Goal: Transaction & Acquisition: Purchase product/service

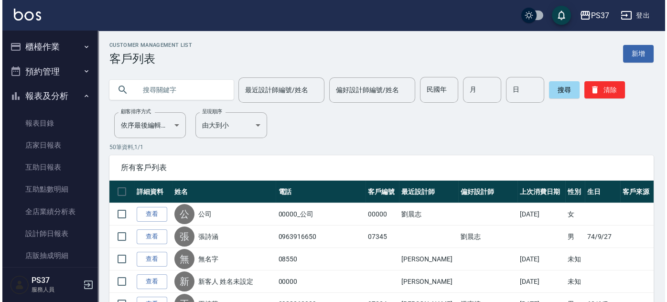
scroll to position [86, 0]
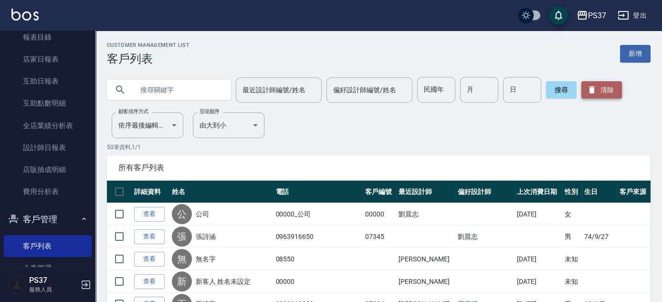
click at [606, 83] on button "清除" at bounding box center [602, 89] width 41 height 17
click at [426, 89] on input "民國年" at bounding box center [436, 90] width 38 height 26
type input "82"
type input "12"
type input "24"
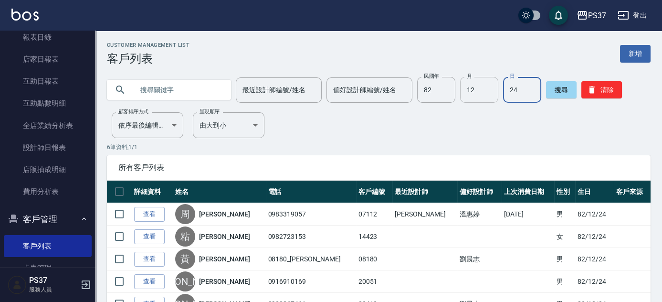
click at [486, 99] on input "12" at bounding box center [479, 90] width 38 height 26
type input "11"
click at [560, 87] on button "搜尋" at bounding box center [561, 89] width 31 height 17
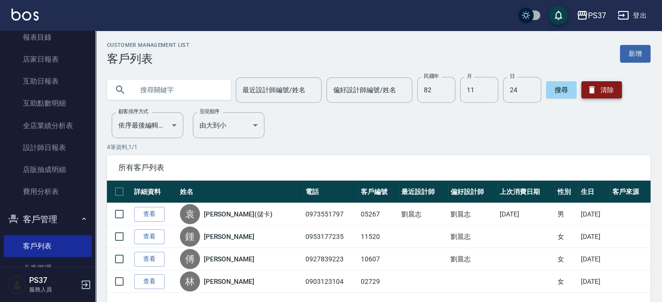
click at [598, 86] on button "清除" at bounding box center [602, 89] width 41 height 17
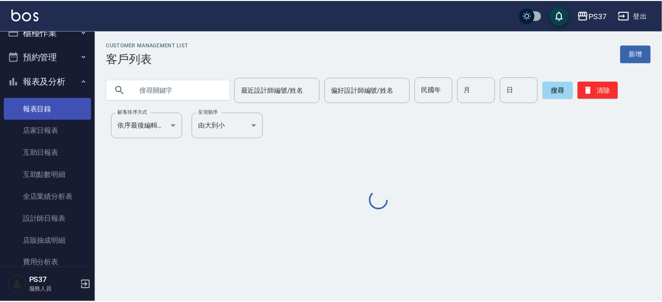
scroll to position [0, 0]
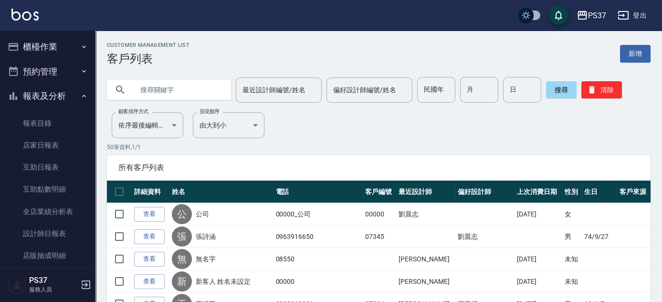
click at [47, 43] on button "櫃檯作業" at bounding box center [48, 46] width 88 height 25
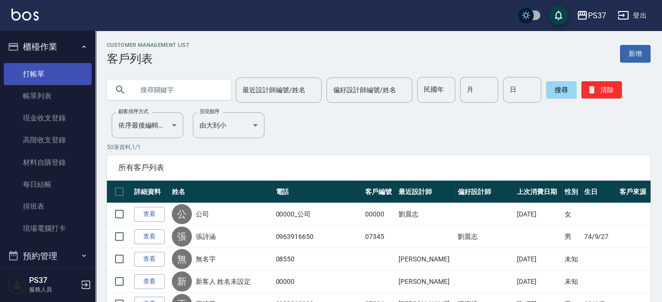
click at [48, 75] on link "打帳單" at bounding box center [48, 74] width 88 height 22
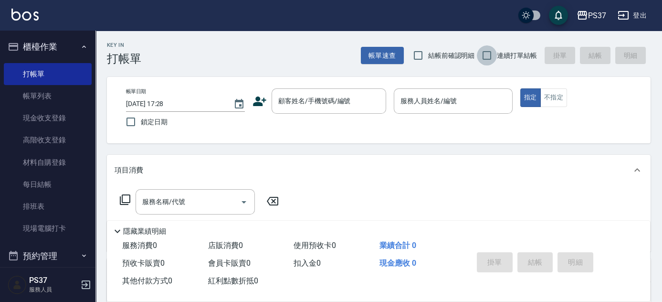
click at [490, 54] on input "連續打單結帳" at bounding box center [487, 55] width 20 height 20
checkbox input "true"
click at [320, 99] on input "顧客姓名/手機號碼/編號" at bounding box center [322, 101] width 92 height 17
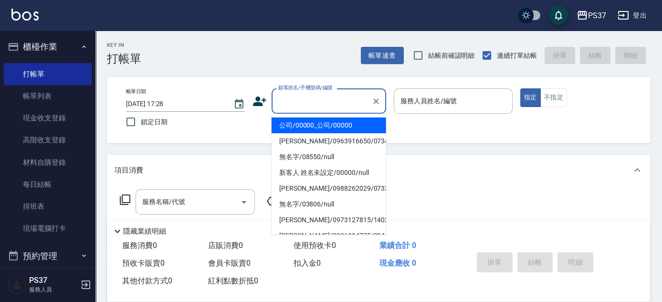
click at [317, 125] on li "公司/00000_公司/00000" at bounding box center [329, 125] width 115 height 16
type input "公司/00000_公司/00000"
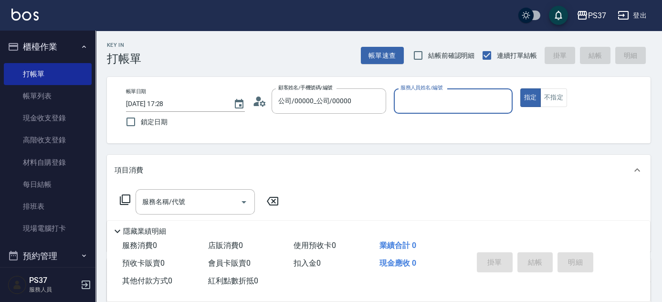
click at [412, 109] on div "服務人員姓名/編號" at bounding box center [453, 100] width 119 height 25
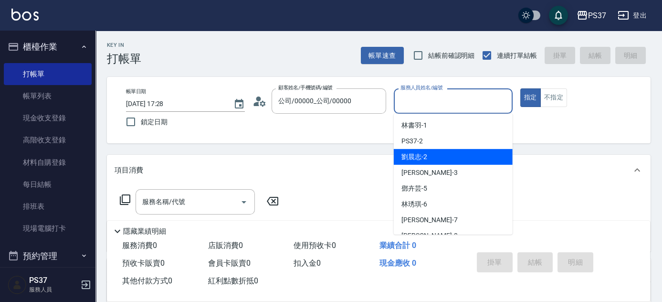
click at [437, 151] on div "[PERSON_NAME]-2" at bounding box center [453, 157] width 119 height 16
type input "[PERSON_NAME]-2"
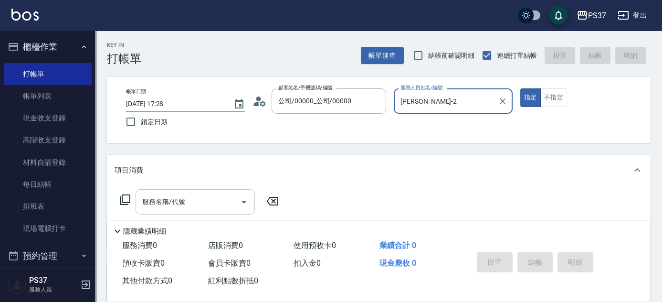
click at [200, 200] on input "服務名稱/代號" at bounding box center [188, 201] width 96 height 17
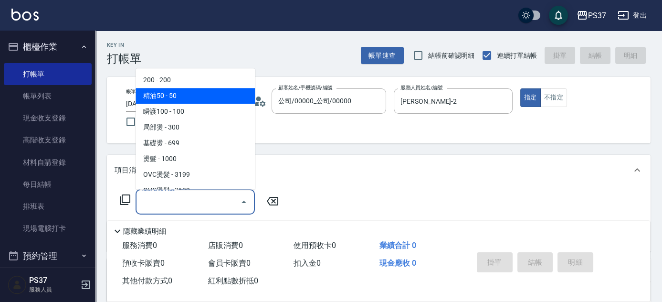
click at [189, 84] on span "200 - 200" at bounding box center [195, 81] width 119 height 16
type input "200(111)"
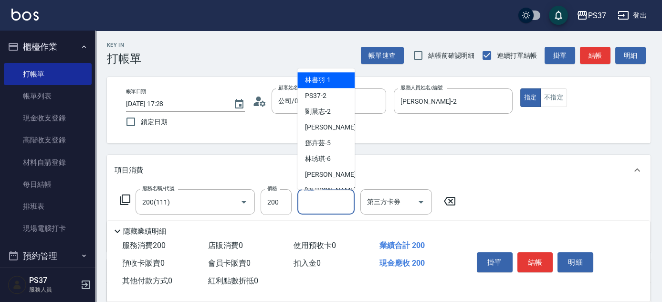
click at [318, 196] on div "洗髮-1 洗髮-1" at bounding box center [326, 201] width 57 height 25
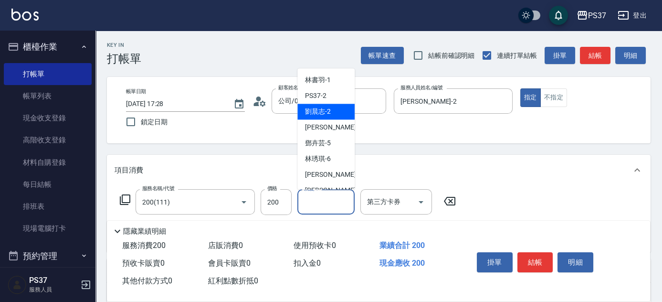
click at [324, 112] on span "[PERSON_NAME]-2" at bounding box center [318, 112] width 26 height 10
type input "[PERSON_NAME]-2"
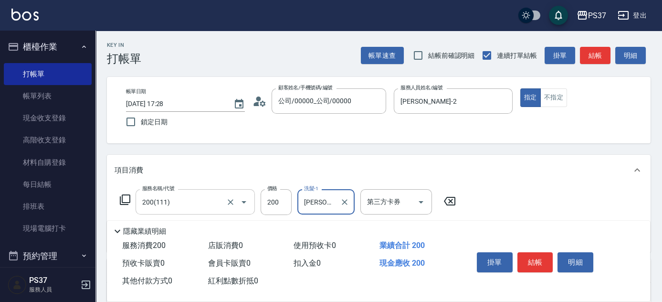
scroll to position [130, 0]
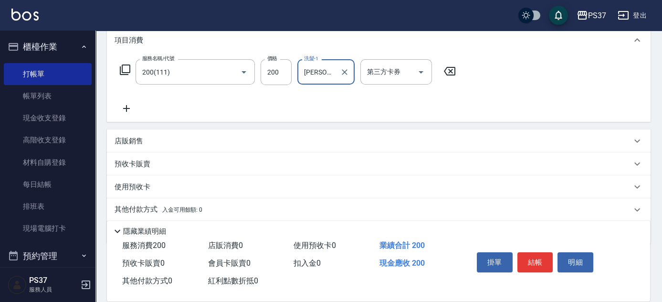
click at [119, 106] on icon at bounding box center [127, 108] width 24 height 11
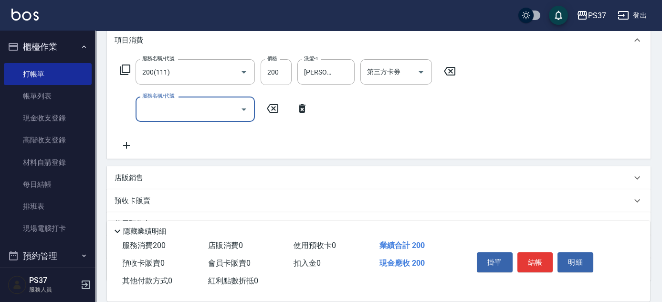
click at [153, 109] on input "服務名稱/代號" at bounding box center [188, 109] width 96 height 17
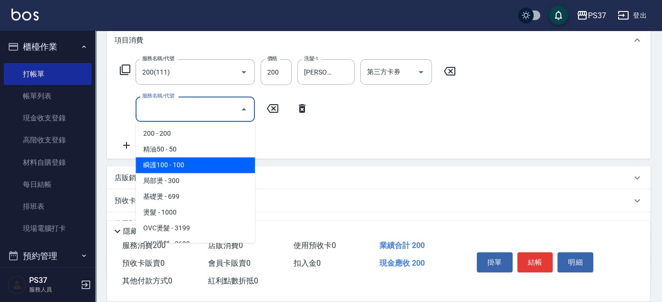
click at [198, 169] on span "瞬護100 - 100" at bounding box center [195, 165] width 119 height 16
type input "瞬護100(113)"
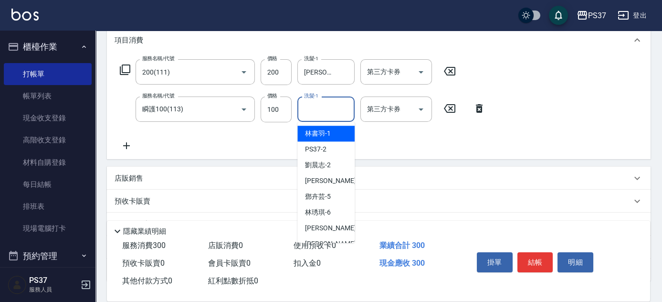
click at [320, 112] on input "洗髮-1" at bounding box center [326, 109] width 49 height 17
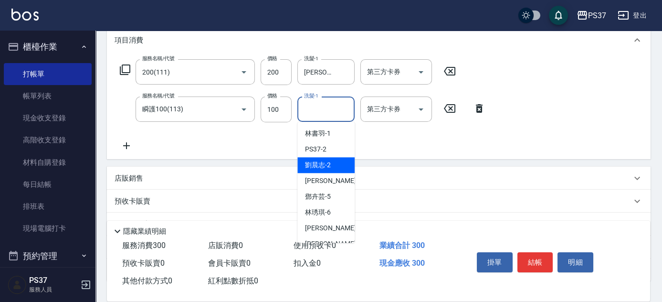
click at [327, 159] on div "[PERSON_NAME]-2" at bounding box center [326, 165] width 57 height 16
type input "[PERSON_NAME]-2"
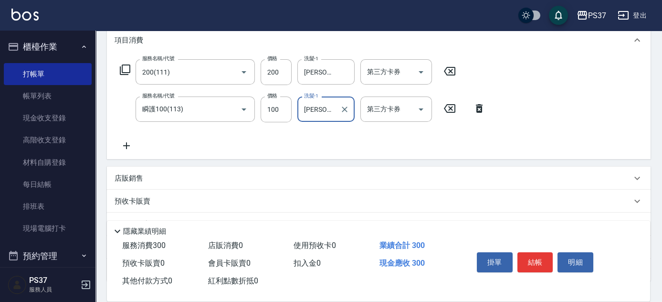
click at [126, 142] on icon at bounding box center [127, 145] width 24 height 11
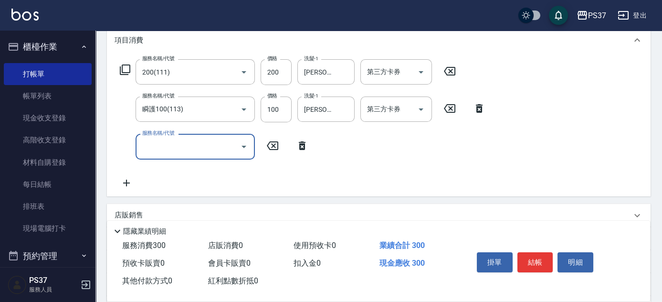
click at [158, 146] on input "服務名稱/代號" at bounding box center [188, 146] width 96 height 17
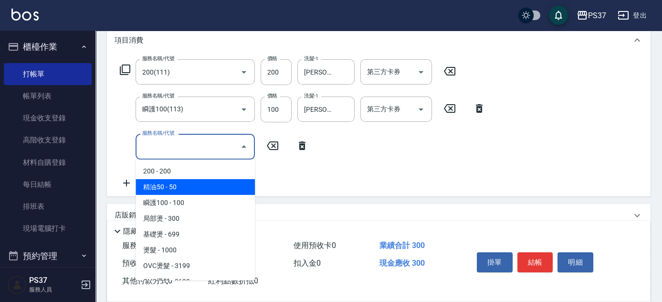
click at [190, 185] on span "精油50 - 50" at bounding box center [195, 187] width 119 height 16
type input "精油50(112)"
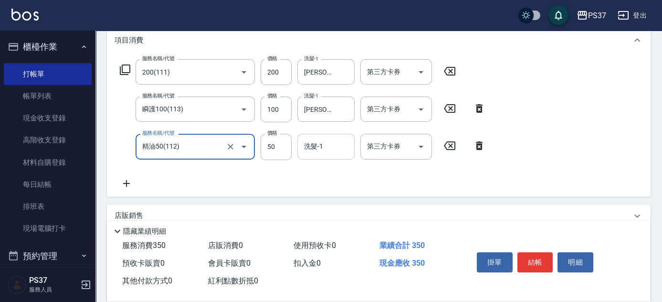
click at [313, 149] on input "洗髮-1" at bounding box center [326, 146] width 49 height 17
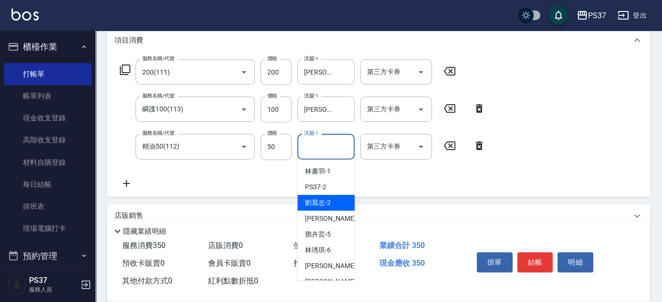
click at [325, 200] on span "[PERSON_NAME]-2" at bounding box center [318, 203] width 26 height 10
type input "[PERSON_NAME]-2"
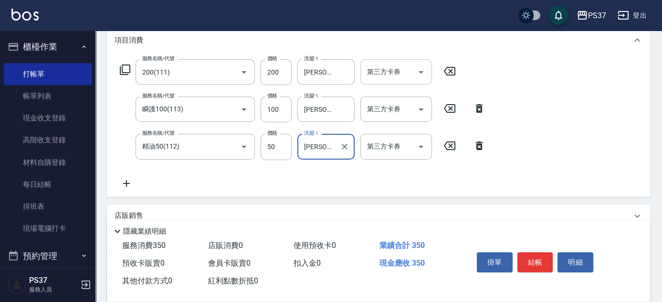
click at [426, 70] on icon "Open" at bounding box center [421, 71] width 11 height 11
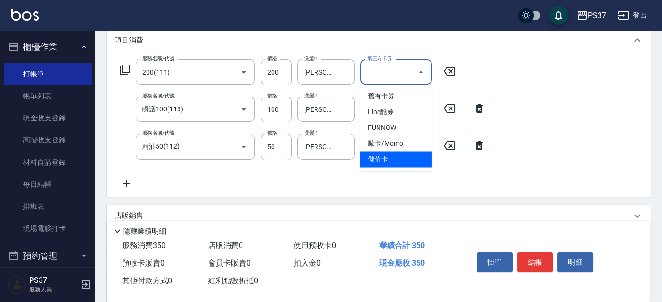
click at [390, 161] on span "儲值卡" at bounding box center [397, 159] width 72 height 16
type input "儲值卡"
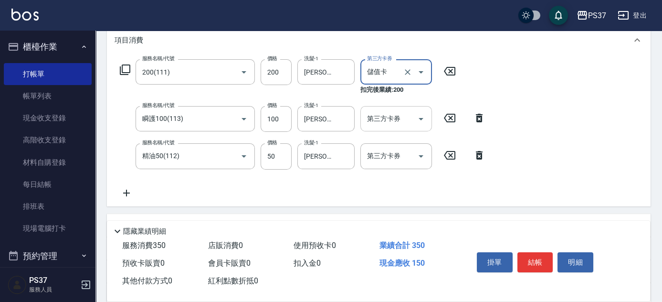
click at [420, 119] on icon "Open" at bounding box center [421, 118] width 11 height 11
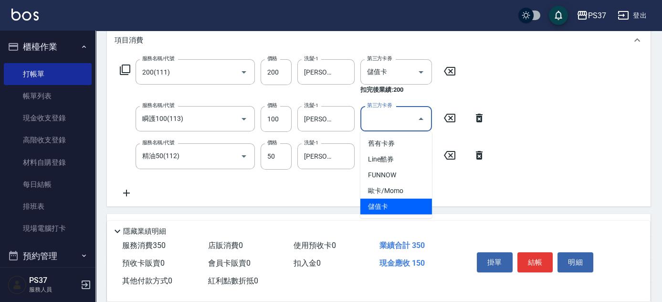
click at [387, 202] on span "儲值卡" at bounding box center [397, 207] width 72 height 16
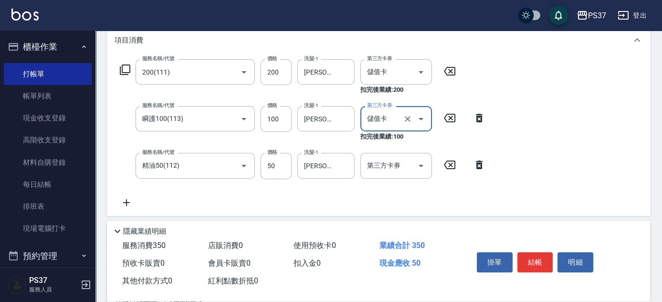
type input "儲值卡"
click at [428, 168] on button "Open" at bounding box center [421, 165] width 15 height 15
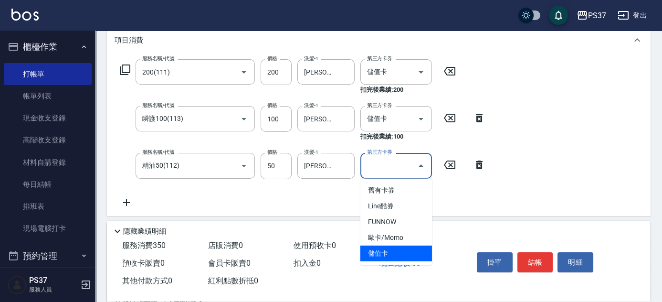
click at [394, 249] on span "儲值卡" at bounding box center [397, 253] width 72 height 16
type input "儲值卡"
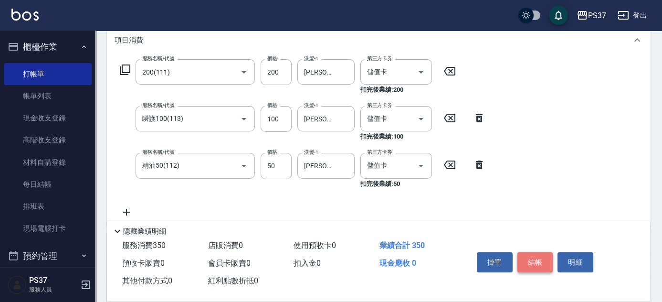
click at [539, 260] on button "結帳" at bounding box center [536, 262] width 36 height 20
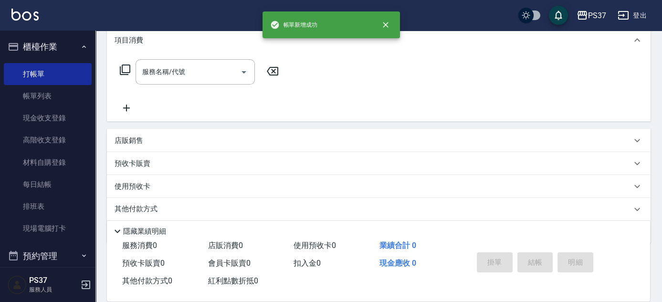
scroll to position [0, 0]
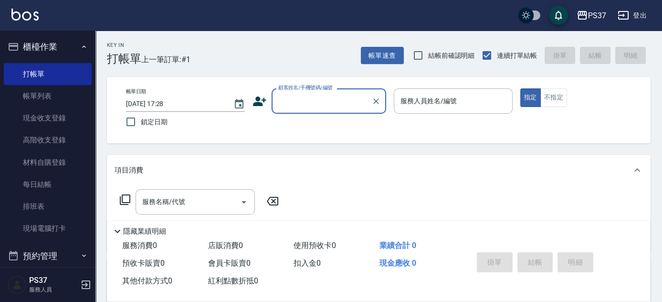
click at [321, 105] on input "顧客姓名/手機號碼/編號" at bounding box center [322, 101] width 92 height 17
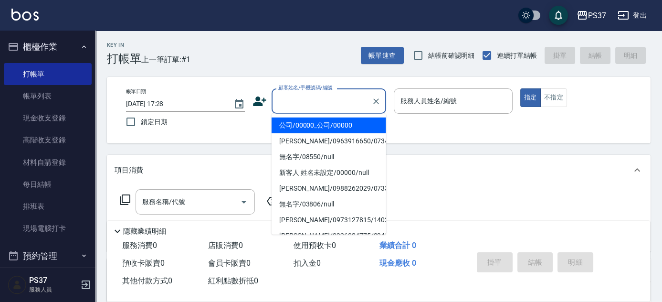
click at [325, 132] on li "公司/00000_公司/00000" at bounding box center [329, 125] width 115 height 16
type input "公司/00000_公司/00000"
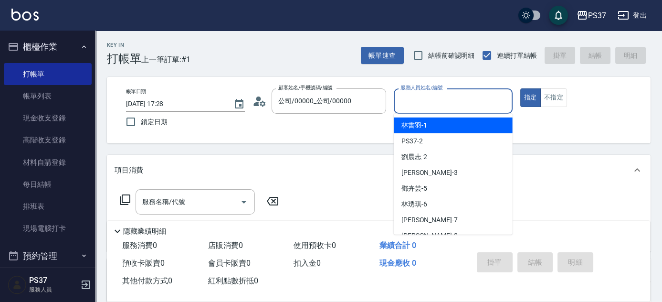
click at [417, 108] on input "服務人員姓名/編號" at bounding box center [453, 101] width 110 height 17
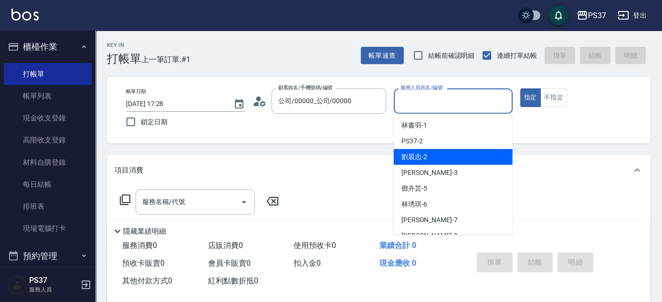
click at [434, 162] on div "[PERSON_NAME]-2" at bounding box center [453, 157] width 119 height 16
type input "[PERSON_NAME]-2"
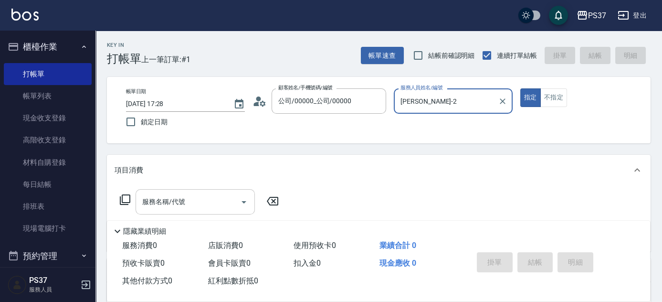
click at [179, 211] on div "服務名稱/代號" at bounding box center [195, 201] width 119 height 25
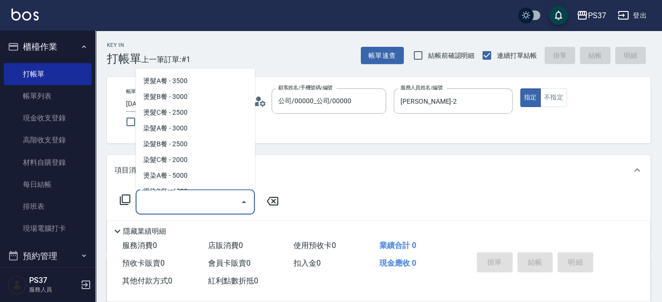
scroll to position [955, 0]
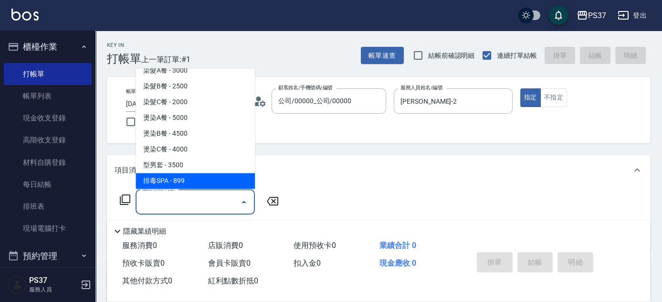
click at [196, 183] on span "排毒SPA - 899" at bounding box center [195, 181] width 119 height 16
type input "排毒SPA(0899)"
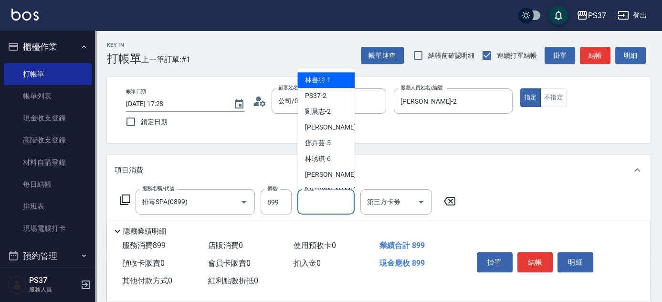
click at [324, 209] on input "洗髮-1" at bounding box center [326, 201] width 49 height 17
click at [327, 186] on span "[PERSON_NAME]-8" at bounding box center [333, 191] width 56 height 10
type input "[PERSON_NAME]-8"
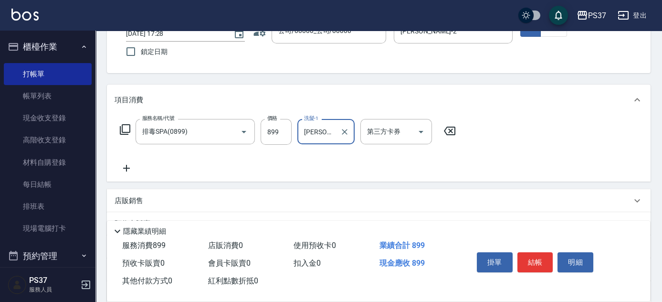
scroll to position [86, 0]
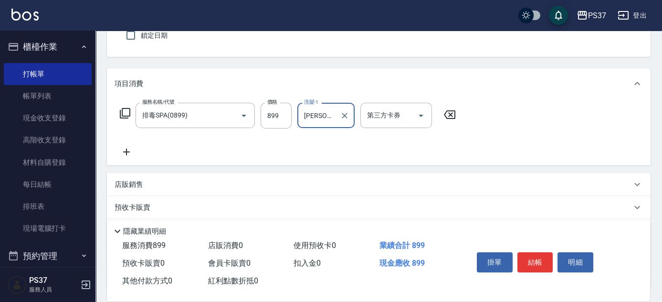
click at [129, 152] on icon at bounding box center [126, 152] width 7 height 7
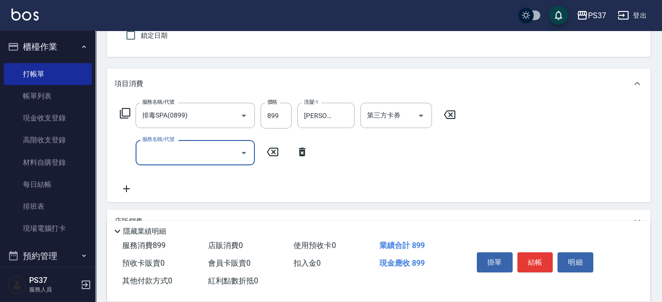
click at [170, 161] on div "服務名稱/代號" at bounding box center [195, 152] width 119 height 25
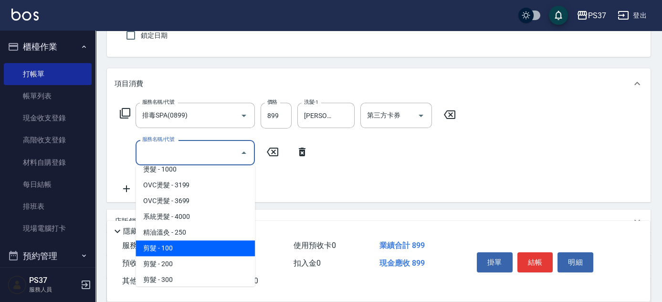
click at [183, 244] on span "剪髮 - 100" at bounding box center [195, 248] width 119 height 16
type input "剪髮(300)"
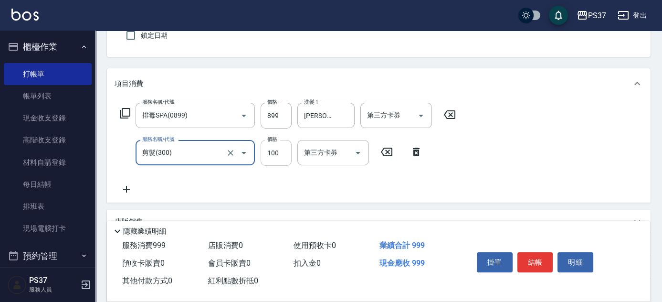
click at [281, 160] on input "100" at bounding box center [276, 153] width 31 height 26
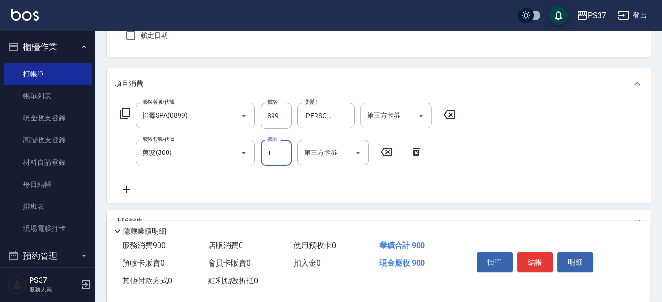
click at [429, 117] on div "第三方卡券" at bounding box center [397, 115] width 72 height 25
type input "1"
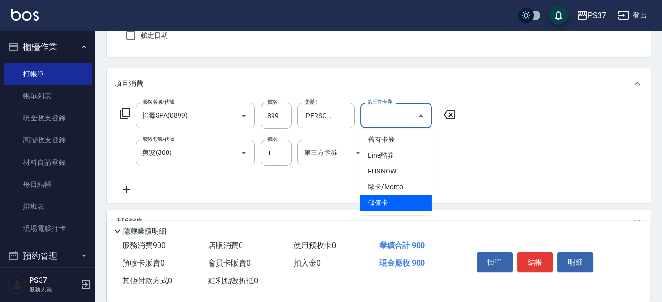
click at [405, 206] on span "儲值卡" at bounding box center [397, 203] width 72 height 16
type input "儲值卡"
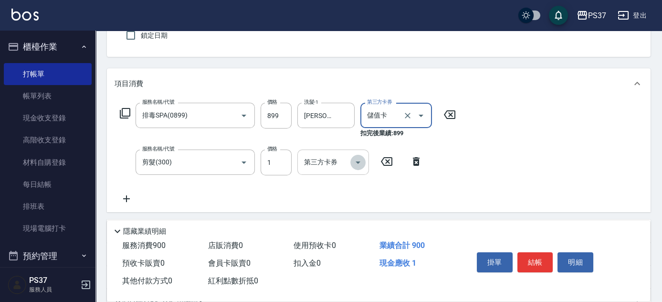
click at [359, 164] on icon "Open" at bounding box center [357, 162] width 11 height 11
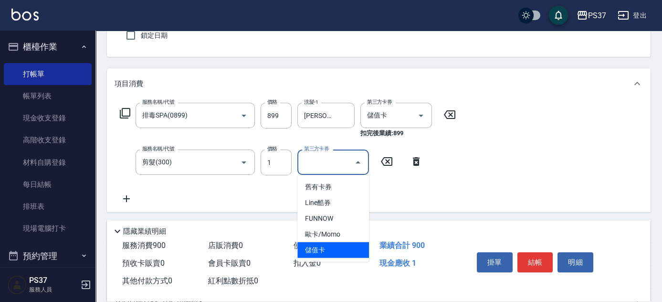
click at [335, 254] on span "儲值卡" at bounding box center [334, 250] width 72 height 16
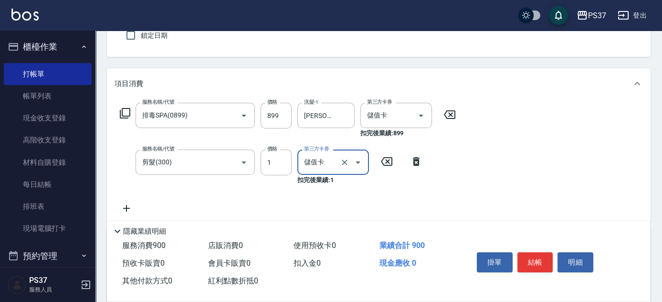
type input "儲值卡"
click at [533, 260] on button "結帳" at bounding box center [536, 262] width 36 height 20
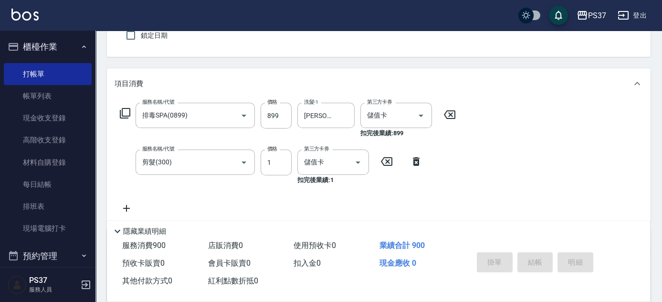
type input "[DATE] 17:29"
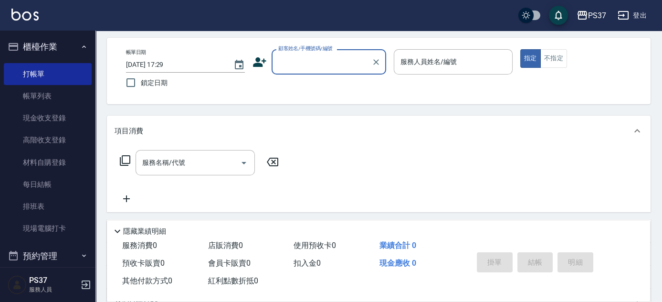
scroll to position [0, 0]
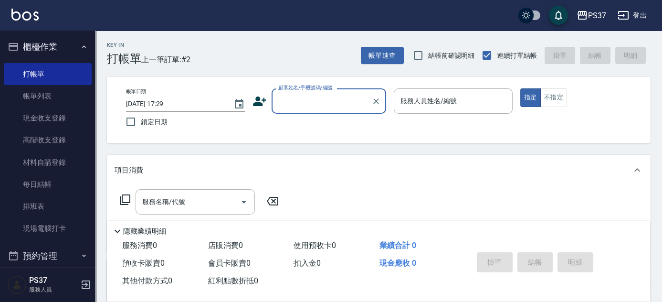
click at [346, 100] on input "顧客姓名/手機號碼/編號" at bounding box center [322, 101] width 92 height 17
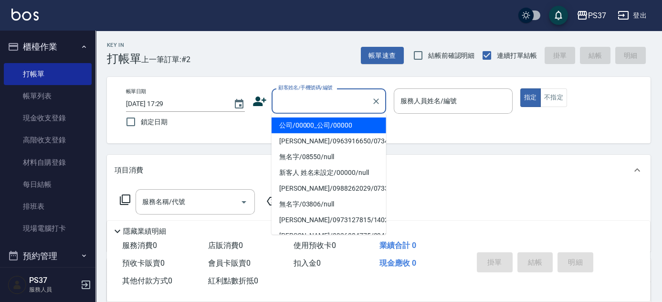
click at [340, 119] on li "公司/00000_公司/00000" at bounding box center [329, 125] width 115 height 16
type input "公司/00000_公司/00000"
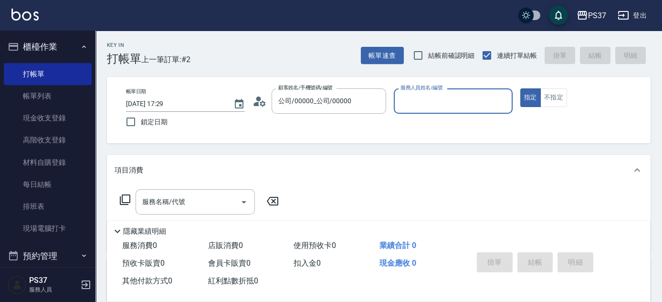
click at [411, 108] on input "服務人員姓名/編號" at bounding box center [453, 101] width 110 height 17
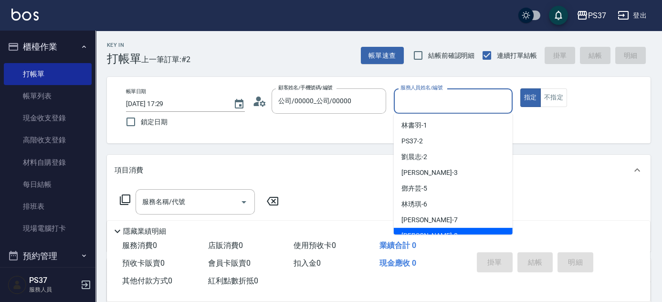
click at [441, 230] on div "[PERSON_NAME]-8" at bounding box center [453, 236] width 119 height 16
type input "[PERSON_NAME]-8"
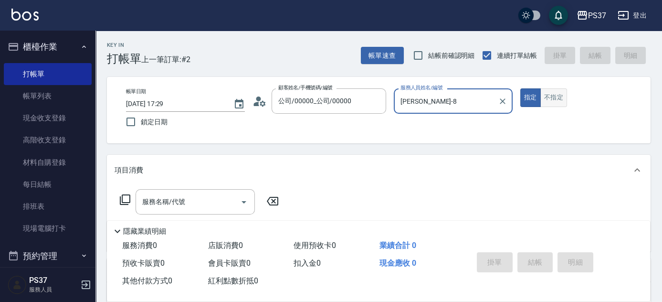
click at [559, 99] on button "不指定" at bounding box center [554, 97] width 27 height 19
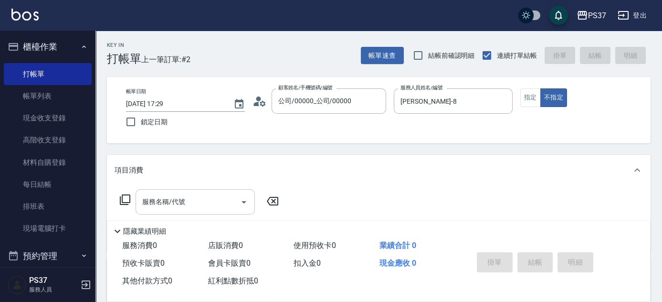
click at [206, 200] on input "服務名稱/代號" at bounding box center [188, 201] width 96 height 17
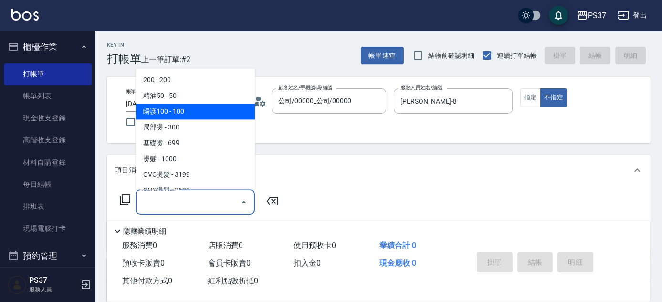
click at [187, 104] on span "瞬護100 - 100" at bounding box center [195, 112] width 119 height 16
type input "瞬護100(113)"
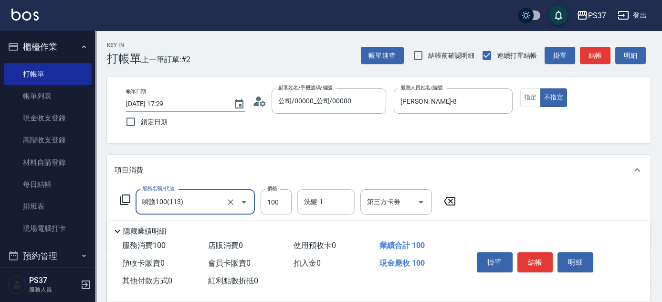
click at [319, 199] on input "洗髮-1" at bounding box center [326, 201] width 49 height 17
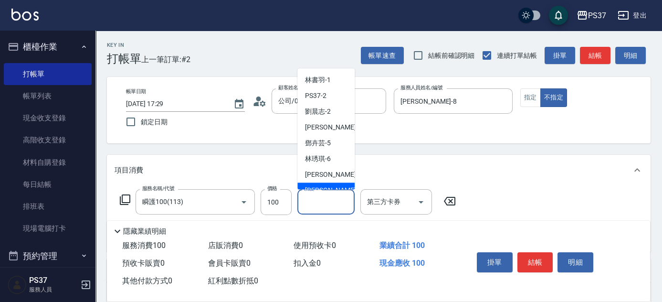
click at [324, 186] on span "[PERSON_NAME]-8" at bounding box center [333, 191] width 56 height 10
type input "[PERSON_NAME]-8"
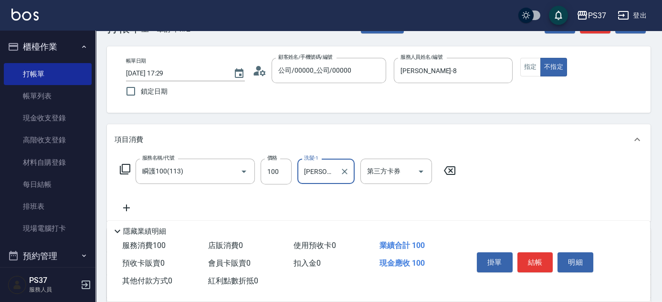
scroll to position [43, 0]
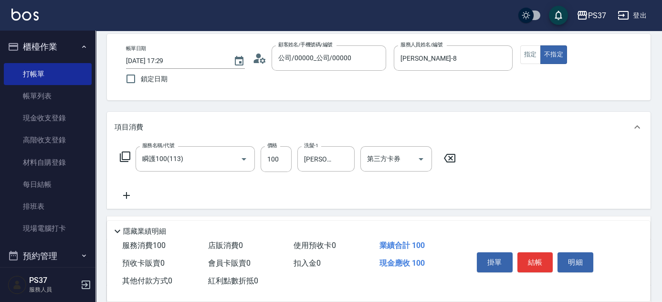
click at [128, 191] on icon at bounding box center [127, 195] width 24 height 11
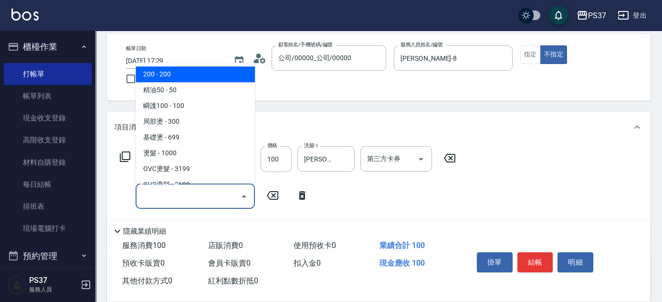
click at [158, 191] on input "服務名稱/代號" at bounding box center [188, 196] width 96 height 17
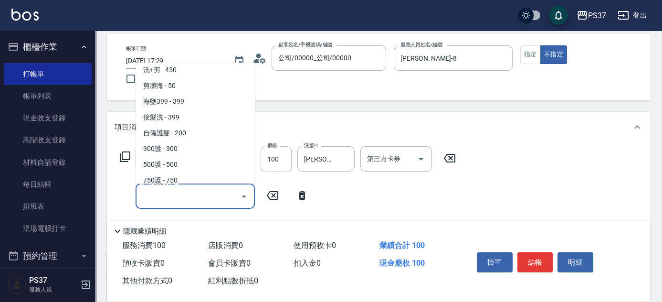
scroll to position [521, 0]
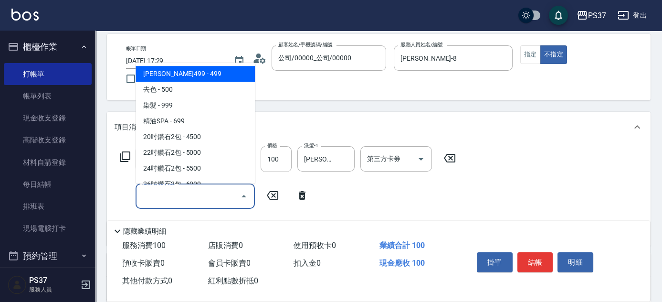
click at [201, 76] on span "[PERSON_NAME]499 - 499" at bounding box center [195, 74] width 119 height 16
type input "[PERSON_NAME]499(0499)"
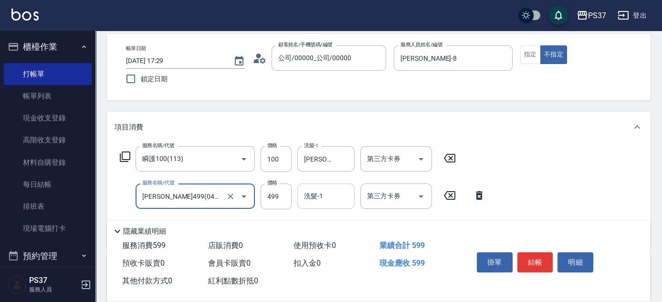
click at [322, 193] on div "洗髮-1 洗髮-1" at bounding box center [326, 195] width 57 height 25
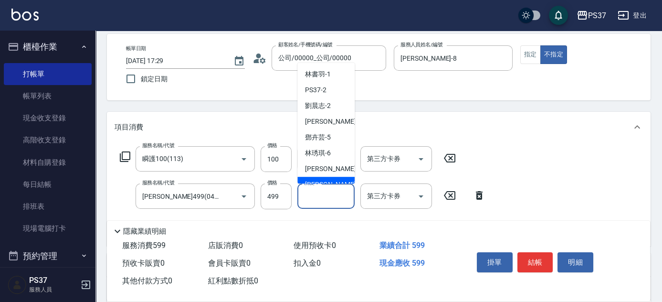
click at [323, 180] on span "[PERSON_NAME]-8" at bounding box center [333, 185] width 56 height 10
type input "[PERSON_NAME]-8"
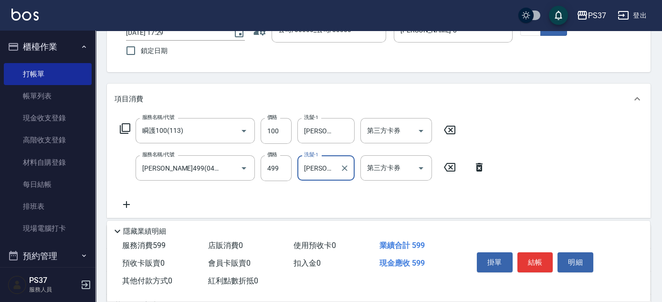
scroll to position [86, 0]
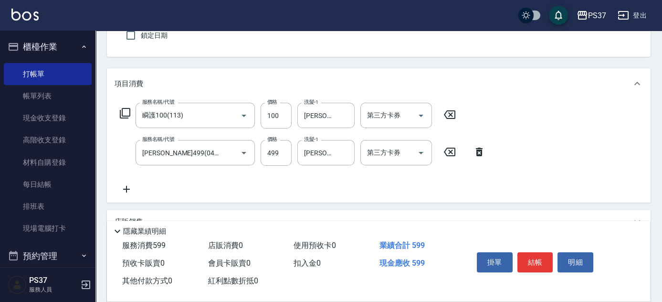
click at [132, 188] on icon at bounding box center [127, 188] width 24 height 11
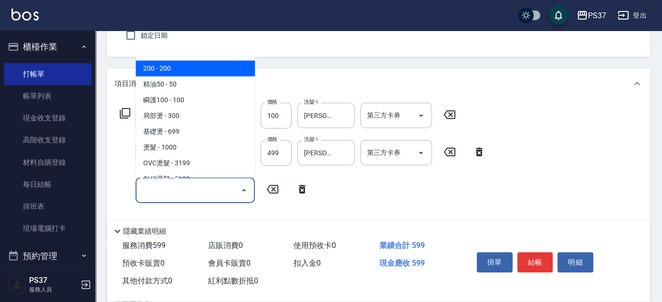
click at [158, 191] on input "服務名稱/代號" at bounding box center [188, 189] width 96 height 17
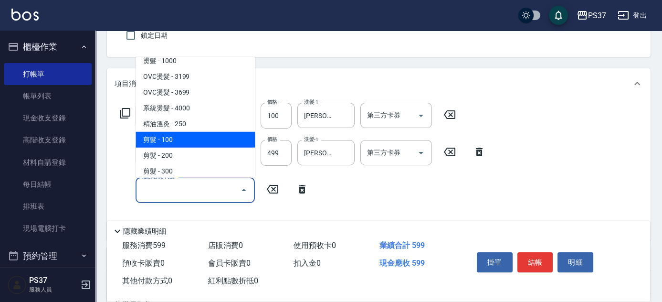
click at [194, 138] on span "剪髮 - 100" at bounding box center [195, 140] width 119 height 16
type input "剪髮(300)"
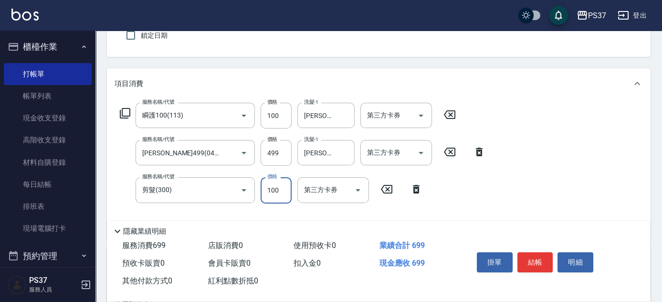
click at [275, 192] on input "100" at bounding box center [276, 190] width 31 height 26
type input "1"
click at [419, 119] on icon "Open" at bounding box center [421, 115] width 11 height 11
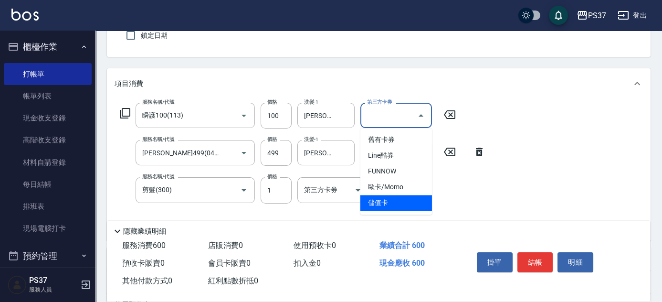
click at [390, 204] on span "儲值卡" at bounding box center [397, 203] width 72 height 16
type input "儲值卡"
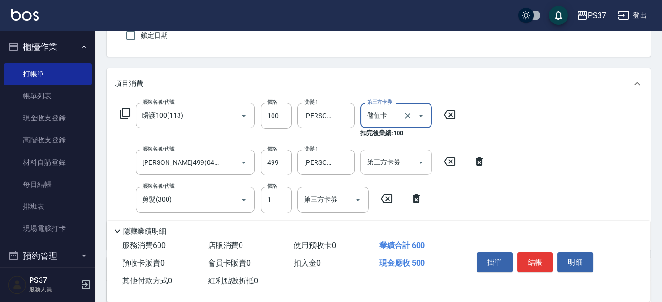
click at [421, 162] on icon "Open" at bounding box center [421, 162] width 5 height 2
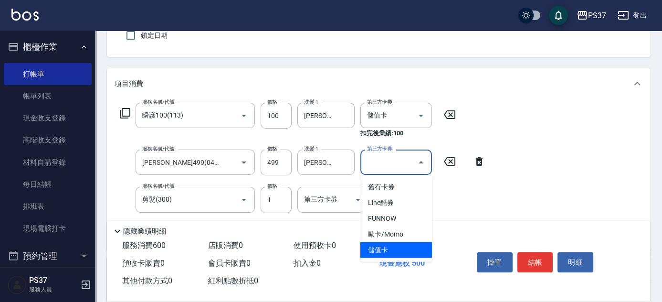
click at [398, 246] on span "儲值卡" at bounding box center [397, 250] width 72 height 16
type input "儲值卡"
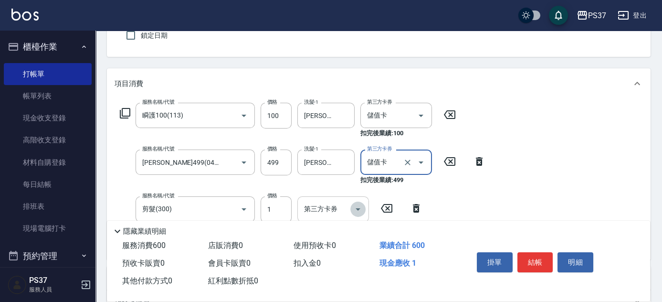
click at [362, 208] on icon "Open" at bounding box center [357, 208] width 11 height 11
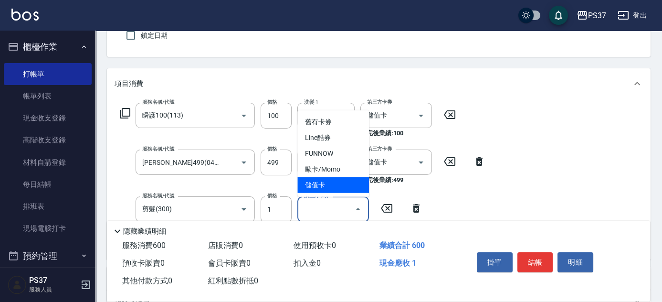
click at [348, 184] on span "儲值卡" at bounding box center [334, 185] width 72 height 16
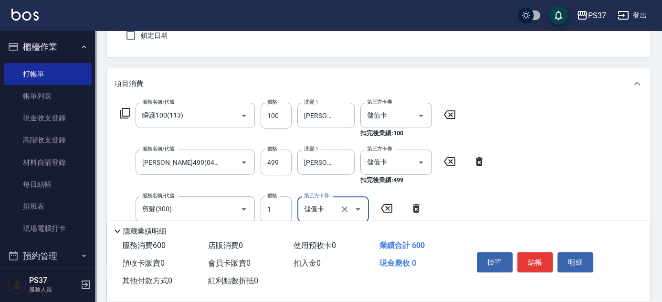
type input "儲值卡"
click at [538, 259] on button "結帳" at bounding box center [536, 262] width 36 height 20
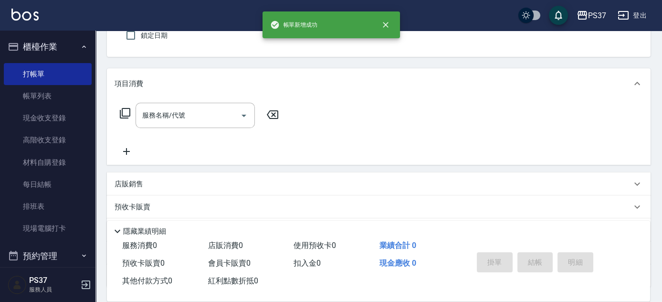
scroll to position [0, 0]
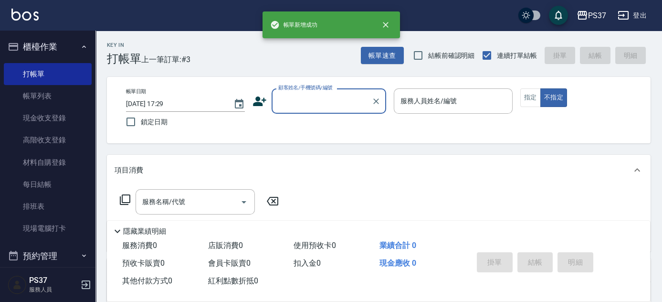
click at [302, 104] on input "顧客姓名/手機號碼/編號" at bounding box center [322, 101] width 92 height 17
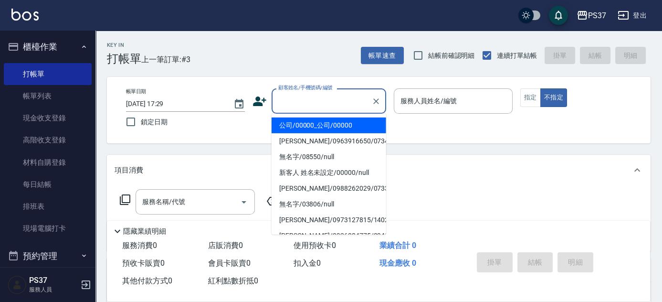
click at [318, 120] on li "公司/00000_公司/00000" at bounding box center [329, 125] width 115 height 16
type input "公司/00000_公司/00000"
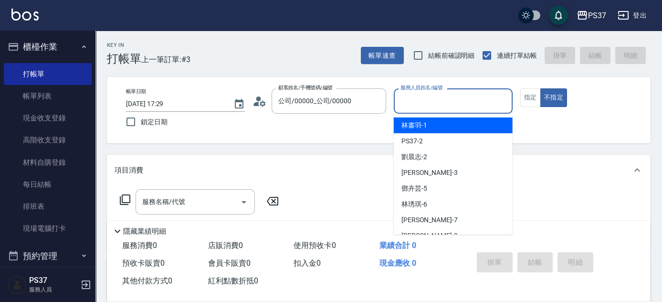
click at [409, 106] on input "服務人員姓名/編號" at bounding box center [453, 101] width 110 height 17
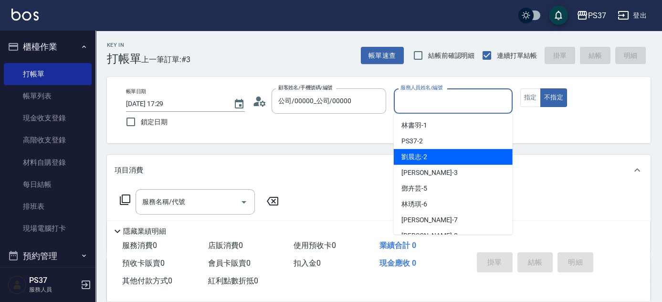
click at [432, 159] on div "[PERSON_NAME]-2" at bounding box center [453, 157] width 119 height 16
type input "[PERSON_NAME]-2"
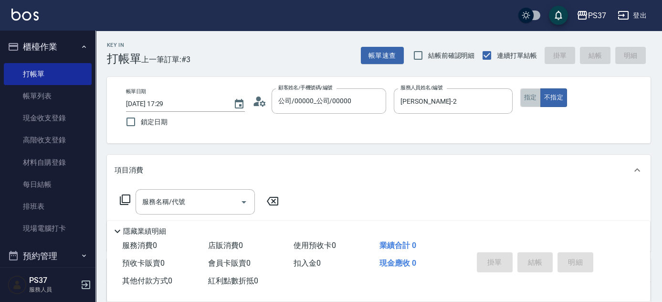
click at [528, 101] on button "指定" at bounding box center [531, 97] width 21 height 19
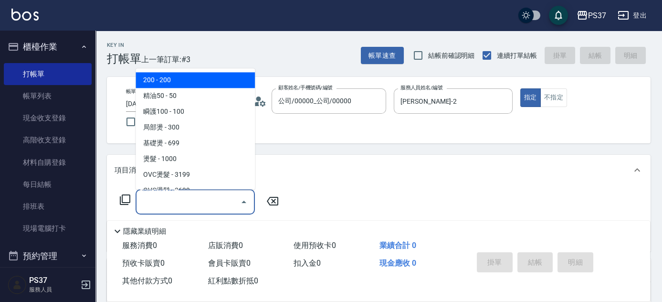
click at [207, 197] on input "服務名稱/代號" at bounding box center [188, 201] width 96 height 17
click at [185, 83] on span "200 - 200" at bounding box center [195, 81] width 119 height 16
type input "200(111)"
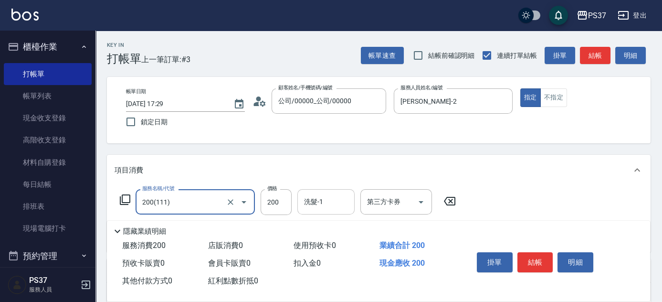
click at [321, 213] on div "洗髮-1" at bounding box center [326, 201] width 57 height 25
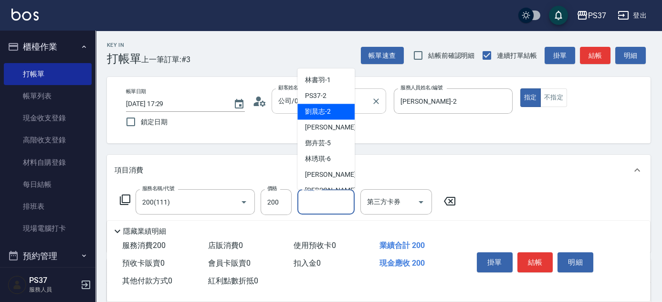
click at [334, 109] on div "[PERSON_NAME]-2" at bounding box center [326, 112] width 57 height 16
type input "[PERSON_NAME]-2"
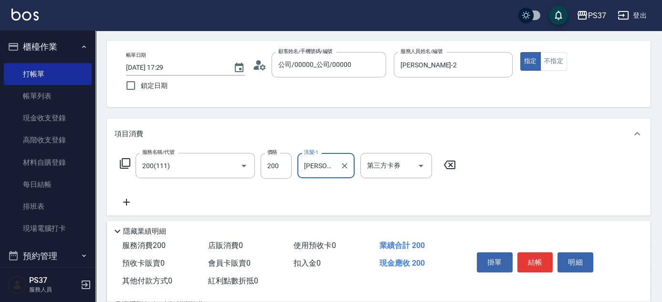
scroll to position [86, 0]
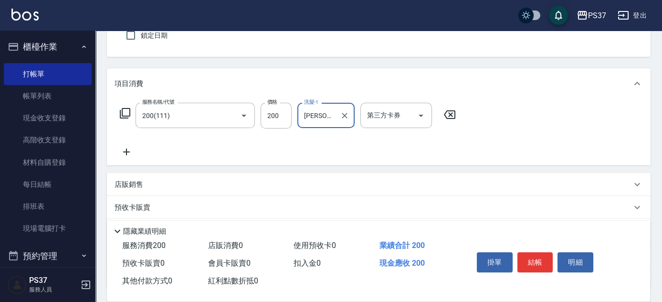
click at [129, 150] on icon at bounding box center [127, 151] width 24 height 11
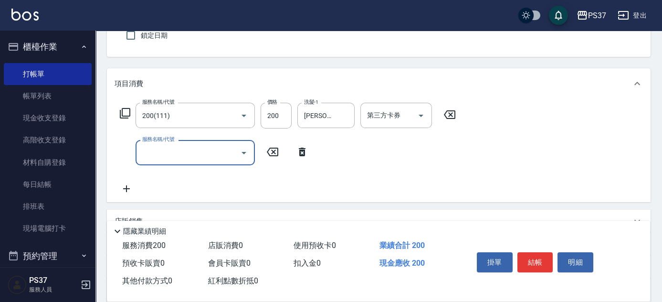
drag, startPoint x: 129, startPoint y: 150, endPoint x: 152, endPoint y: 160, distance: 24.7
click at [147, 152] on input "服務名稱/代號" at bounding box center [188, 152] width 96 height 17
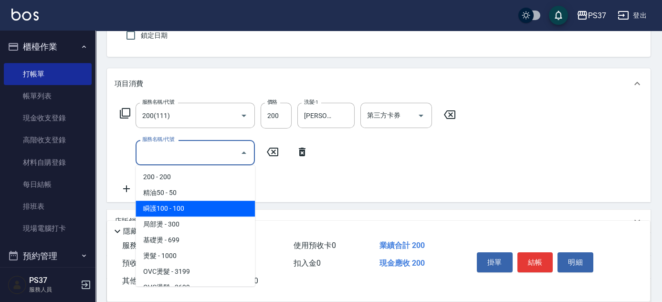
click at [182, 207] on span "瞬護100 - 100" at bounding box center [195, 209] width 119 height 16
type input "瞬護100(113)"
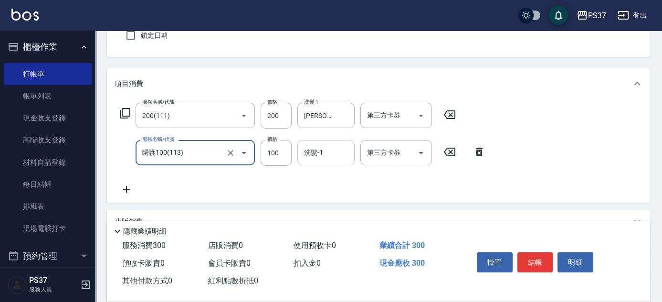
click at [325, 150] on input "洗髮-1" at bounding box center [326, 152] width 49 height 17
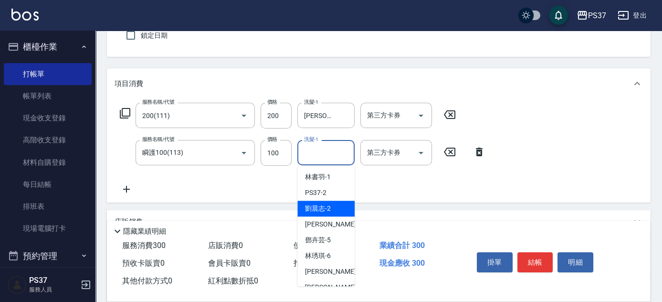
click at [325, 206] on span "[PERSON_NAME]-2" at bounding box center [318, 208] width 26 height 10
type input "[PERSON_NAME]-2"
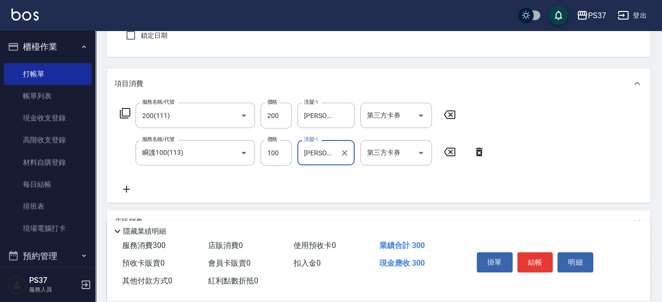
click at [129, 188] on icon at bounding box center [127, 188] width 24 height 11
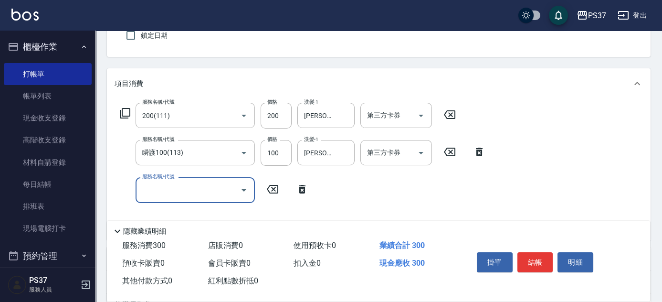
click at [161, 188] on input "服務名稱/代號" at bounding box center [188, 189] width 96 height 17
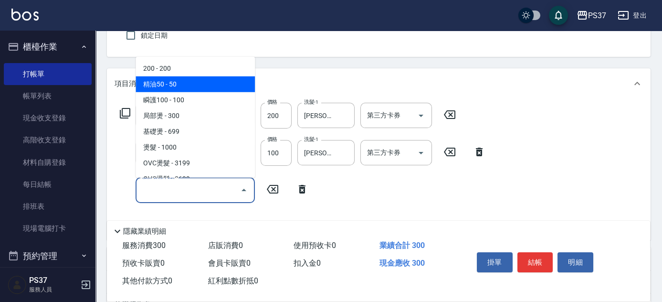
click at [190, 82] on span "精油50 - 50" at bounding box center [195, 84] width 119 height 16
type input "精油50(112)"
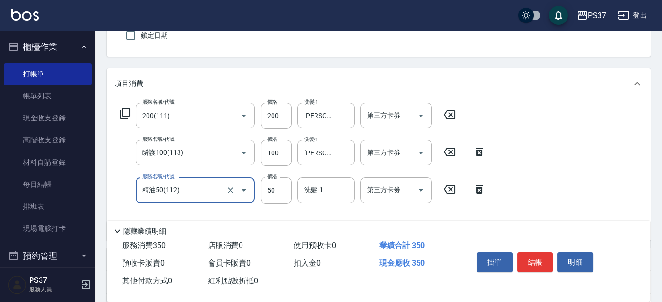
click at [320, 193] on input "洗髮-1" at bounding box center [326, 189] width 49 height 17
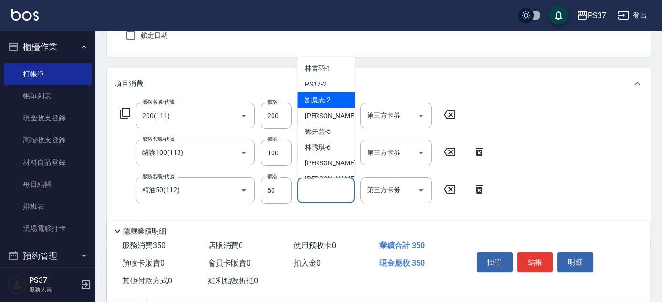
click at [327, 100] on span "[PERSON_NAME]-2" at bounding box center [318, 100] width 26 height 10
type input "[PERSON_NAME]-2"
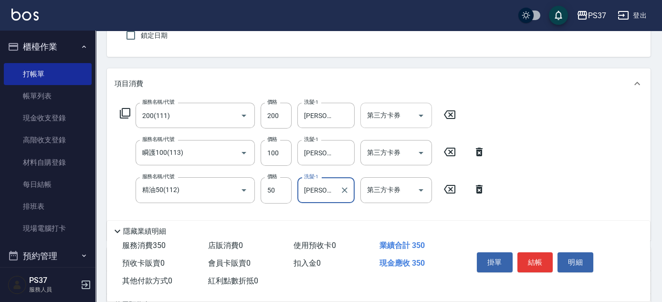
click at [421, 115] on icon "Open" at bounding box center [421, 116] width 5 height 2
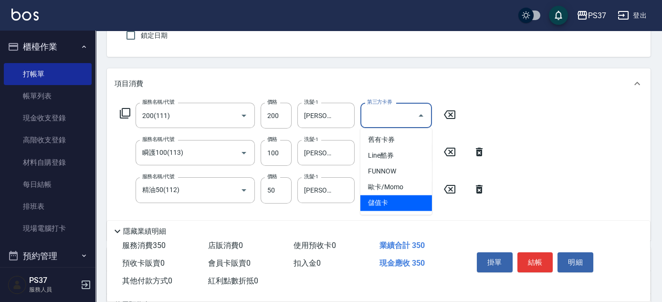
click at [397, 202] on span "儲值卡" at bounding box center [397, 203] width 72 height 16
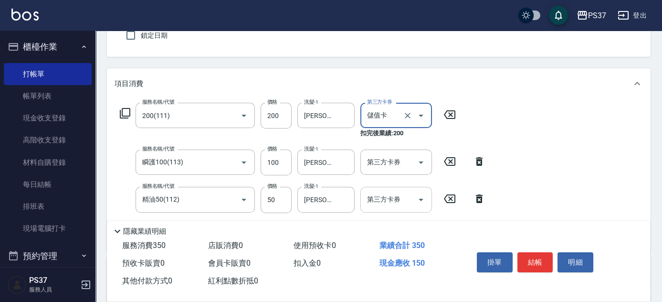
type input "儲值卡"
click at [416, 163] on icon "Open" at bounding box center [421, 162] width 11 height 11
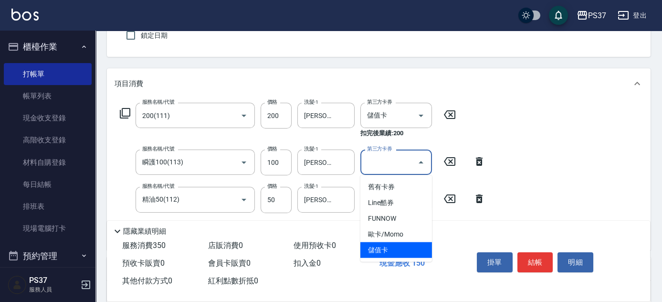
click at [395, 247] on span "儲值卡" at bounding box center [397, 250] width 72 height 16
type input "儲值卡"
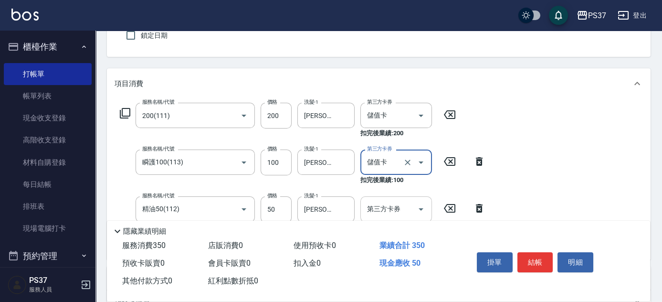
click at [423, 211] on icon "Open" at bounding box center [421, 208] width 11 height 11
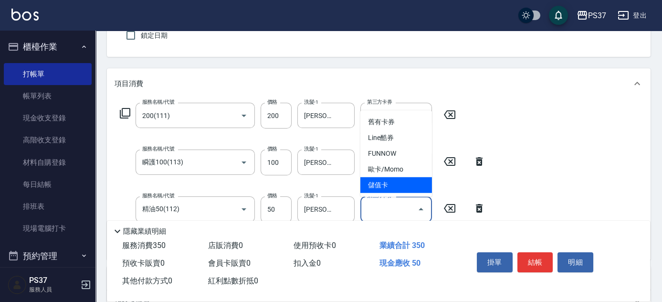
click at [406, 186] on span "儲值卡" at bounding box center [397, 185] width 72 height 16
type input "儲值卡"
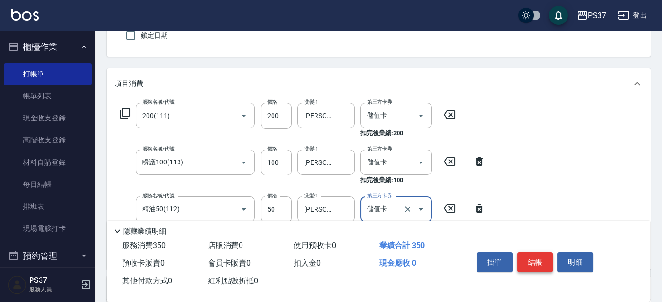
click at [544, 261] on button "結帳" at bounding box center [536, 262] width 36 height 20
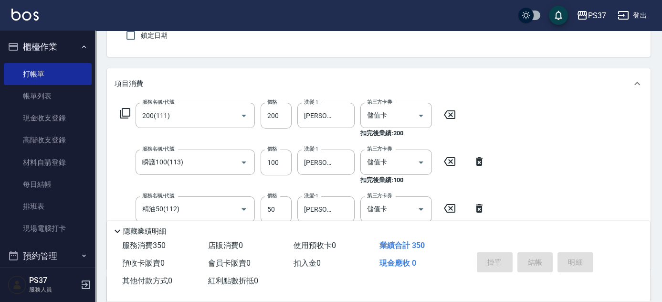
type input "[DATE] 17:30"
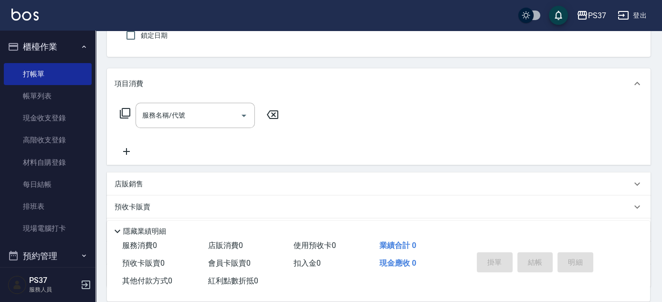
click at [307, 64] on div "Key In 打帳單 上一筆訂單:#4 帳單速查 結帳前確認明細 連續打單結帳 掛單 結帳 明細 帳單日期 [DATE] 17:30 鎖定日期 顧客姓名/手機…" at bounding box center [379, 161] width 567 height 434
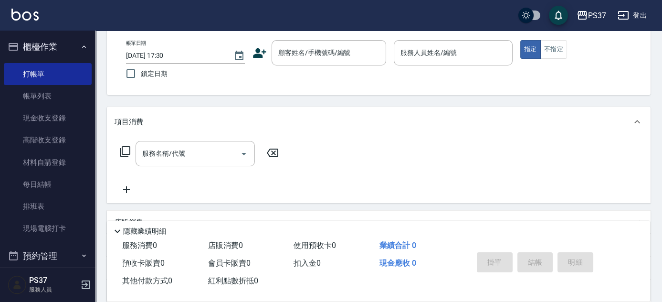
scroll to position [0, 0]
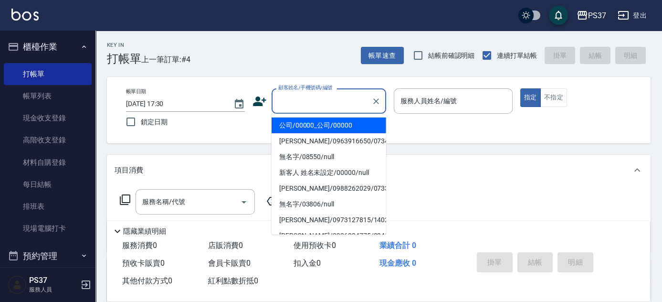
click at [328, 98] on input "顧客姓名/手機號碼/編號" at bounding box center [322, 101] width 92 height 17
click at [314, 127] on li "公司/00000_公司/00000" at bounding box center [329, 125] width 115 height 16
type input "公司/00000_公司/00000"
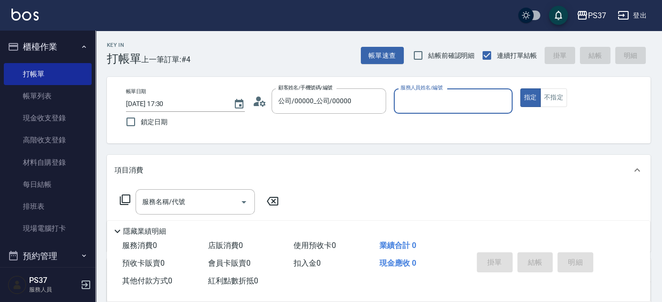
click at [415, 99] on input "服務人員姓名/編號" at bounding box center [453, 101] width 110 height 17
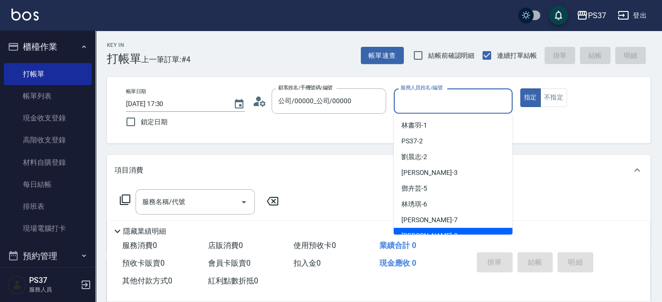
click at [421, 229] on div "[PERSON_NAME]-8" at bounding box center [453, 236] width 119 height 16
type input "[PERSON_NAME]-8"
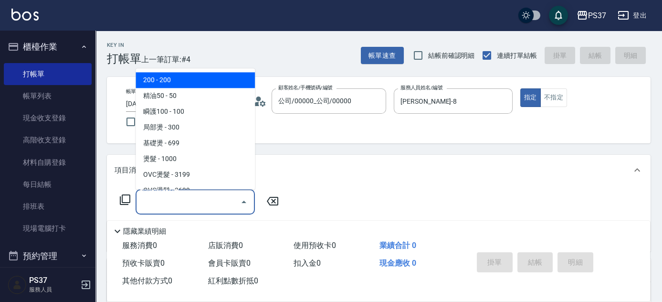
click at [215, 204] on input "服務名稱/代號" at bounding box center [188, 201] width 96 height 17
click at [169, 84] on span "200 - 200" at bounding box center [195, 81] width 119 height 16
type input "200(111)"
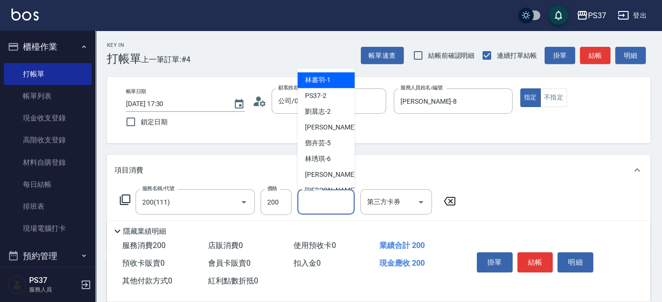
click at [313, 204] on input "洗髮-1" at bounding box center [326, 201] width 49 height 17
click at [317, 186] on span "[PERSON_NAME]-8" at bounding box center [333, 191] width 56 height 10
type input "[PERSON_NAME]-8"
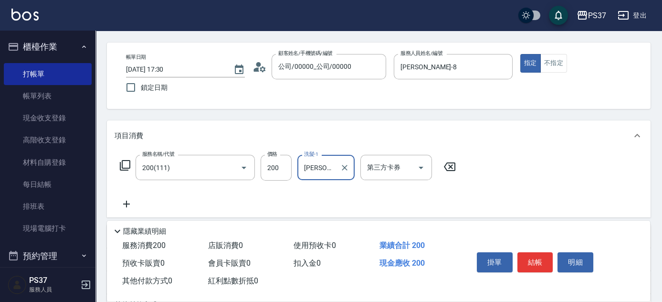
scroll to position [86, 0]
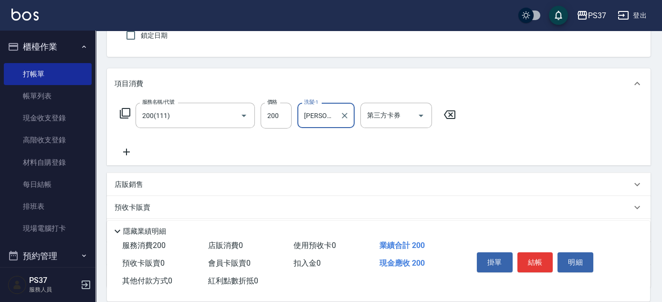
click at [126, 151] on icon at bounding box center [127, 151] width 24 height 11
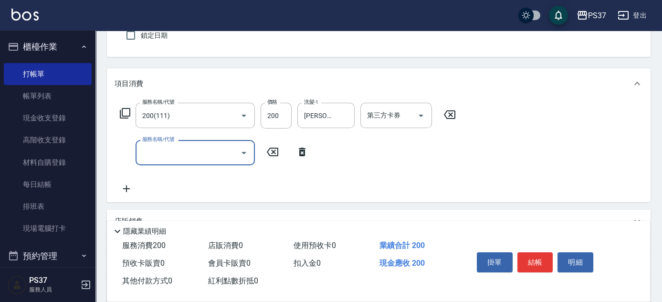
click at [171, 151] on input "服務名稱/代號" at bounding box center [188, 152] width 96 height 17
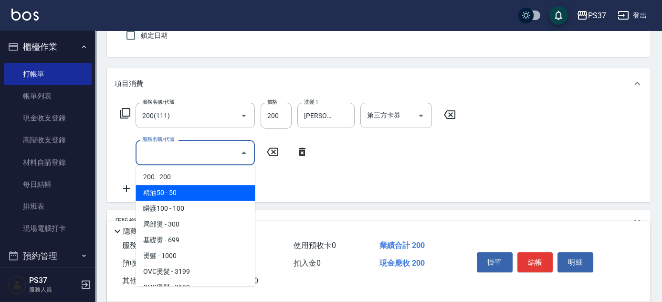
click at [209, 190] on span "精油50 - 50" at bounding box center [195, 193] width 119 height 16
type input "精油50(112)"
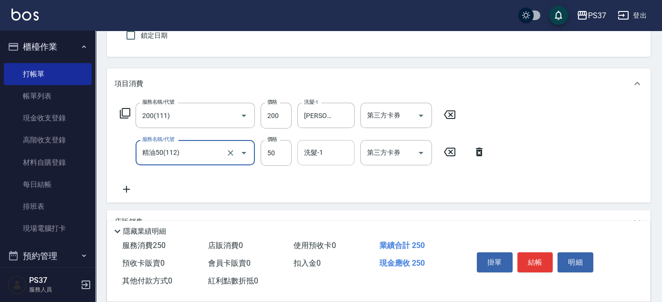
click at [310, 151] on input "洗髮-1" at bounding box center [326, 152] width 49 height 17
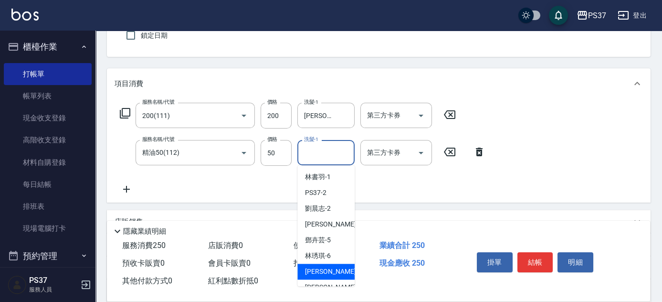
click at [330, 278] on div "[PERSON_NAME] -7" at bounding box center [326, 272] width 57 height 16
type input "[PERSON_NAME]-7"
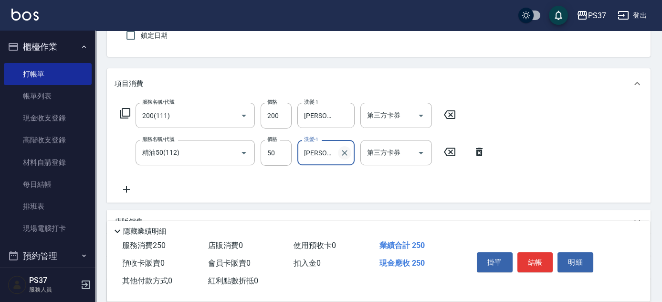
click at [342, 151] on icon "Clear" at bounding box center [345, 153] width 10 height 10
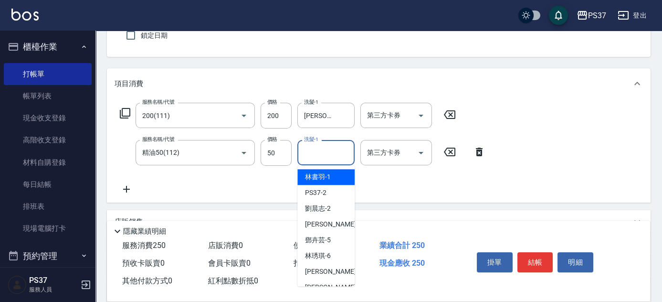
click at [322, 155] on input "洗髮-1" at bounding box center [326, 152] width 49 height 17
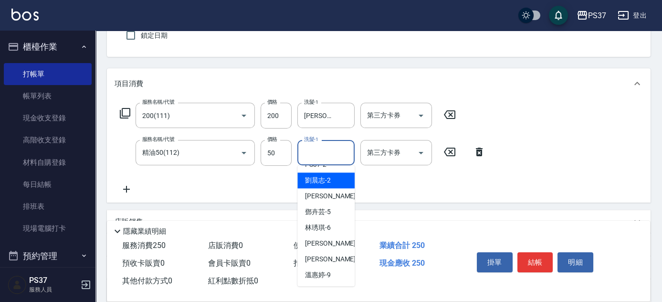
scroll to position [43, 0]
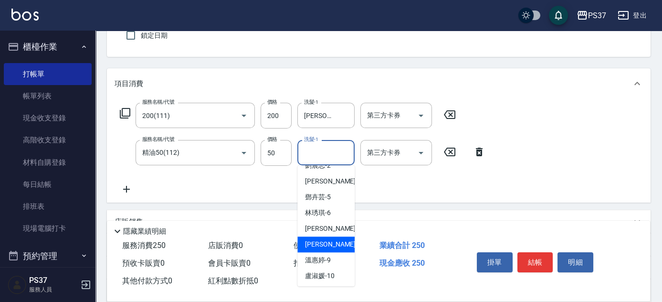
click at [322, 240] on span "[PERSON_NAME]-8" at bounding box center [333, 244] width 56 height 10
type input "[PERSON_NAME]-8"
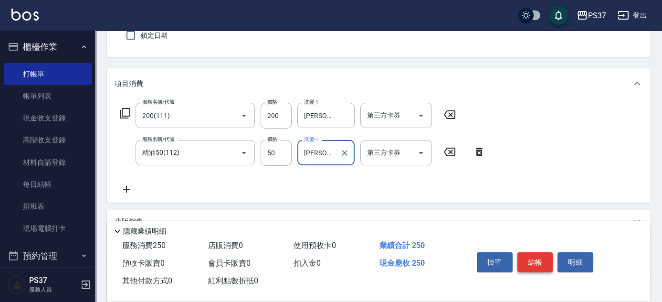
click at [530, 257] on button "結帳" at bounding box center [536, 262] width 36 height 20
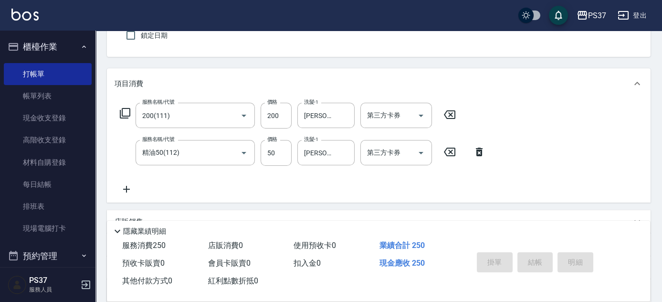
type input "[DATE] 17:32"
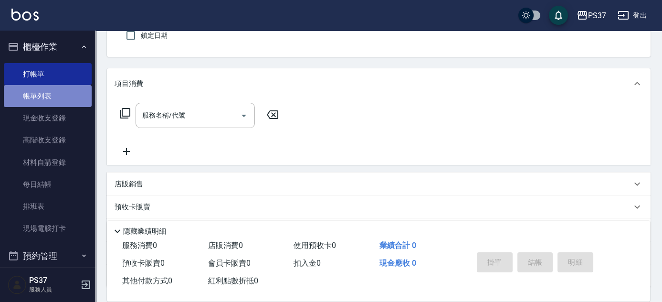
click at [55, 88] on link "帳單列表" at bounding box center [48, 96] width 88 height 22
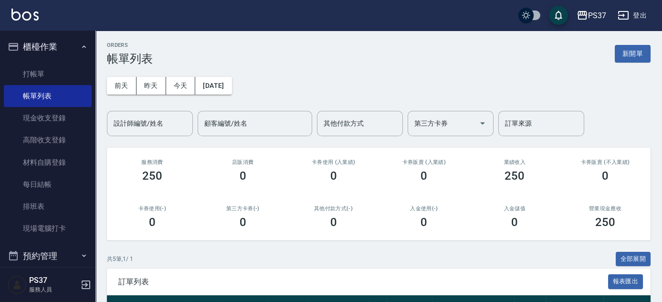
scroll to position [172, 0]
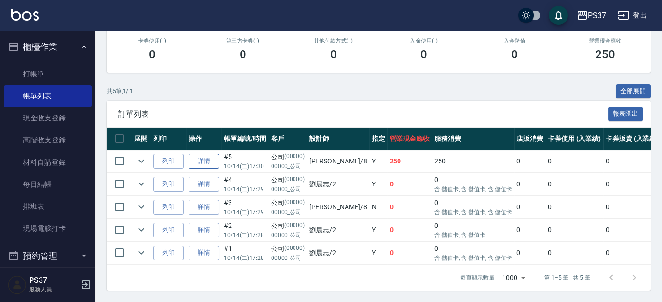
click at [212, 158] on link "詳情" at bounding box center [204, 161] width 31 height 15
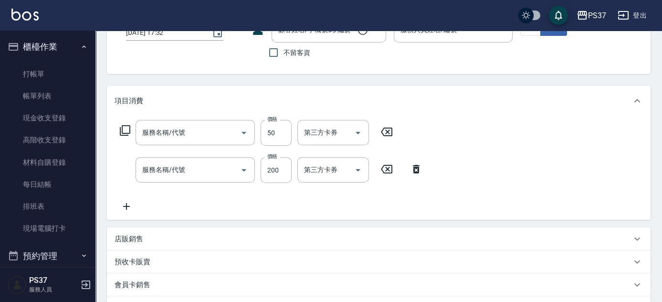
type input "[DATE] 17:30"
type input "[PERSON_NAME]-8"
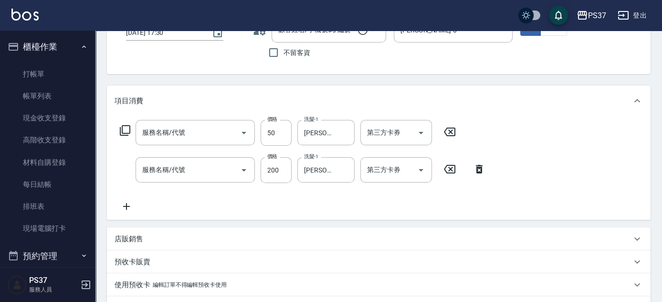
type input "精油50(112)"
type input "200(111)"
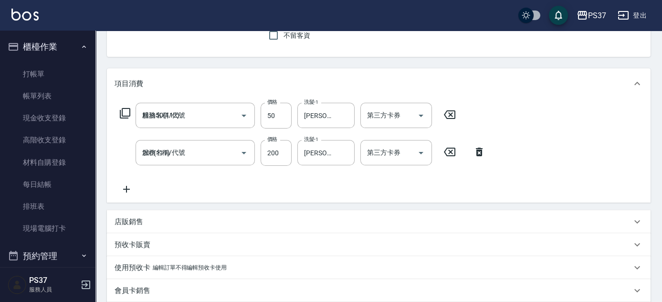
type input "公司/00000_公司/00000"
click at [127, 187] on icon at bounding box center [127, 188] width 24 height 11
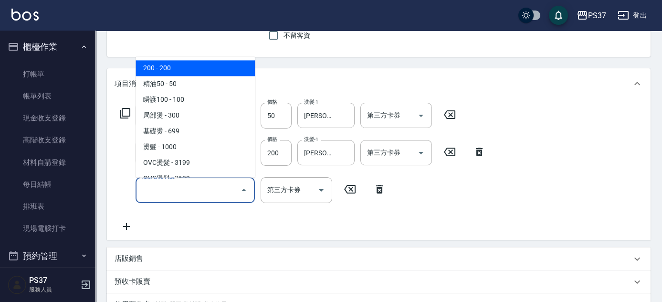
click at [181, 191] on input "服務名稱/代號" at bounding box center [188, 189] width 96 height 17
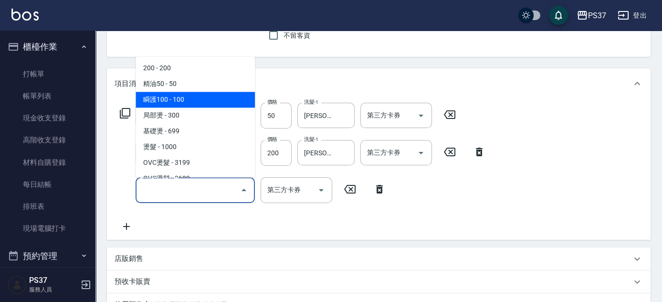
click at [206, 94] on span "瞬護100 - 100" at bounding box center [195, 100] width 119 height 16
type input "瞬護100(113)"
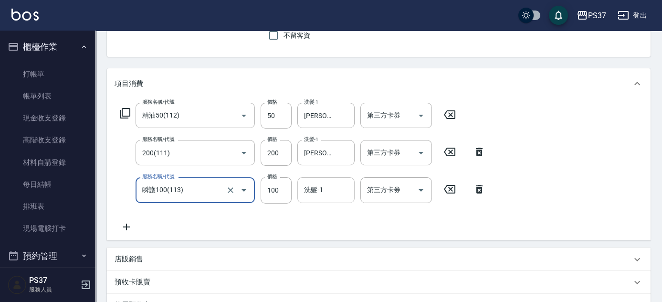
click at [326, 192] on input "洗髮-1" at bounding box center [326, 189] width 49 height 17
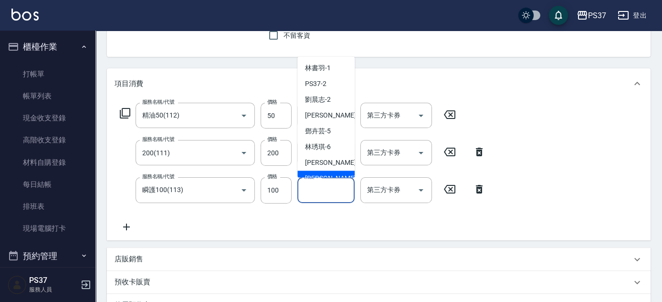
click at [337, 171] on div "[PERSON_NAME]-8" at bounding box center [326, 179] width 57 height 16
type input "[PERSON_NAME]-8"
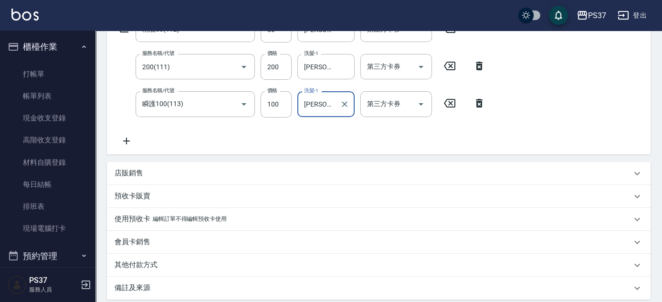
scroll to position [274, 0]
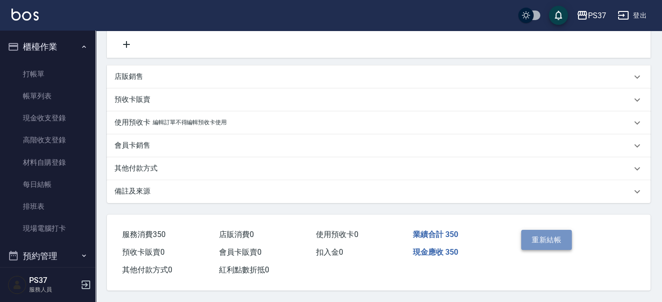
click at [542, 235] on button "重新結帳" at bounding box center [547, 240] width 51 height 20
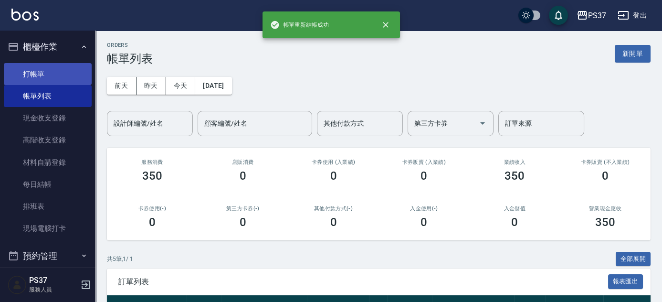
click at [31, 68] on link "打帳單" at bounding box center [48, 74] width 88 height 22
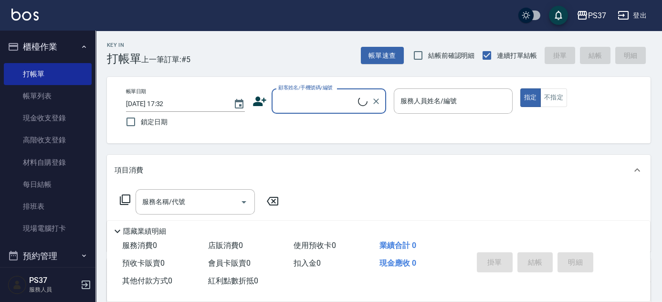
click at [333, 108] on input "顧客姓名/手機號碼/編號" at bounding box center [317, 101] width 82 height 17
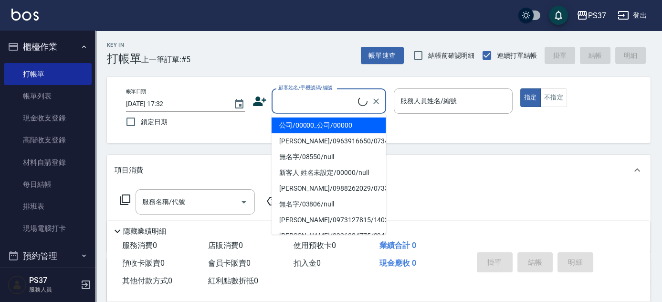
click at [330, 121] on li "公司/00000_公司/00000" at bounding box center [329, 125] width 115 height 16
type input "公司/00000_公司/00000"
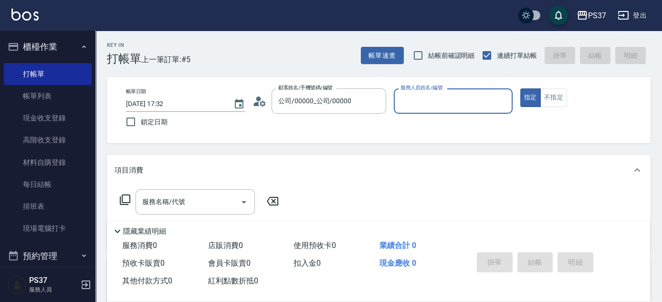
click at [421, 105] on input "服務人員姓名/編號" at bounding box center [453, 101] width 110 height 17
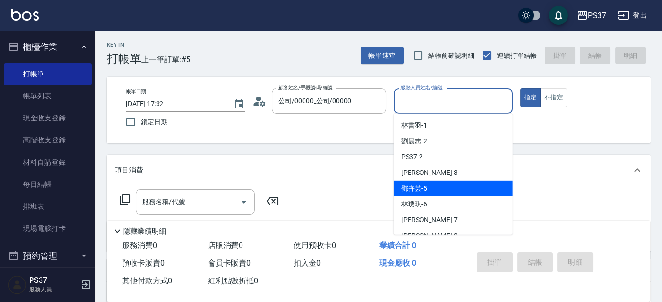
click at [433, 191] on div "[PERSON_NAME]-5" at bounding box center [453, 189] width 119 height 16
type input "[PERSON_NAME]-5"
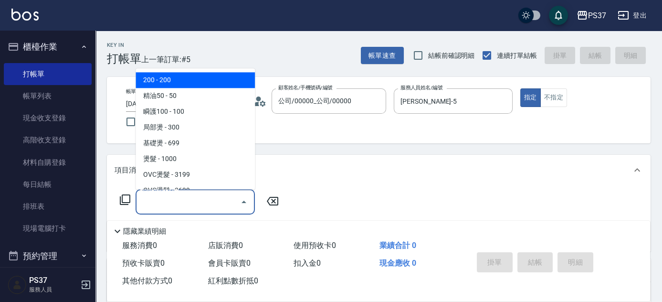
click at [167, 204] on input "服務名稱/代號" at bounding box center [188, 201] width 96 height 17
click at [180, 85] on span "200 - 200" at bounding box center [195, 81] width 119 height 16
type input "200(111)"
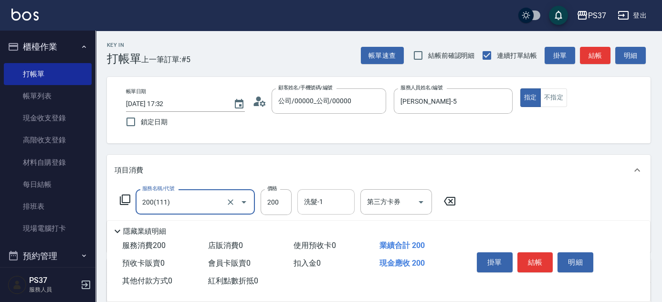
click at [327, 207] on input "洗髮-1" at bounding box center [326, 201] width 49 height 17
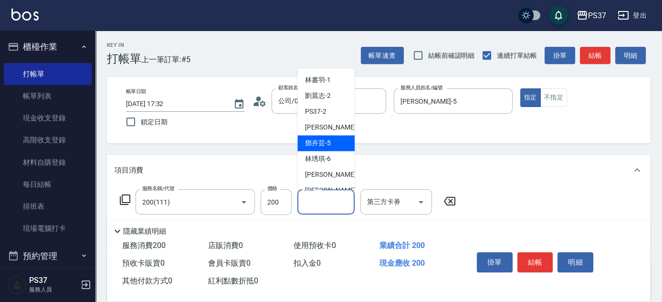
click at [327, 143] on span "[PERSON_NAME]-5" at bounding box center [318, 144] width 26 height 10
type input "[PERSON_NAME]-5"
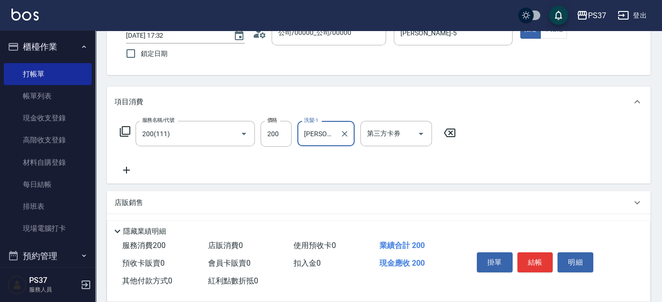
scroll to position [130, 0]
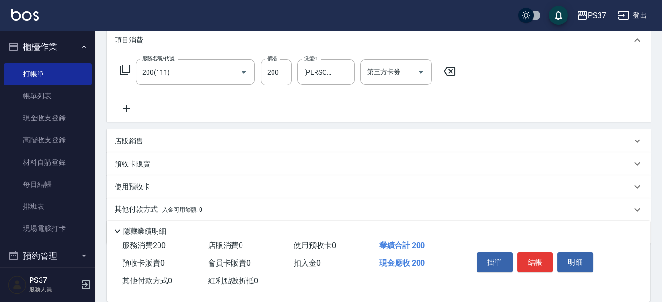
click at [123, 110] on icon at bounding box center [127, 108] width 24 height 11
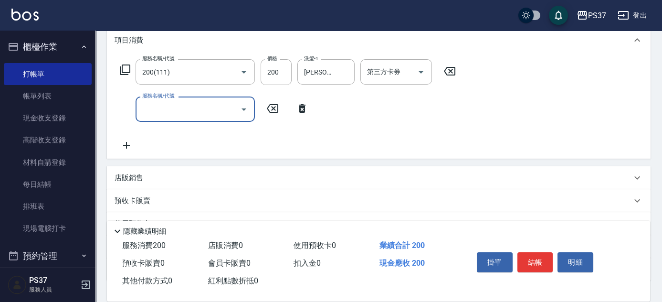
click at [165, 108] on input "服務名稱/代號" at bounding box center [188, 109] width 96 height 17
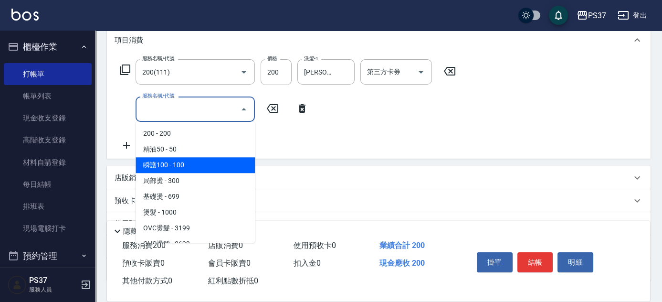
click at [213, 166] on span "瞬護100 - 100" at bounding box center [195, 165] width 119 height 16
type input "瞬護100(113)"
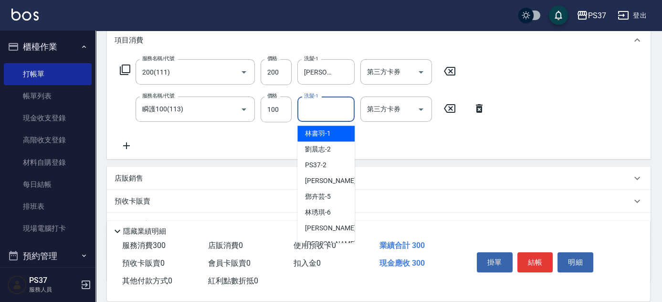
click at [317, 114] on input "洗髮-1" at bounding box center [326, 109] width 49 height 17
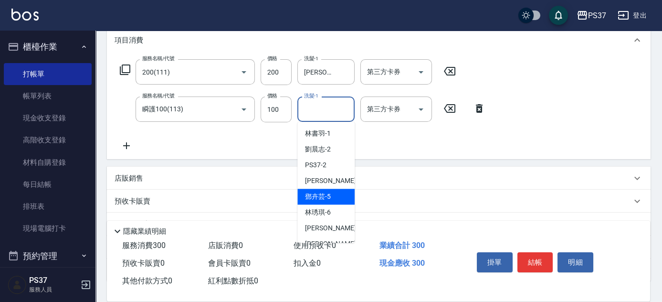
click at [326, 193] on span "[PERSON_NAME]-5" at bounding box center [318, 197] width 26 height 10
type input "[PERSON_NAME]-5"
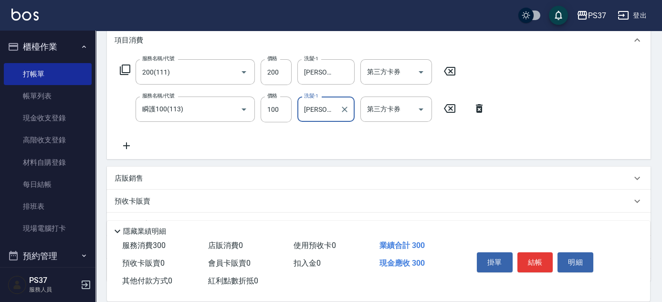
click at [127, 146] on icon at bounding box center [126, 145] width 7 height 7
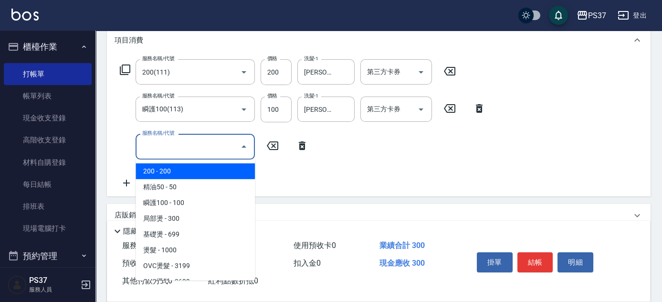
click at [166, 145] on input "服務名稱/代號" at bounding box center [188, 146] width 96 height 17
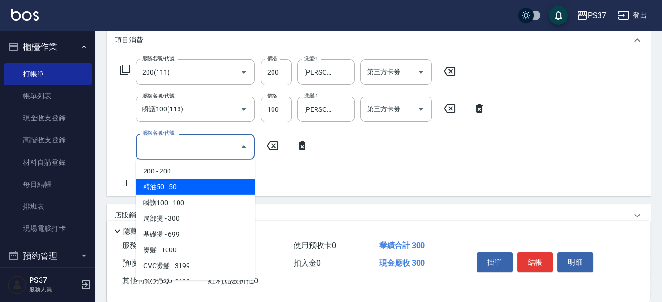
click at [192, 181] on span "精油50 - 50" at bounding box center [195, 187] width 119 height 16
type input "精油50(112)"
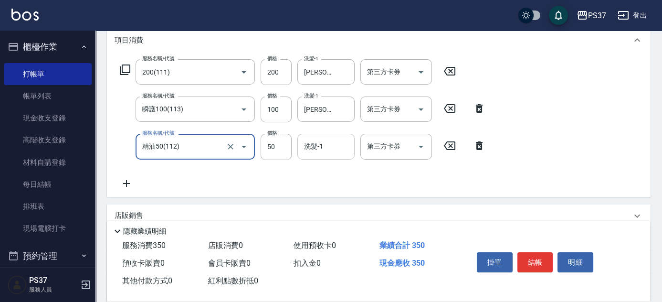
click at [319, 145] on div "洗髮-1 洗髮-1" at bounding box center [326, 146] width 57 height 25
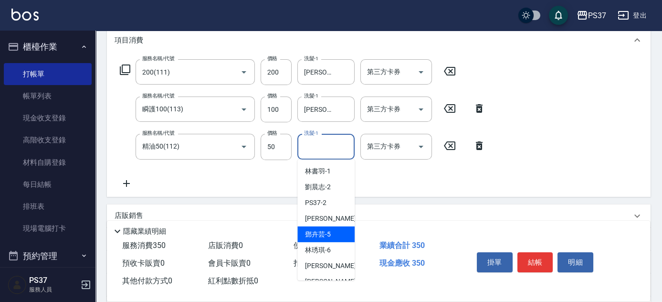
click at [329, 234] on span "[PERSON_NAME]-5" at bounding box center [318, 234] width 26 height 10
type input "[PERSON_NAME]-5"
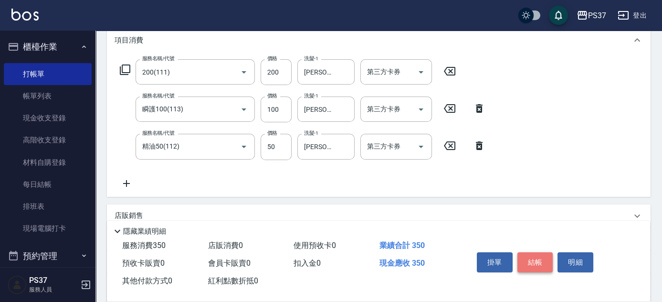
click at [533, 256] on button "結帳" at bounding box center [536, 262] width 36 height 20
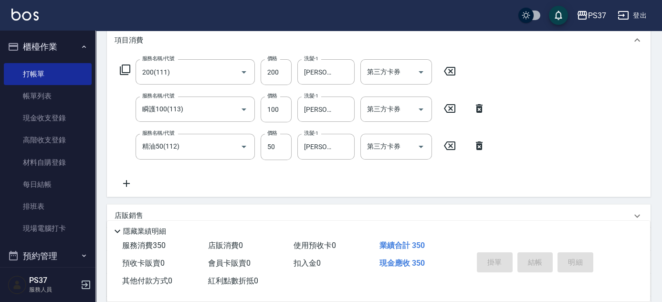
type input "[DATE] 17:33"
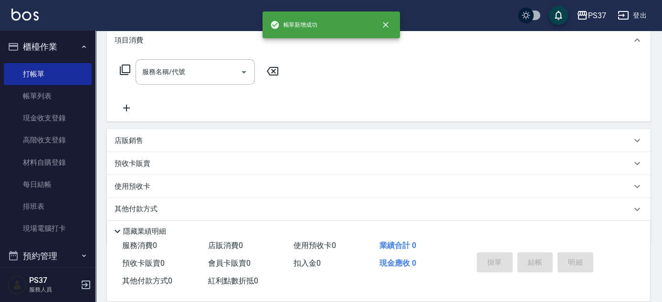
scroll to position [0, 0]
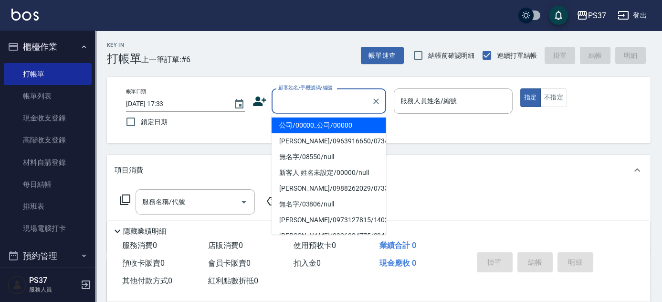
click at [305, 105] on input "顧客姓名/手機號碼/編號" at bounding box center [322, 101] width 92 height 17
click at [308, 130] on li "公司/00000_公司/00000" at bounding box center [329, 125] width 115 height 16
type input "公司/00000_公司/00000"
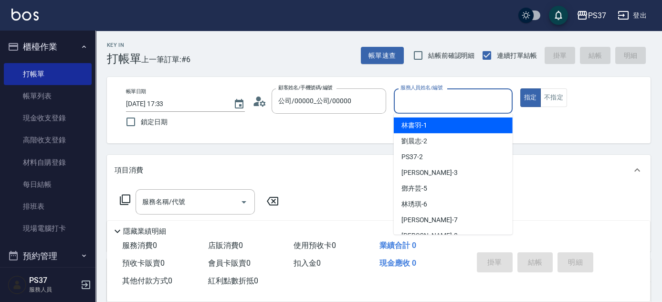
click at [413, 106] on input "服務人員姓名/編號" at bounding box center [453, 101] width 110 height 17
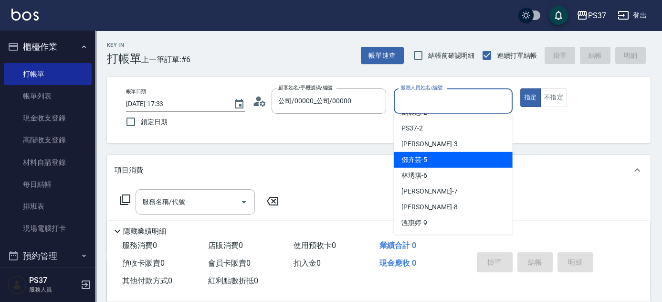
scroll to position [43, 0]
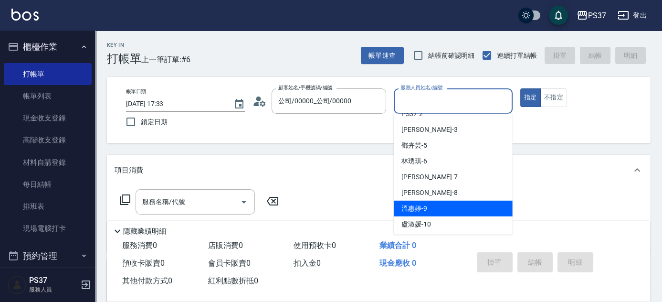
click at [442, 201] on div "[PERSON_NAME]-9" at bounding box center [453, 209] width 119 height 16
type input "[PERSON_NAME]-9"
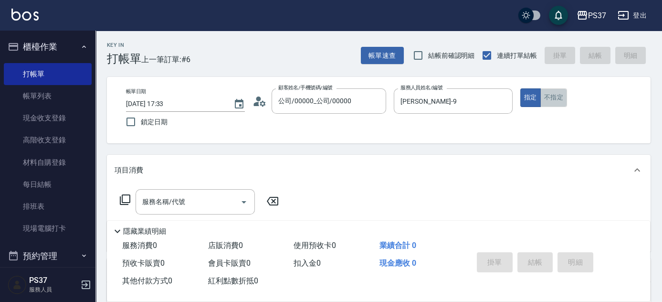
click at [559, 100] on button "不指定" at bounding box center [554, 97] width 27 height 19
click at [196, 202] on input "服務名稱/代號" at bounding box center [188, 201] width 96 height 17
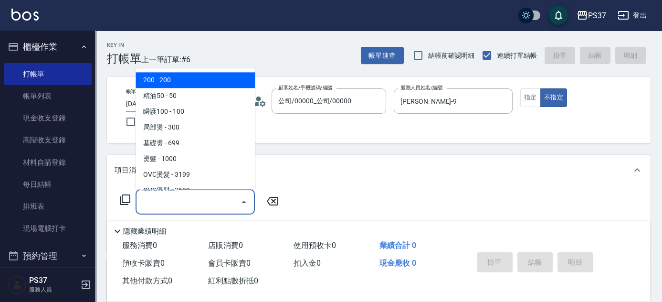
click at [170, 82] on span "200 - 200" at bounding box center [195, 81] width 119 height 16
type input "200(111)"
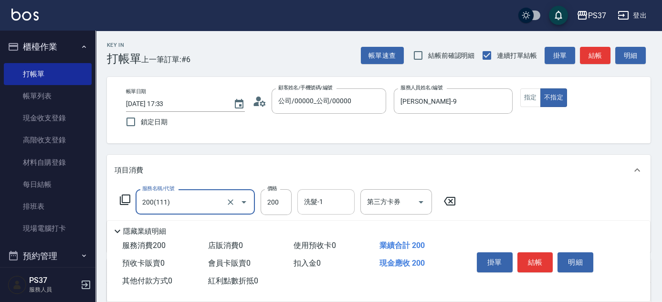
click at [319, 206] on input "洗髮-1" at bounding box center [326, 201] width 49 height 17
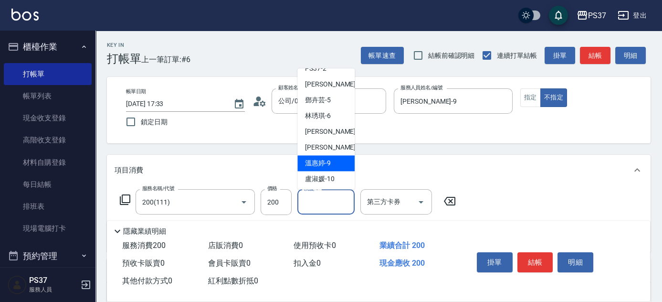
click at [329, 160] on span "[PERSON_NAME]-9" at bounding box center [318, 164] width 26 height 10
type input "[PERSON_NAME]-9"
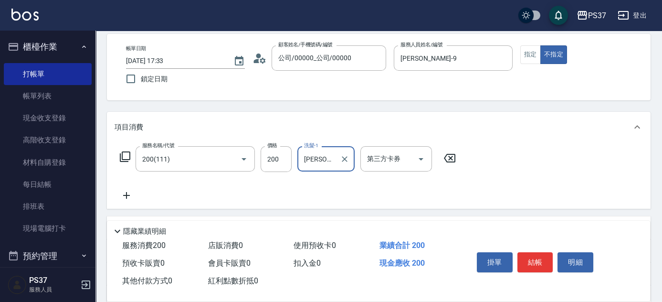
click at [128, 197] on icon at bounding box center [127, 195] width 24 height 11
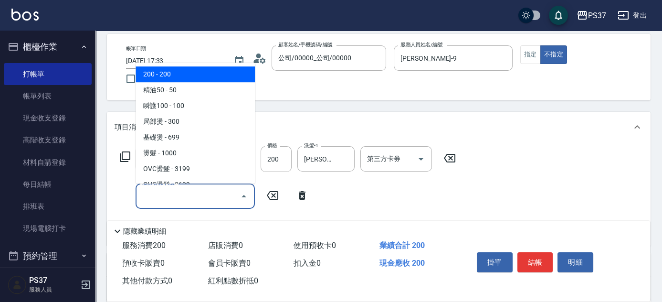
click at [152, 199] on input "服務名稱/代號" at bounding box center [188, 196] width 96 height 17
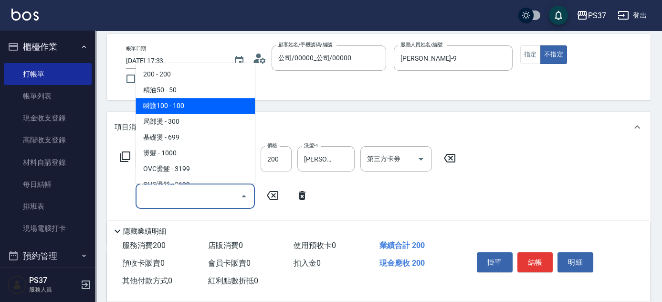
click at [192, 101] on span "瞬護100 - 100" at bounding box center [195, 106] width 119 height 16
type input "瞬護100(113)"
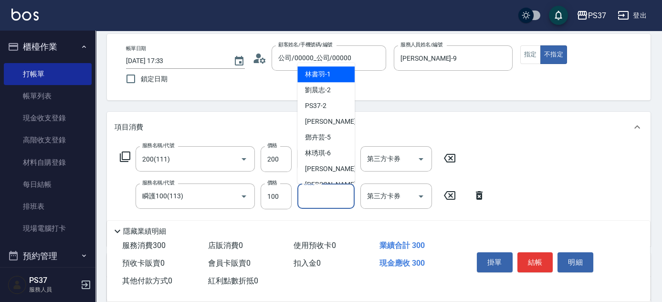
click at [321, 202] on input "洗髮-1" at bounding box center [326, 196] width 49 height 17
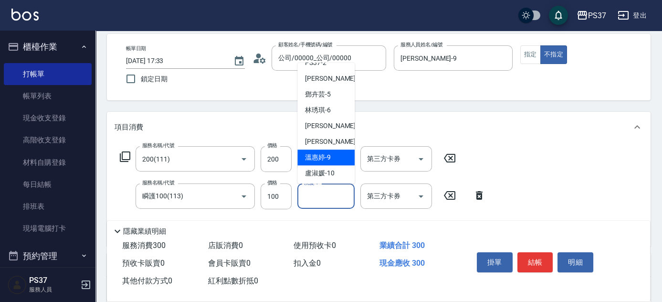
click at [326, 159] on span "[PERSON_NAME]-9" at bounding box center [318, 157] width 26 height 10
type input "[PERSON_NAME]-9"
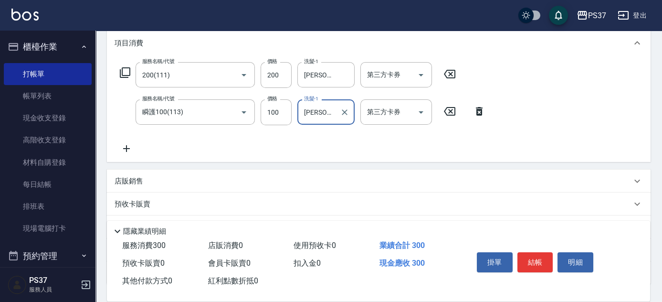
scroll to position [130, 0]
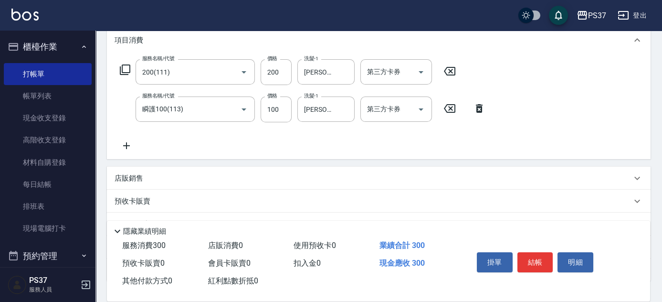
click at [128, 147] on icon at bounding box center [127, 145] width 24 height 11
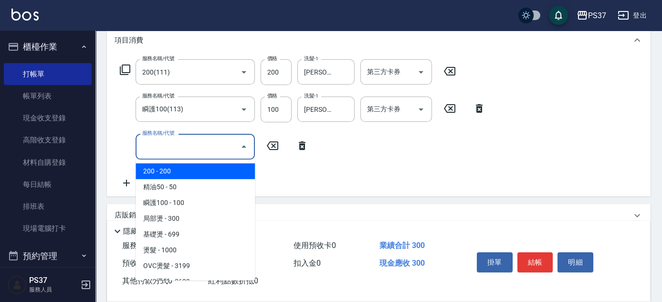
click at [159, 143] on input "服務名稱/代號" at bounding box center [188, 146] width 96 height 17
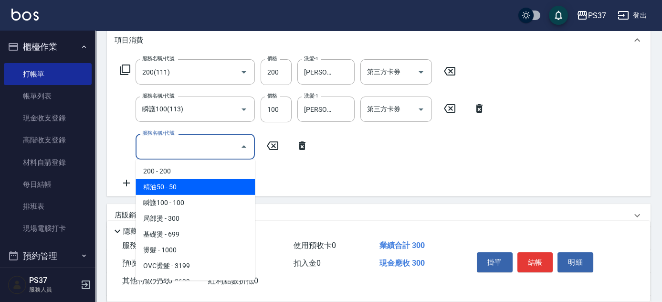
click at [197, 181] on span "精油50 - 50" at bounding box center [195, 187] width 119 height 16
type input "精油50(112)"
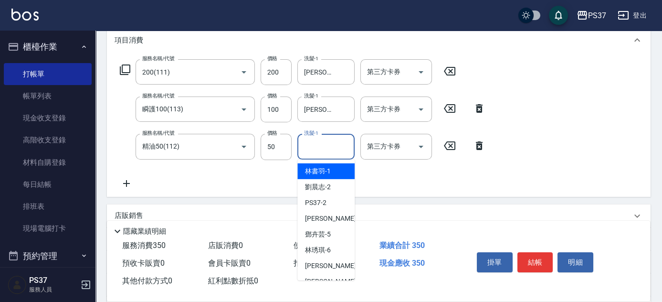
click at [320, 150] on input "洗髮-1" at bounding box center [326, 146] width 49 height 17
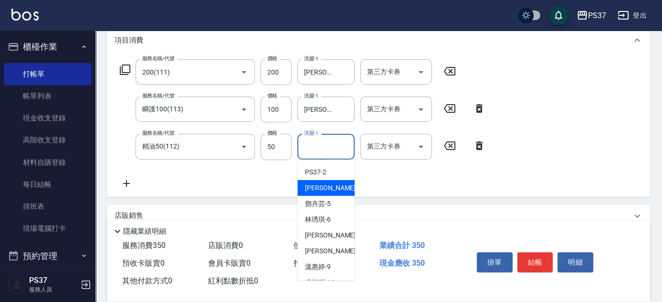
scroll to position [43, 0]
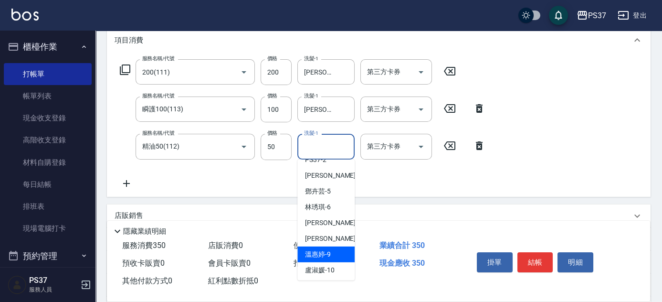
click at [331, 250] on div "[PERSON_NAME]-9" at bounding box center [326, 254] width 57 height 16
type input "[PERSON_NAME]-9"
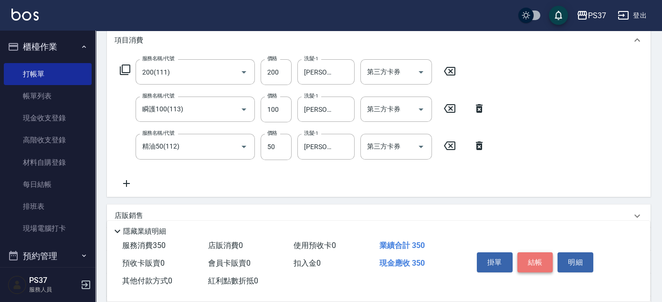
click at [539, 262] on button "結帳" at bounding box center [536, 262] width 36 height 20
type input "[DATE] 17:34"
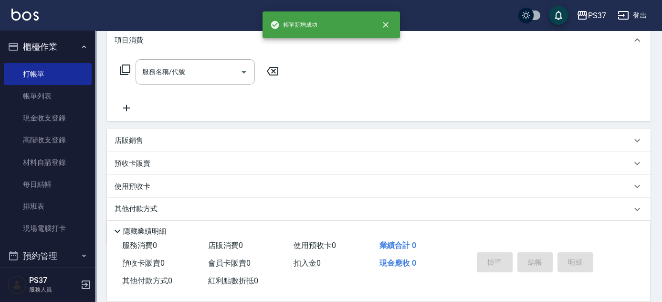
scroll to position [0, 0]
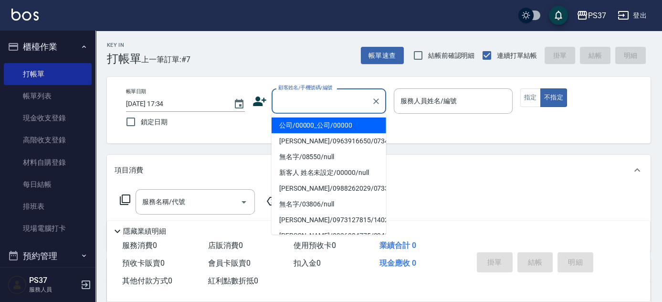
click at [314, 103] on input "顧客姓名/手機號碼/編號" at bounding box center [322, 101] width 92 height 17
click at [326, 128] on li "公司/00000_公司/00000" at bounding box center [329, 125] width 115 height 16
type input "公司/00000_公司/00000"
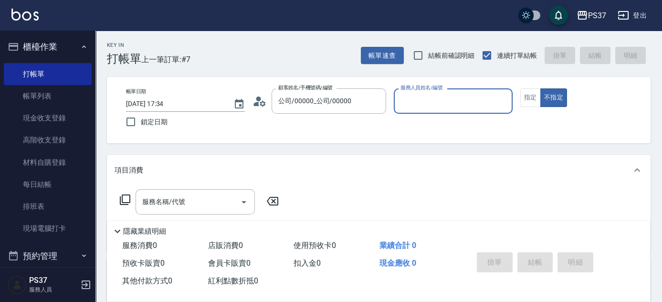
click at [427, 104] on input "服務人員姓名/編號" at bounding box center [453, 101] width 110 height 17
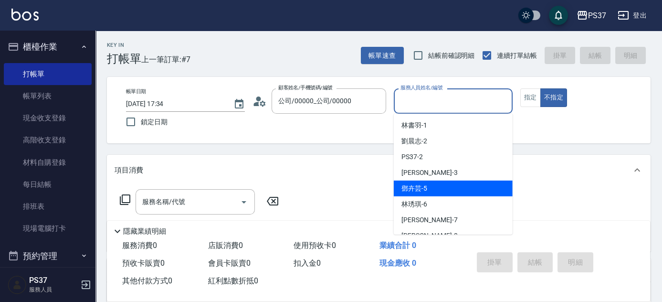
click at [442, 189] on div "[PERSON_NAME]-5" at bounding box center [453, 189] width 119 height 16
type input "[PERSON_NAME]-5"
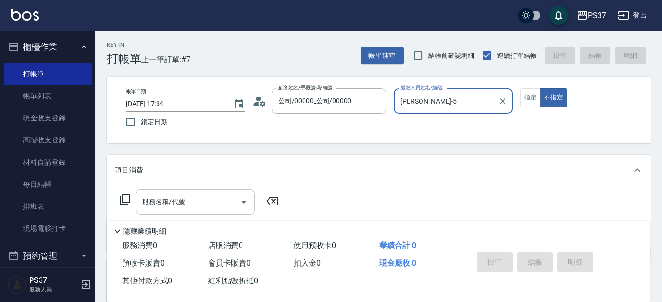
click at [188, 198] on input "服務名稱/代號" at bounding box center [188, 201] width 96 height 17
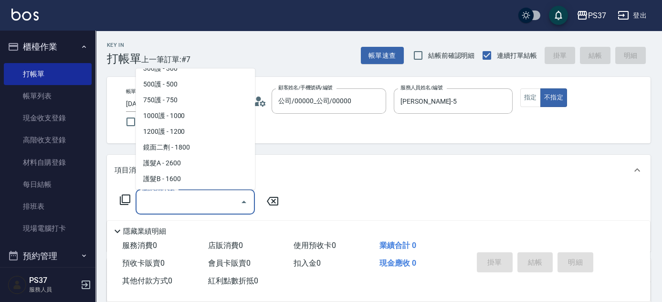
scroll to position [478, 0]
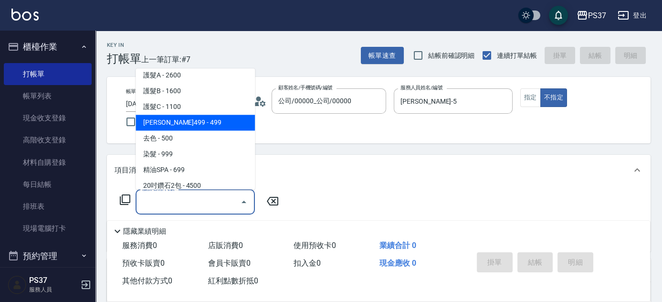
click at [206, 127] on span "[PERSON_NAME]499 - 499" at bounding box center [195, 123] width 119 height 16
type input "[PERSON_NAME]499(0499)"
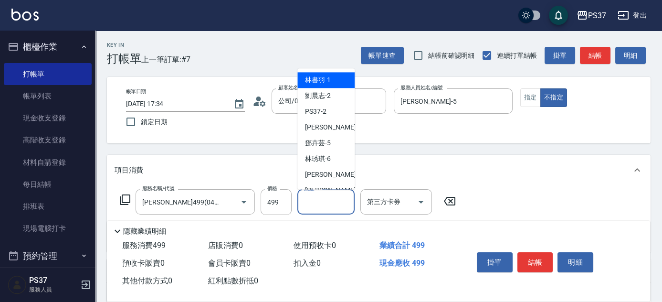
click at [327, 209] on input "洗髮-1" at bounding box center [326, 201] width 49 height 17
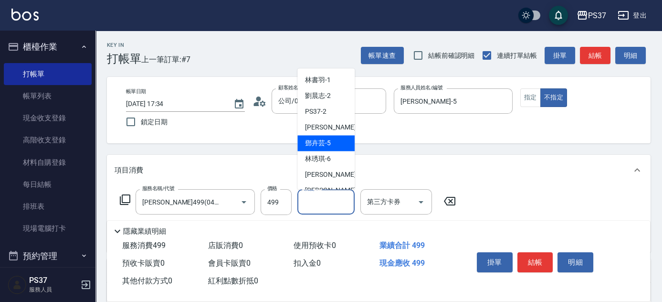
click at [330, 145] on span "[PERSON_NAME]-5" at bounding box center [318, 144] width 26 height 10
type input "[PERSON_NAME]-5"
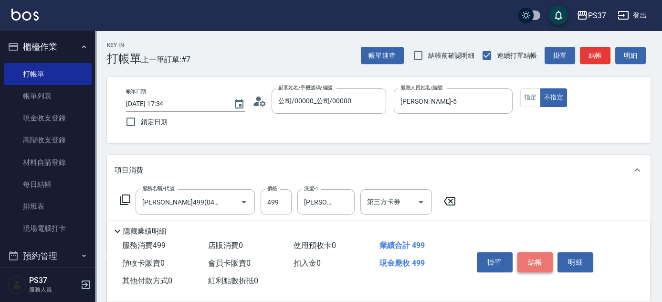
click at [545, 262] on button "結帳" at bounding box center [536, 262] width 36 height 20
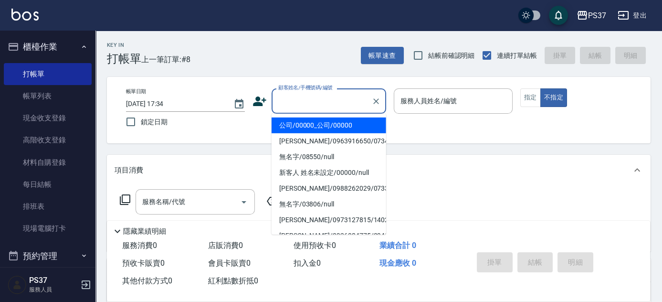
click at [308, 99] on input "顧客姓名/手機號碼/編號" at bounding box center [322, 101] width 92 height 17
click at [306, 123] on li "公司/00000_公司/00000" at bounding box center [329, 125] width 115 height 16
type input "公司/00000_公司/00000"
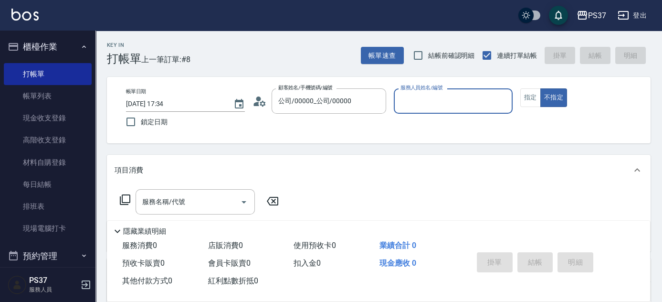
click at [412, 105] on input "服務人員姓名/編號" at bounding box center [453, 101] width 110 height 17
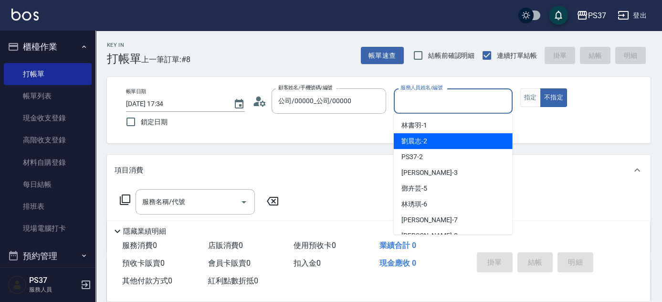
click at [428, 143] on div "[PERSON_NAME]-2" at bounding box center [453, 141] width 119 height 16
type input "[PERSON_NAME]-2"
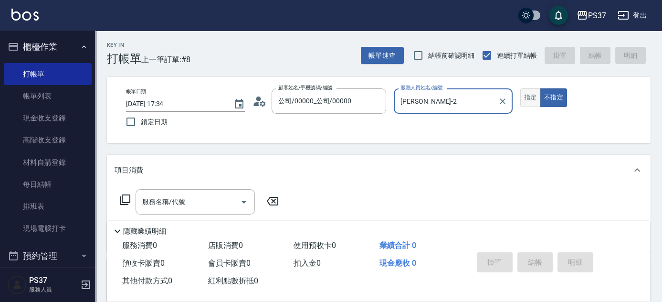
click at [536, 100] on button "指定" at bounding box center [531, 97] width 21 height 19
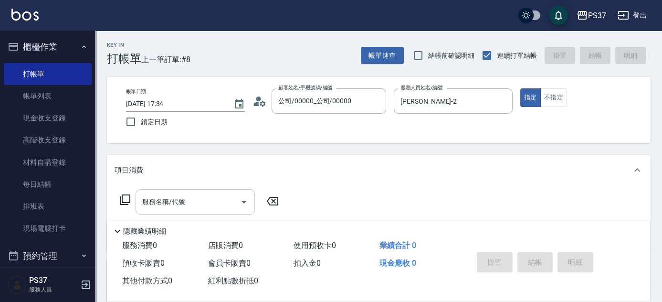
click at [195, 198] on input "服務名稱/代號" at bounding box center [188, 201] width 96 height 17
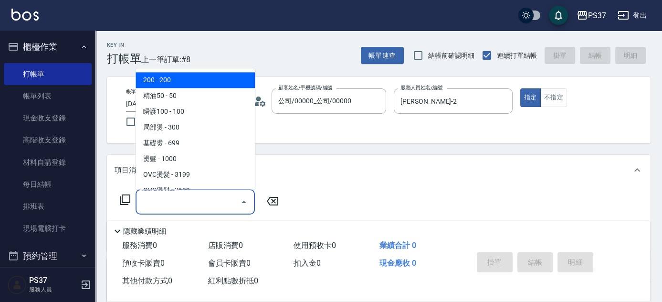
click at [203, 81] on span "200 - 200" at bounding box center [195, 81] width 119 height 16
type input "200(111)"
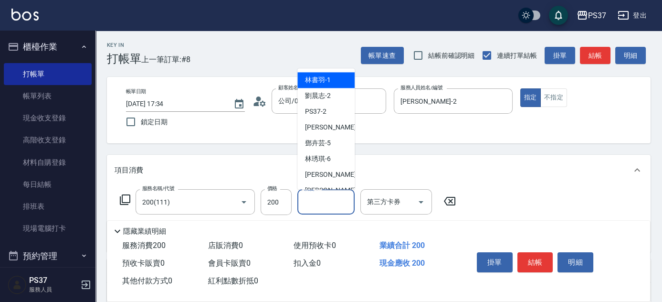
click at [313, 201] on input "洗髮-1" at bounding box center [326, 201] width 49 height 17
click at [324, 96] on span "[PERSON_NAME]-2" at bounding box center [318, 96] width 26 height 10
type input "[PERSON_NAME]-2"
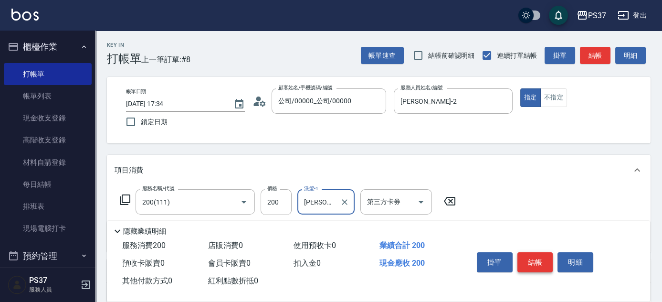
click at [540, 261] on button "結帳" at bounding box center [536, 262] width 36 height 20
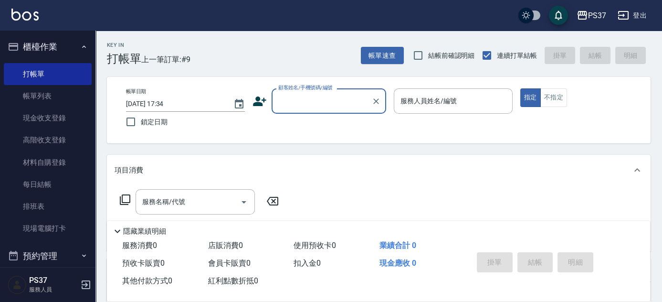
click at [327, 111] on div "顧客姓名/手機號碼/編號" at bounding box center [329, 100] width 115 height 25
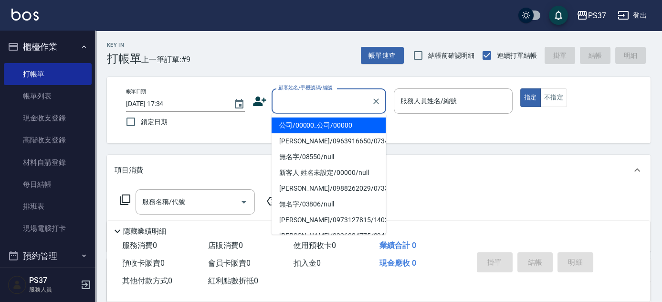
click at [330, 123] on li "公司/00000_公司/00000" at bounding box center [329, 125] width 115 height 16
type input "公司/00000_公司/00000"
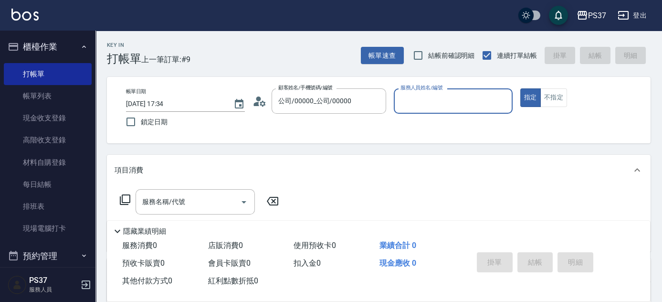
click at [407, 101] on input "服務人員姓名/編號" at bounding box center [453, 101] width 110 height 17
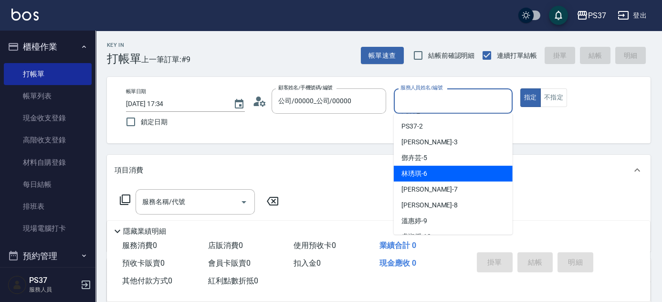
scroll to position [43, 0]
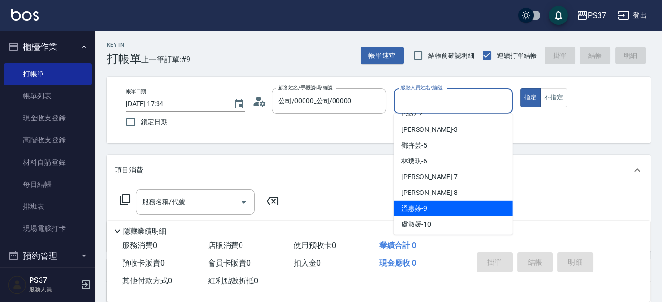
click at [430, 207] on div "[PERSON_NAME]-9" at bounding box center [453, 209] width 119 height 16
type input "[PERSON_NAME]-9"
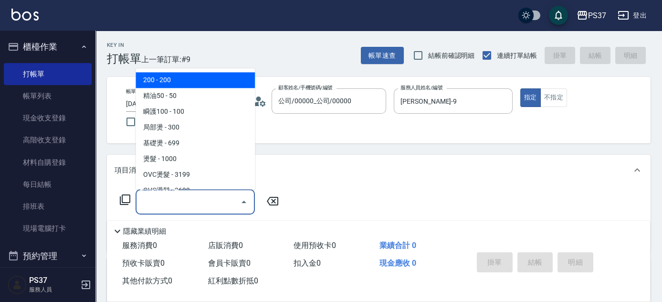
click at [178, 206] on input "服務名稱/代號" at bounding box center [188, 201] width 96 height 17
click at [180, 78] on span "200 - 200" at bounding box center [195, 81] width 119 height 16
type input "200(111)"
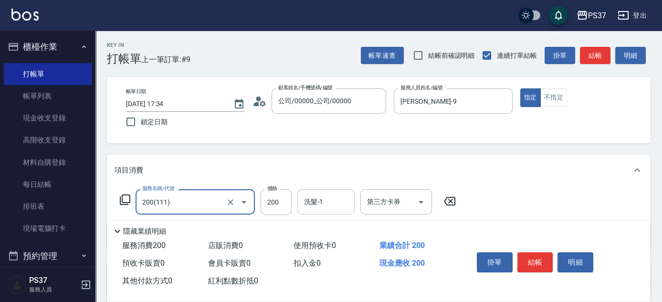
click at [327, 201] on input "洗髮-1" at bounding box center [326, 201] width 49 height 17
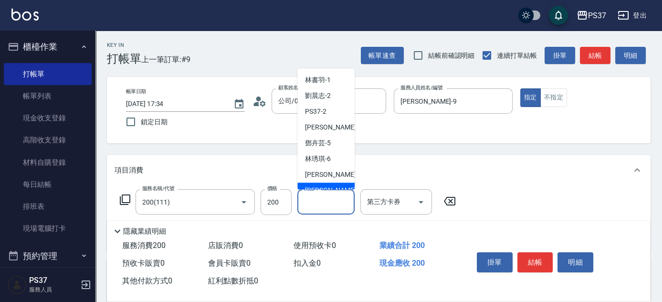
click at [327, 186] on span "[PERSON_NAME]-8" at bounding box center [333, 191] width 56 height 10
type input "[PERSON_NAME]-8"
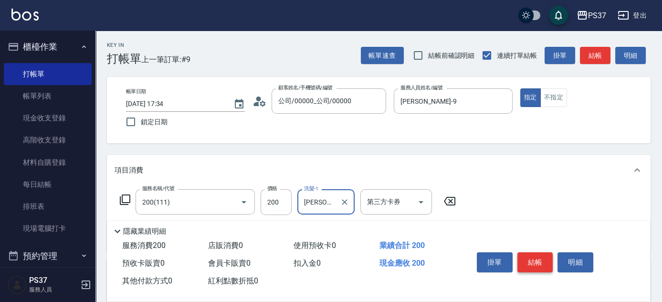
click at [533, 259] on button "結帳" at bounding box center [536, 262] width 36 height 20
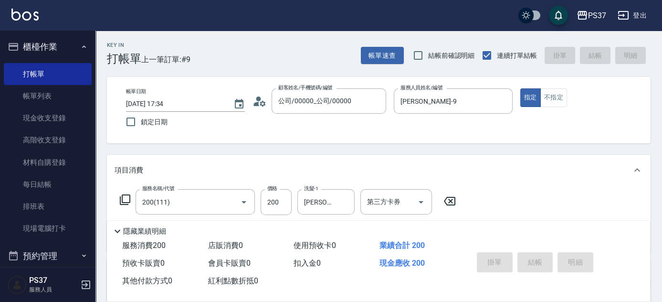
type input "[DATE] 17:35"
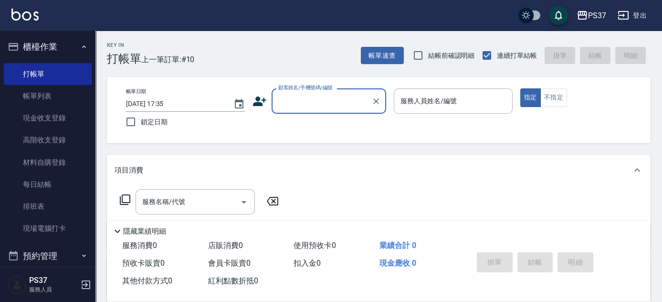
click at [349, 109] on input "顧客姓名/手機號碼/編號" at bounding box center [322, 101] width 92 height 17
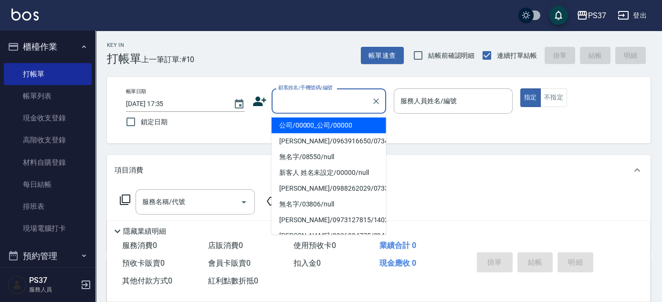
click at [344, 124] on li "公司/00000_公司/00000" at bounding box center [329, 125] width 115 height 16
type input "公司/00000_公司/00000"
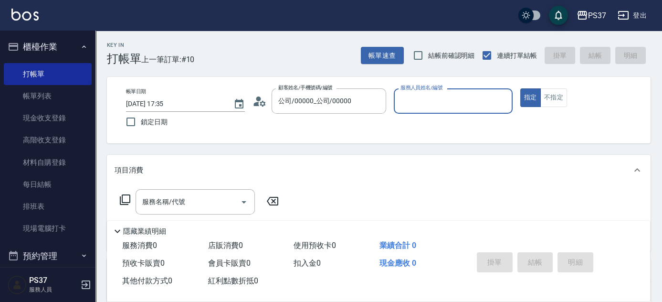
click at [466, 96] on input "服務人員姓名/編號" at bounding box center [453, 101] width 110 height 17
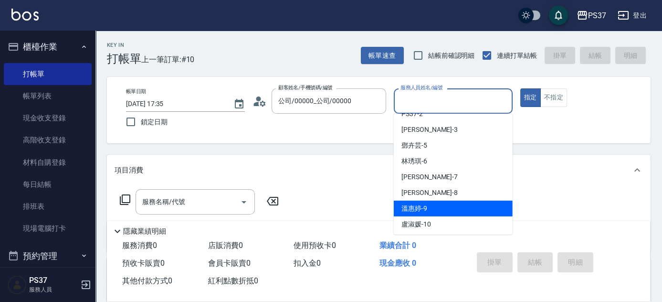
click at [453, 219] on ul "[PERSON_NAME]-1 [PERSON_NAME]2 PS37 -2 [PERSON_NAME] -3 [PERSON_NAME]-5 [PERSON…" at bounding box center [453, 174] width 119 height 121
click at [459, 213] on div "[PERSON_NAME]-9" at bounding box center [453, 209] width 119 height 16
type input "[PERSON_NAME]-9"
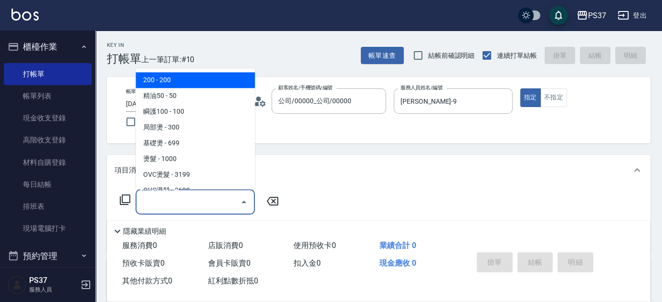
click at [189, 195] on input "服務名稱/代號" at bounding box center [188, 201] width 96 height 17
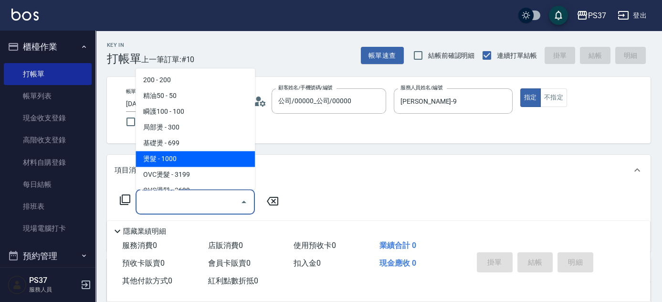
click at [215, 154] on span "燙髮 - 1000" at bounding box center [195, 159] width 119 height 16
type input "燙髮(202)"
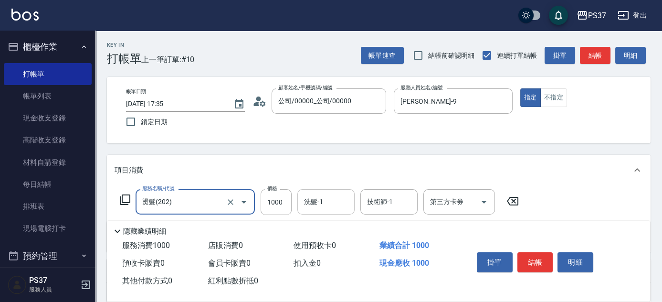
click at [329, 200] on input "洗髮-1" at bounding box center [326, 201] width 49 height 17
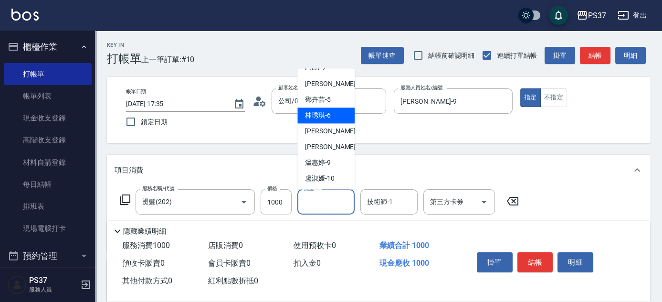
scroll to position [86, 0]
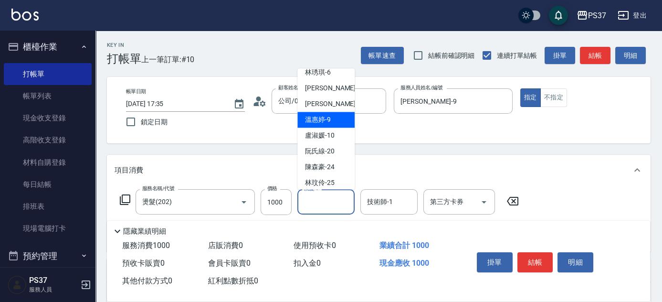
click at [324, 125] on div "[PERSON_NAME]-9" at bounding box center [326, 120] width 57 height 16
type input "[PERSON_NAME]-9"
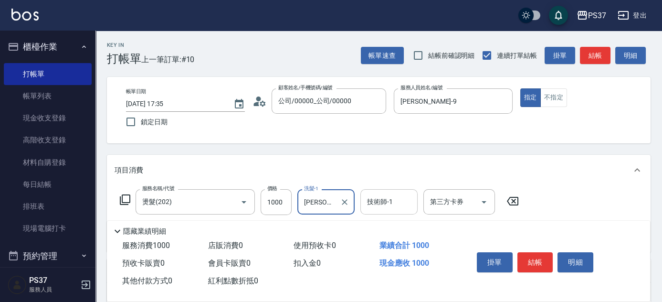
drag, startPoint x: 388, startPoint y: 206, endPoint x: 390, endPoint y: 191, distance: 15.3
click at [388, 205] on input "技術師-1" at bounding box center [389, 201] width 49 height 17
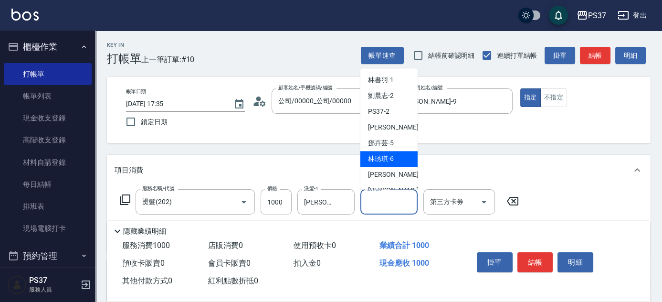
scroll to position [43, 0]
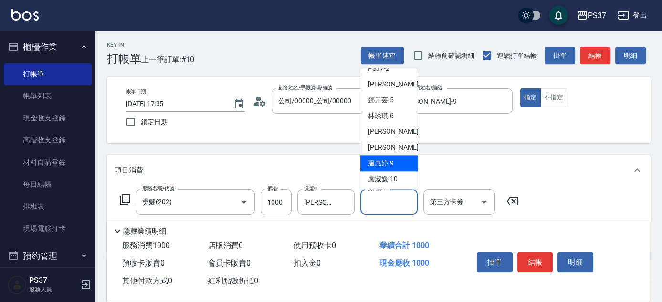
click at [393, 162] on span "[PERSON_NAME]-9" at bounding box center [381, 164] width 26 height 10
type input "[PERSON_NAME]-9"
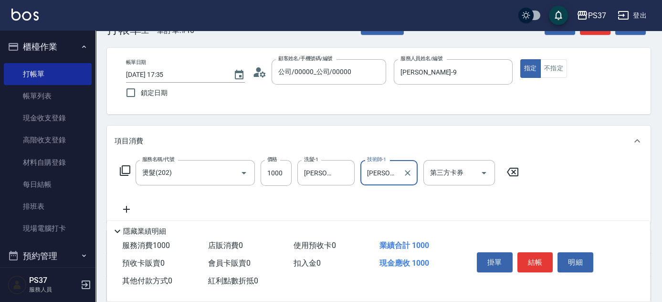
scroll to position [86, 0]
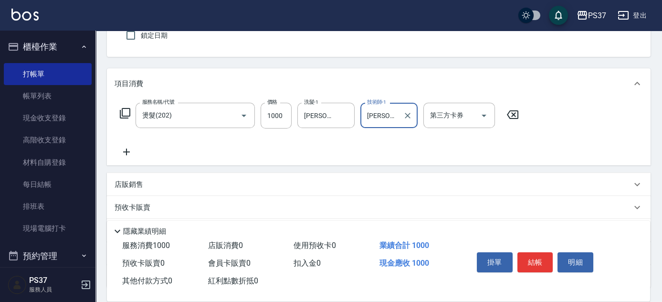
click at [127, 149] on icon at bounding box center [127, 151] width 24 height 11
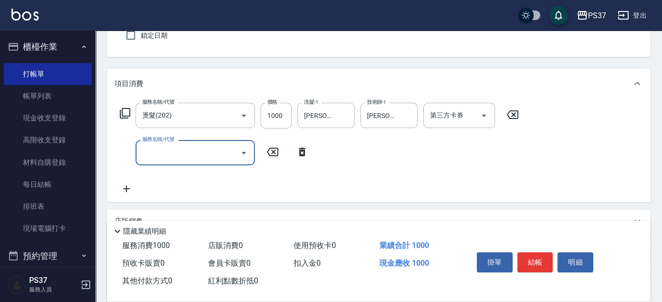
click at [149, 149] on input "服務名稱/代號" at bounding box center [188, 152] width 96 height 17
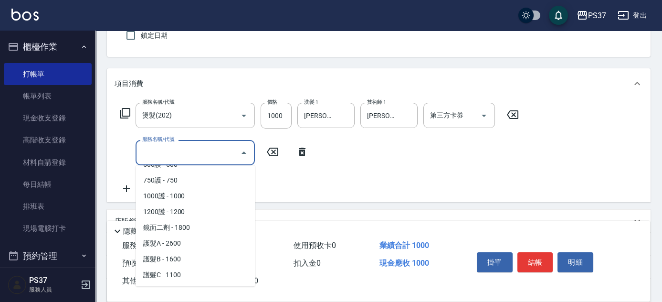
scroll to position [478, 0]
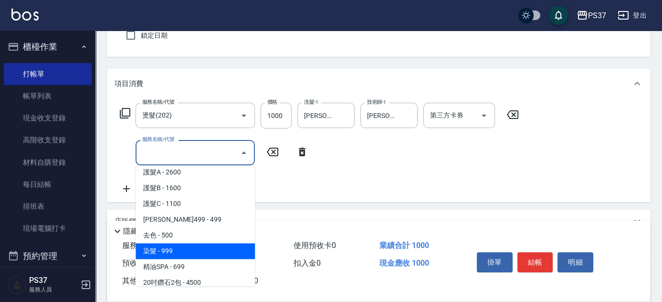
click at [183, 255] on span "染髮 - 999" at bounding box center [195, 251] width 119 height 16
type input "染髮(501)"
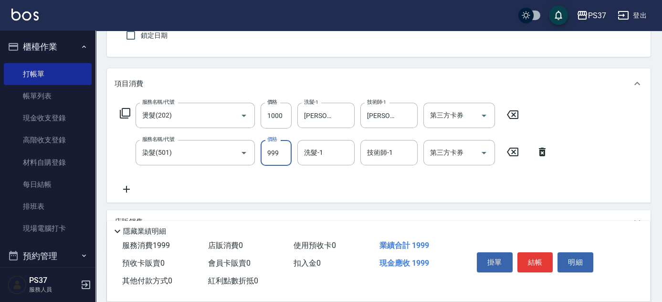
click at [281, 155] on input "999" at bounding box center [276, 153] width 31 height 26
type input "1000"
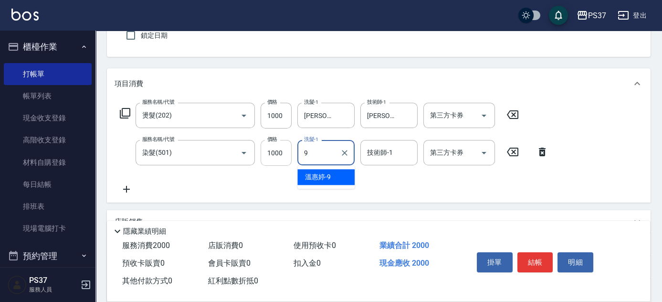
type input "[PERSON_NAME]-9"
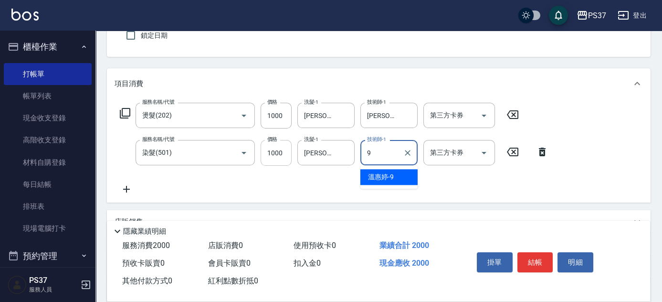
type input "[PERSON_NAME]-9"
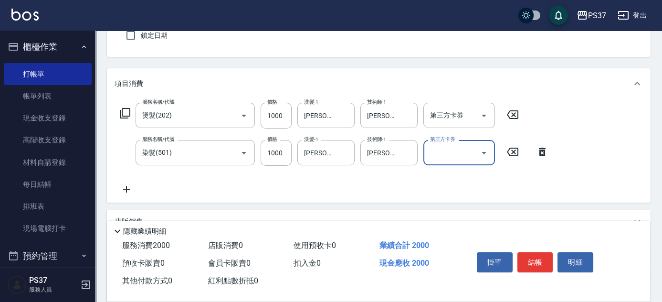
click at [127, 191] on icon at bounding box center [127, 188] width 24 height 11
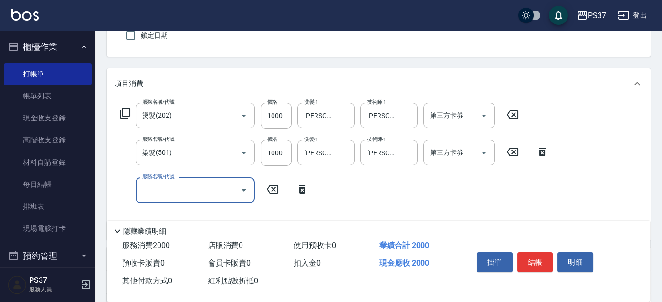
click at [164, 192] on input "服務名稱/代號" at bounding box center [188, 189] width 96 height 17
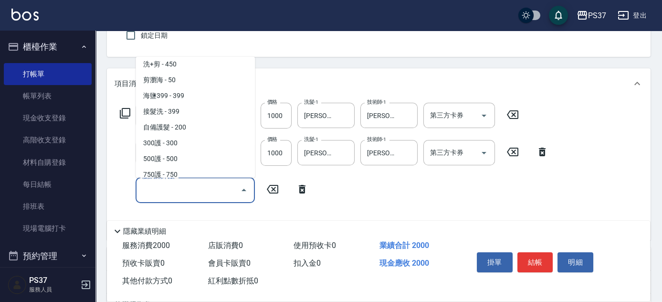
scroll to position [391, 0]
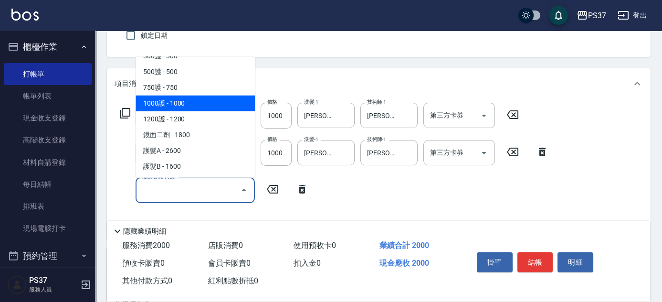
click at [202, 105] on span "1000護 - 1000" at bounding box center [195, 104] width 119 height 16
type input "1000護(404)"
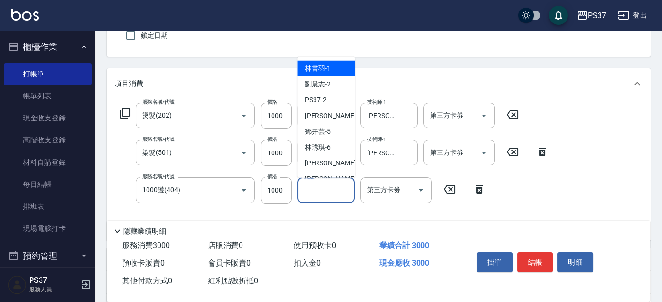
click at [314, 190] on input "洗髮-1" at bounding box center [326, 189] width 49 height 17
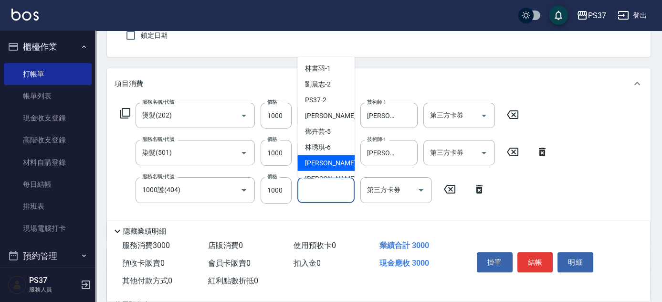
scroll to position [43, 0]
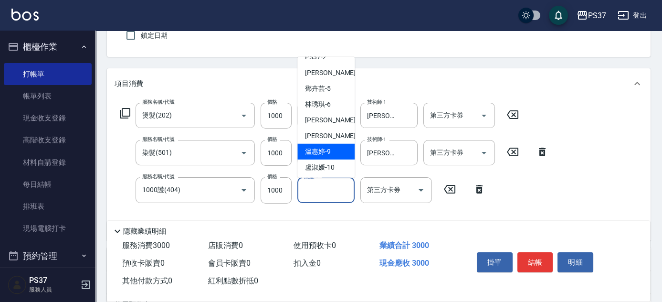
click at [324, 154] on span "[PERSON_NAME]-9" at bounding box center [318, 152] width 26 height 10
type input "[PERSON_NAME]-9"
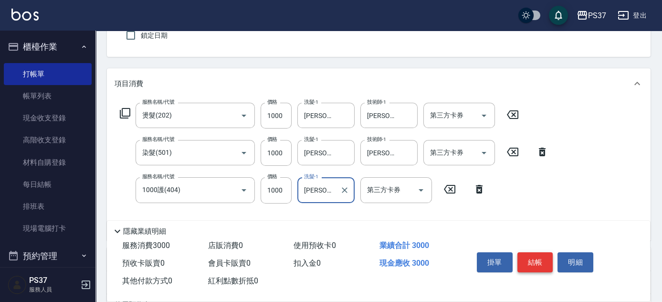
click at [541, 256] on button "結帳" at bounding box center [536, 262] width 36 height 20
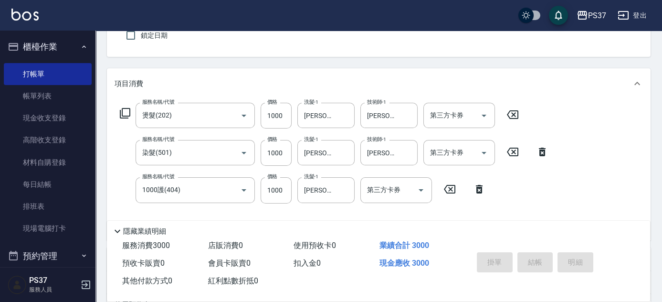
type input "[DATE] 17:36"
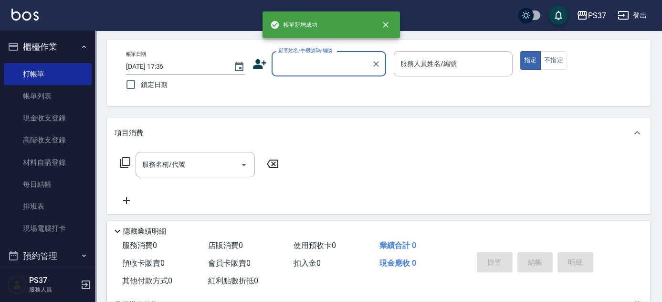
scroll to position [0, 0]
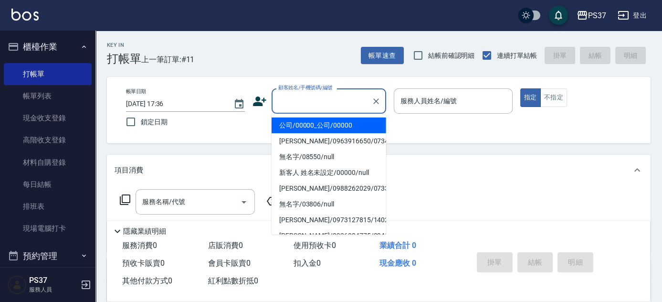
click at [314, 98] on input "顧客姓名/手機號碼/編號" at bounding box center [322, 101] width 92 height 17
click at [330, 126] on li "公司/00000_公司/00000" at bounding box center [329, 125] width 115 height 16
type input "公司/00000_公司/00000"
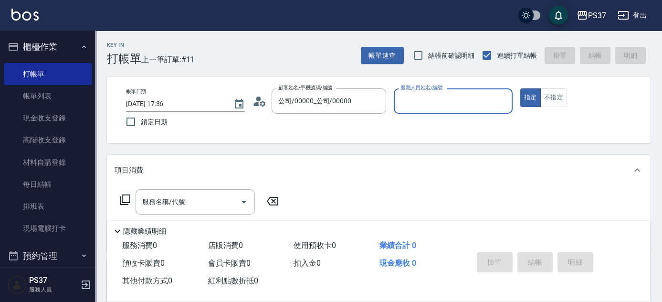
click at [420, 104] on input "服務人員姓名/編號" at bounding box center [453, 101] width 110 height 17
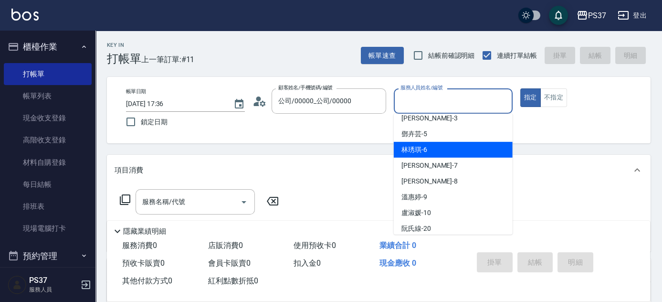
scroll to position [86, 0]
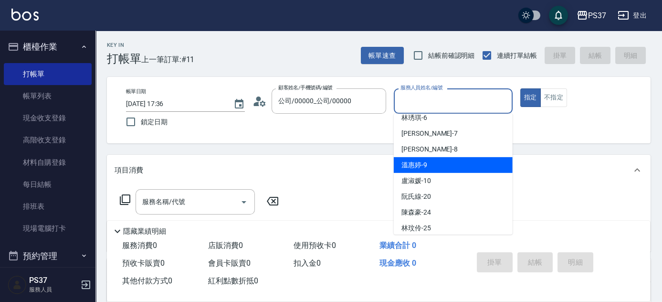
click at [439, 166] on div "[PERSON_NAME]-9" at bounding box center [453, 165] width 119 height 16
type input "[PERSON_NAME]-9"
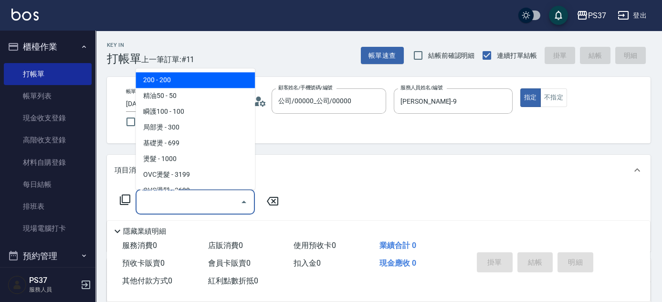
click at [199, 209] on input "服務名稱/代號" at bounding box center [188, 201] width 96 height 17
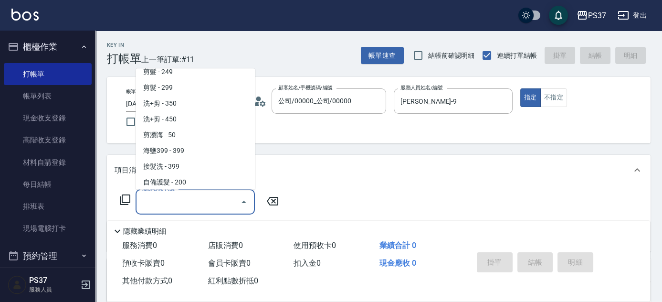
scroll to position [478, 0]
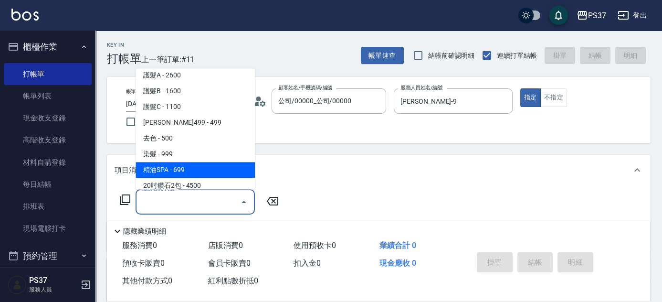
click at [195, 166] on span "精油SPA - 699" at bounding box center [195, 170] width 119 height 16
type input "精油SPA(0699)"
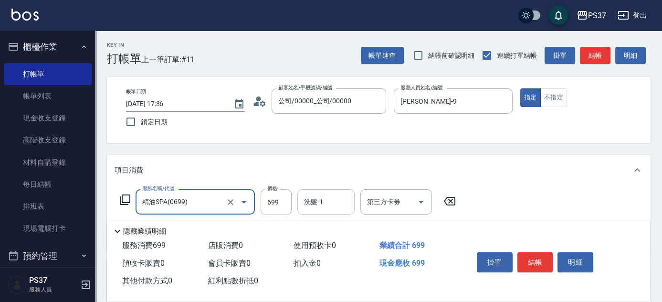
click at [318, 203] on input "洗髮-1" at bounding box center [326, 201] width 49 height 17
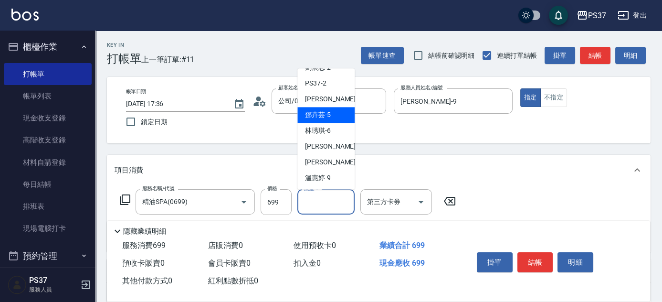
scroll to position [43, 0]
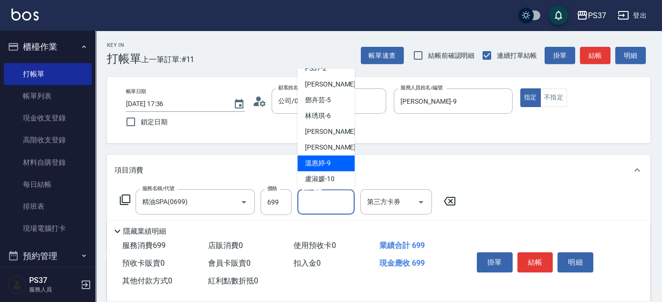
click at [322, 163] on span "[PERSON_NAME]-9" at bounding box center [318, 164] width 26 height 10
type input "[PERSON_NAME]-9"
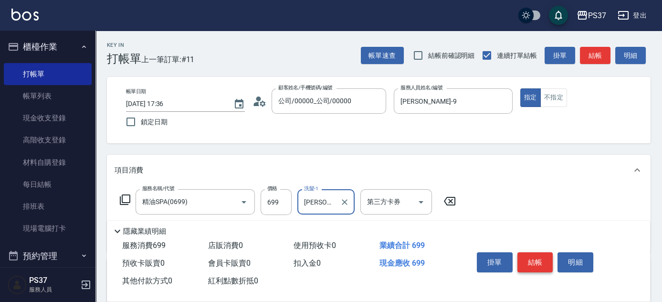
click at [533, 265] on button "結帳" at bounding box center [536, 262] width 36 height 20
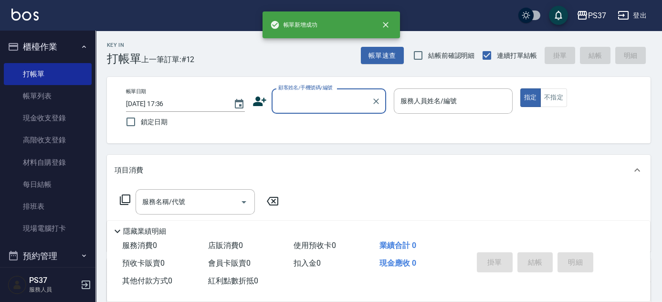
click at [327, 101] on input "顧客姓名/手機號碼/編號" at bounding box center [322, 101] width 92 height 17
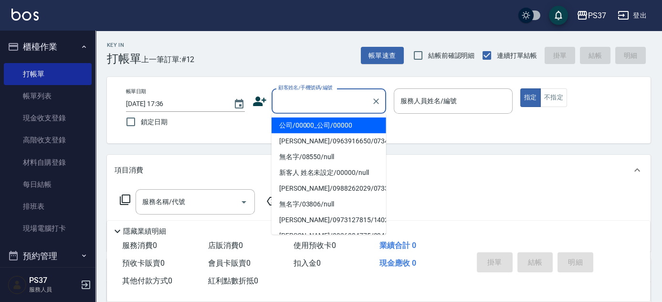
click at [333, 125] on li "公司/00000_公司/00000" at bounding box center [329, 125] width 115 height 16
type input "公司/00000_公司/00000"
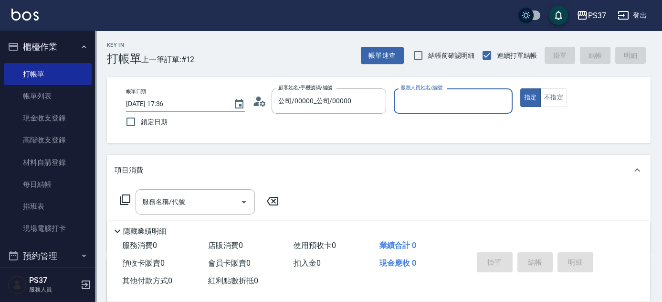
click at [424, 111] on div "服務人員姓名/編號" at bounding box center [453, 100] width 119 height 25
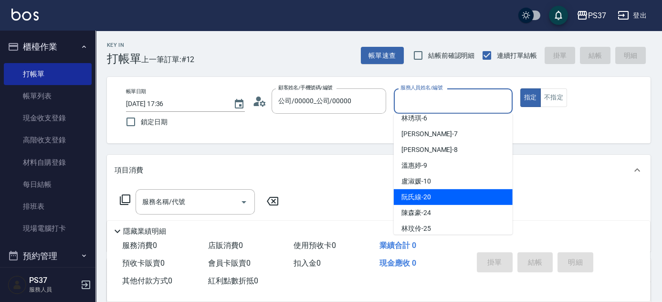
scroll to position [86, 0]
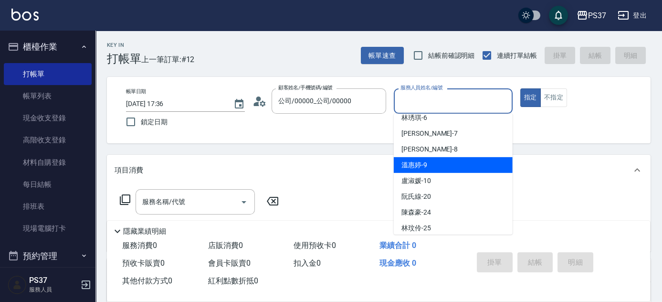
click at [439, 160] on div "[PERSON_NAME]-9" at bounding box center [453, 165] width 119 height 16
type input "[PERSON_NAME]-9"
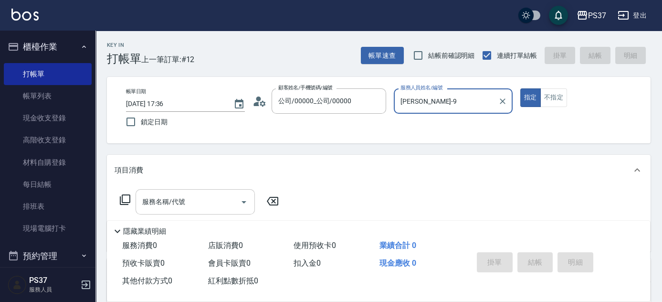
click at [205, 203] on input "服務名稱/代號" at bounding box center [188, 201] width 96 height 17
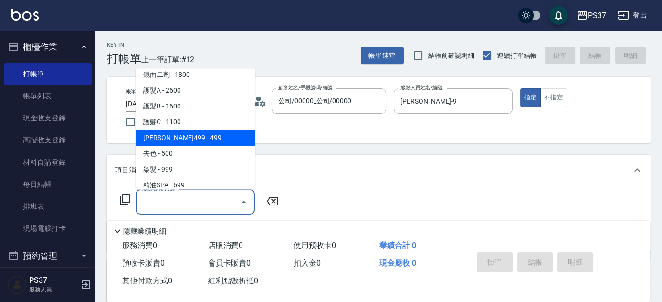
scroll to position [478, 0]
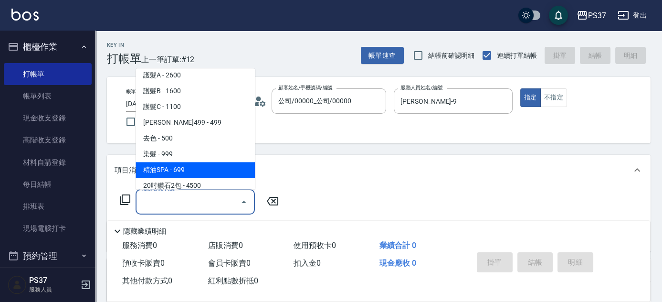
click at [192, 170] on span "精油SPA - 699" at bounding box center [195, 170] width 119 height 16
type input "精油SPA(0699)"
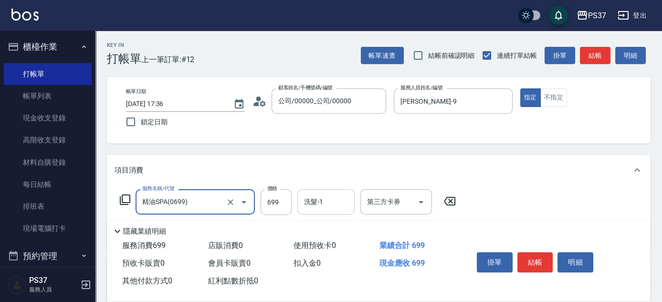
click at [313, 203] on input "洗髮-1" at bounding box center [326, 201] width 49 height 17
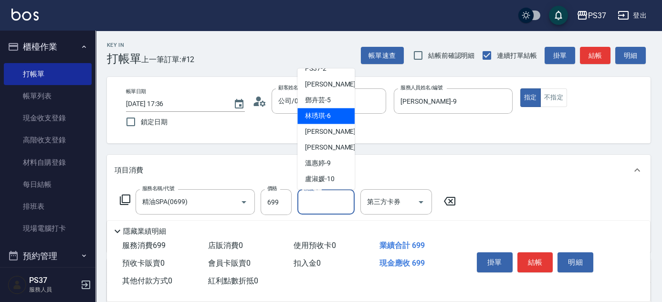
scroll to position [43, 0]
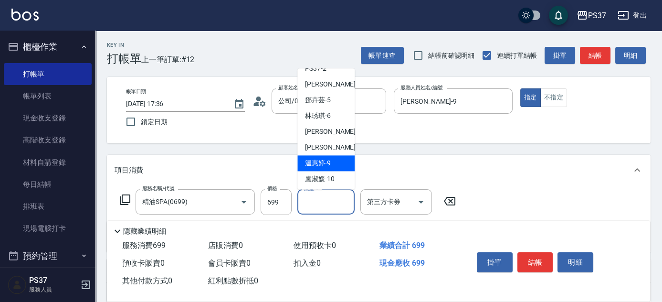
click at [323, 165] on span "[PERSON_NAME]-9" at bounding box center [318, 164] width 26 height 10
type input "[PERSON_NAME]-9"
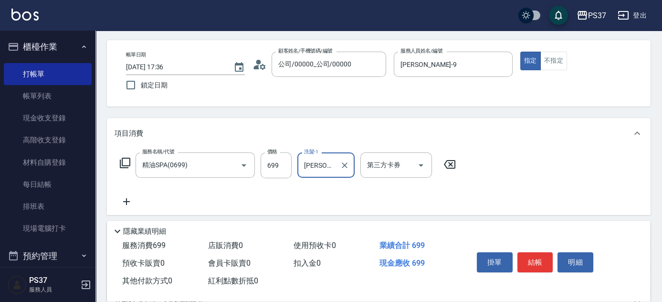
scroll to position [86, 0]
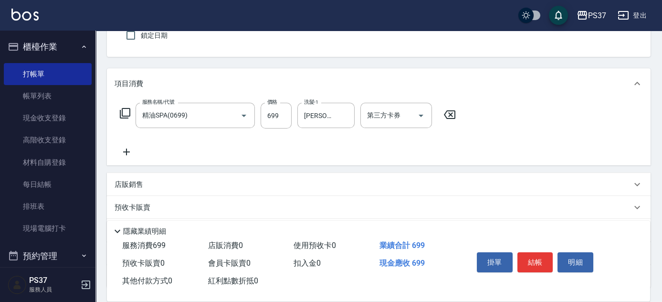
click at [126, 150] on icon at bounding box center [126, 152] width 7 height 7
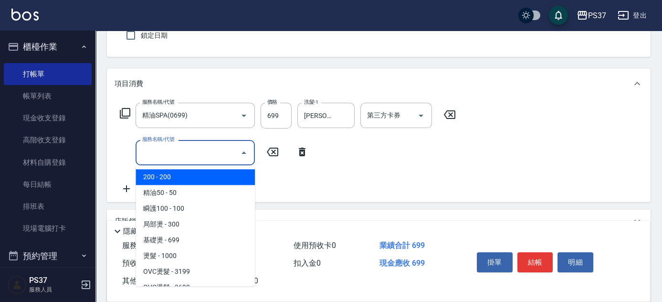
click at [158, 155] on input "服務名稱/代號" at bounding box center [188, 152] width 96 height 17
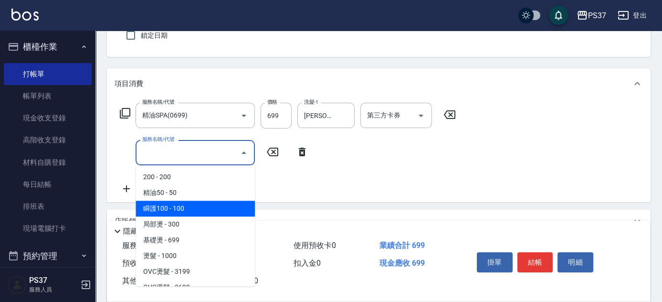
click at [198, 206] on span "瞬護100 - 100" at bounding box center [195, 209] width 119 height 16
type input "瞬護100(113)"
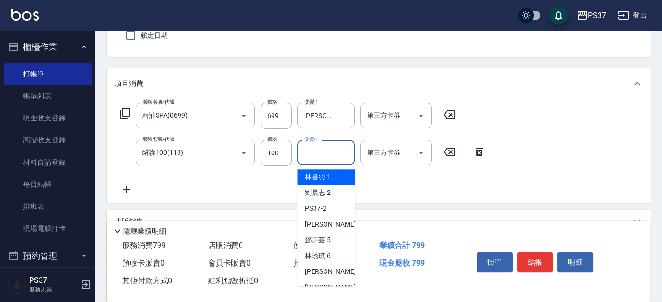
click at [310, 156] on input "洗髮-1" at bounding box center [326, 152] width 49 height 17
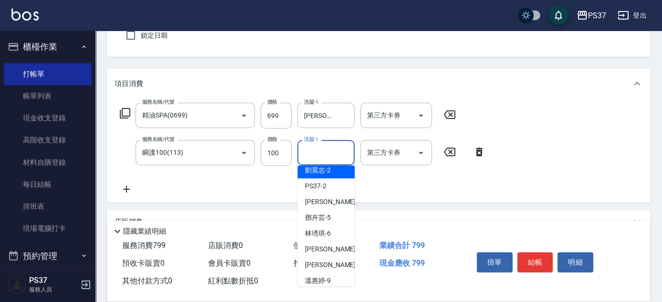
scroll to position [43, 0]
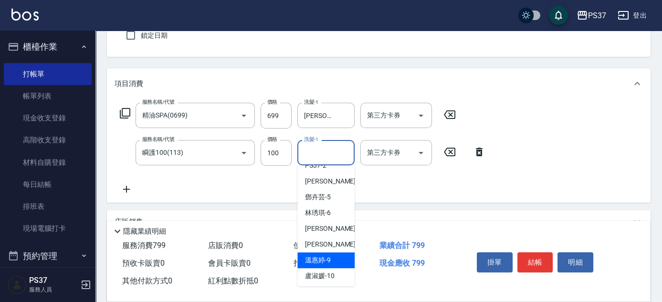
click at [323, 258] on span "[PERSON_NAME]-9" at bounding box center [318, 260] width 26 height 10
type input "[PERSON_NAME]-9"
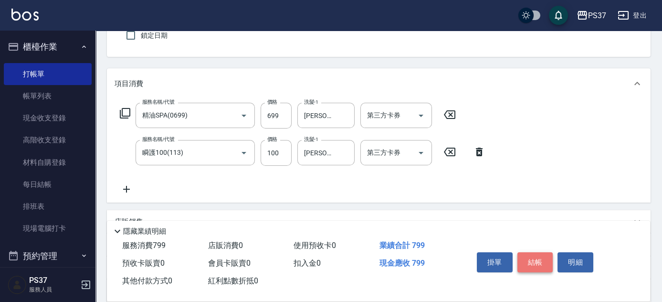
click at [539, 255] on button "結帳" at bounding box center [536, 262] width 36 height 20
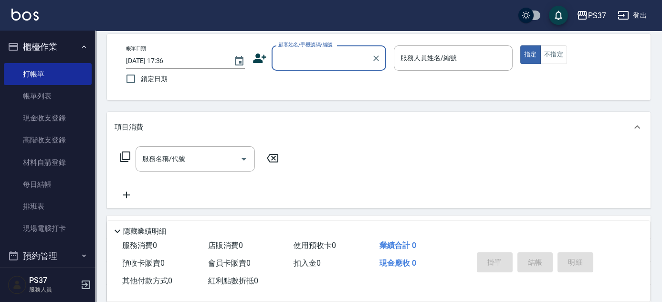
click at [320, 53] on input "顧客姓名/手機號碼/編號" at bounding box center [322, 58] width 92 height 17
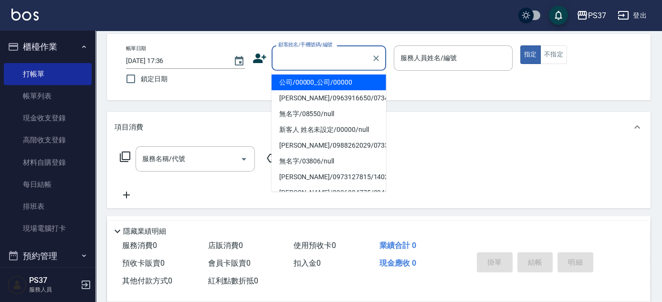
click at [330, 75] on li "公司/00000_公司/00000" at bounding box center [329, 83] width 115 height 16
type input "公司/00000_公司/00000"
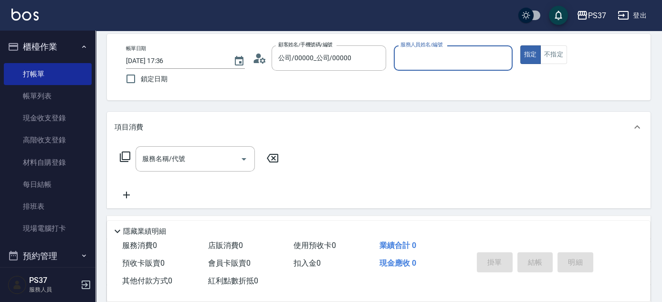
click at [429, 66] on div "服務人員姓名/編號" at bounding box center [453, 57] width 119 height 25
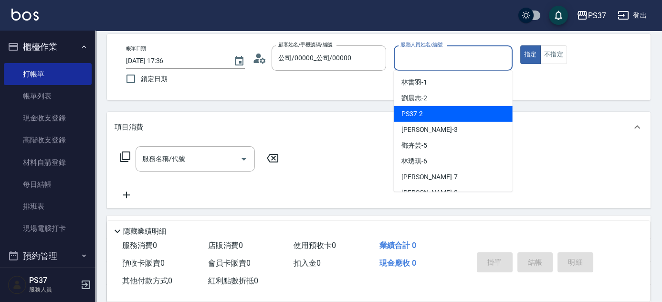
click at [437, 119] on div "PS37 -2" at bounding box center [453, 114] width 119 height 16
click at [443, 64] on input "PS37-2" at bounding box center [446, 58] width 96 height 17
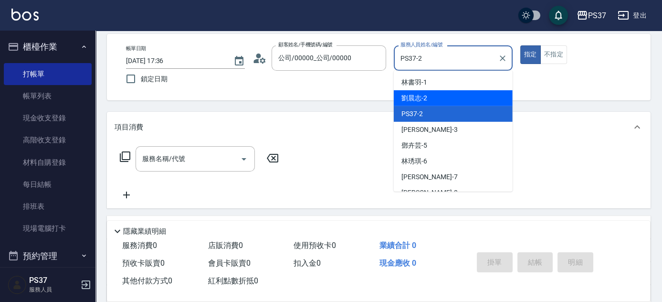
click at [438, 99] on div "[PERSON_NAME]-2" at bounding box center [453, 98] width 119 height 16
type input "[PERSON_NAME]-2"
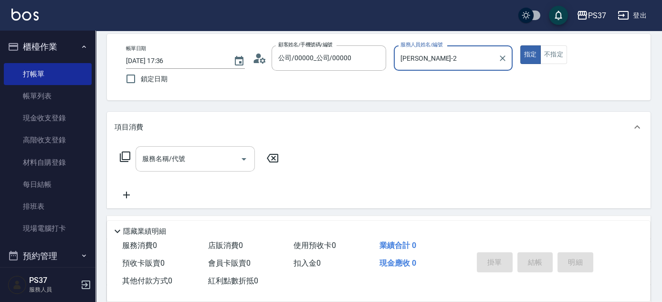
click at [207, 161] on input "服務名稱/代號" at bounding box center [188, 158] width 96 height 17
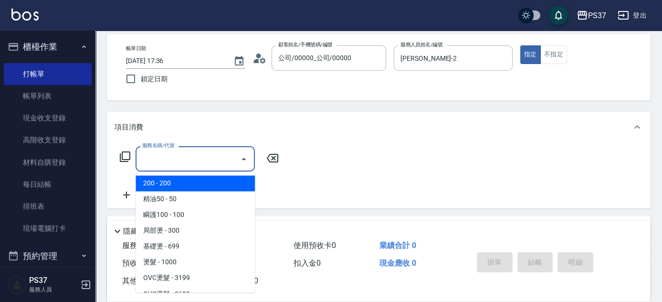
click at [183, 181] on span "200 - 200" at bounding box center [195, 183] width 119 height 16
type input "200(111)"
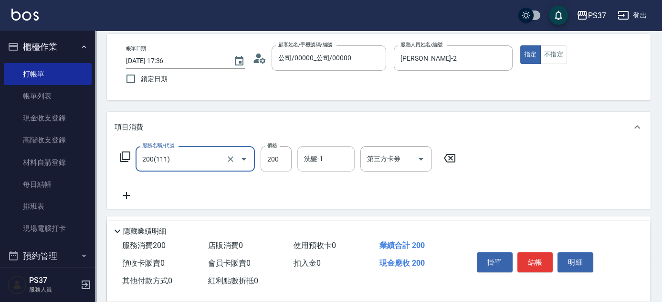
click at [325, 157] on input "洗髮-1" at bounding box center [326, 158] width 49 height 17
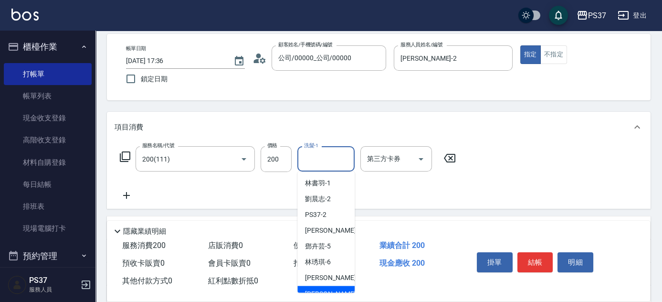
click at [341, 289] on div "[PERSON_NAME]-8" at bounding box center [326, 294] width 57 height 16
type input "[PERSON_NAME]-8"
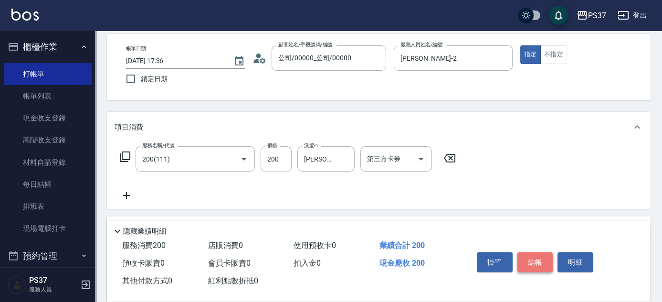
click at [523, 255] on button "結帳" at bounding box center [536, 262] width 36 height 20
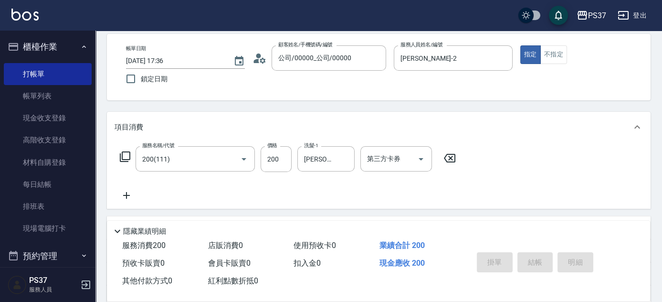
type input "[DATE] 17:37"
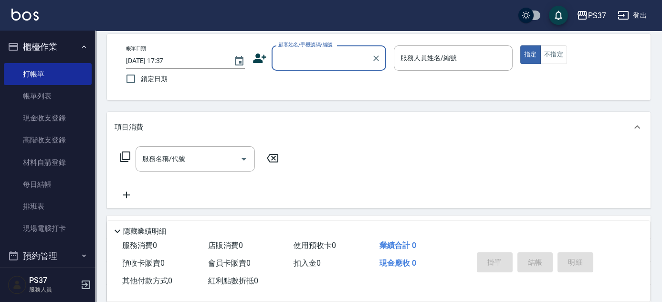
click at [324, 59] on input "顧客姓名/手機號碼/編號" at bounding box center [322, 58] width 92 height 17
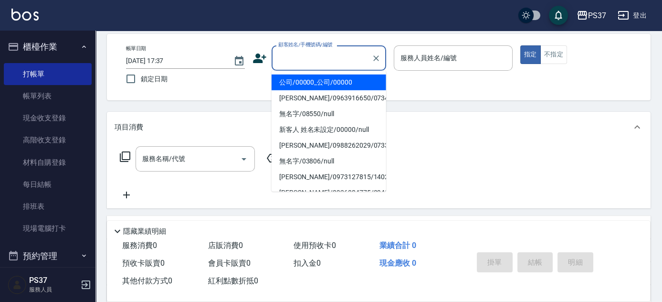
click at [324, 81] on li "公司/00000_公司/00000" at bounding box center [329, 83] width 115 height 16
type input "公司/00000_公司/00000"
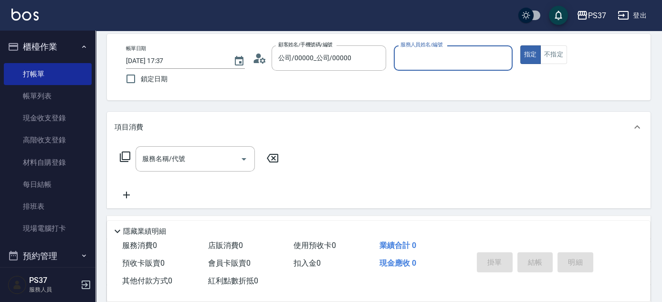
click at [434, 61] on input "服務人員姓名/編號" at bounding box center [453, 58] width 110 height 17
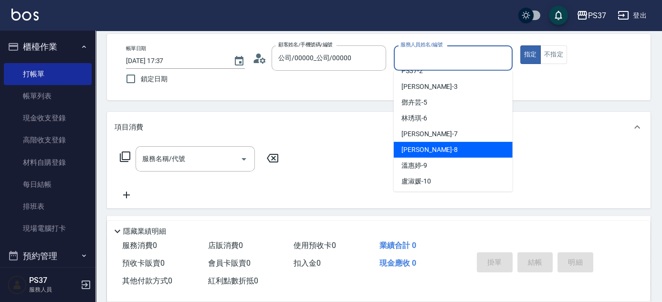
click at [447, 151] on div "[PERSON_NAME]-8" at bounding box center [453, 150] width 119 height 16
type input "[PERSON_NAME]-8"
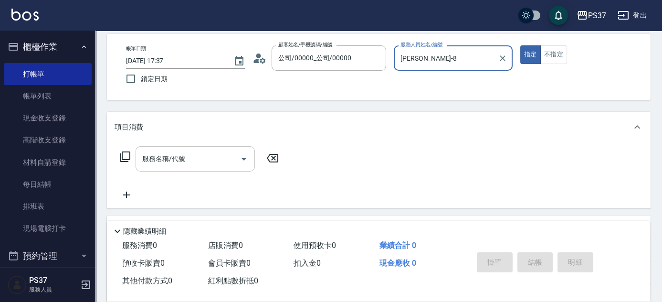
click at [206, 159] on input "服務名稱/代號" at bounding box center [188, 158] width 96 height 17
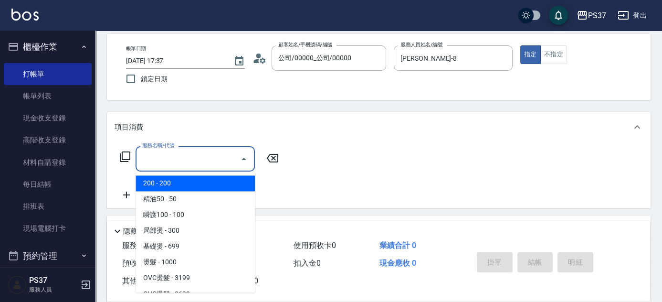
click at [186, 177] on span "200 - 200" at bounding box center [195, 183] width 119 height 16
type input "200(111)"
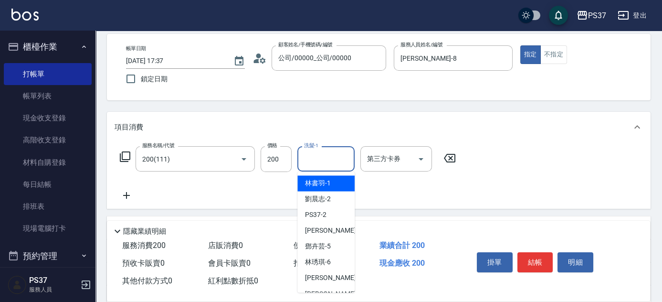
click at [319, 160] on input "洗髮-1" at bounding box center [326, 158] width 49 height 17
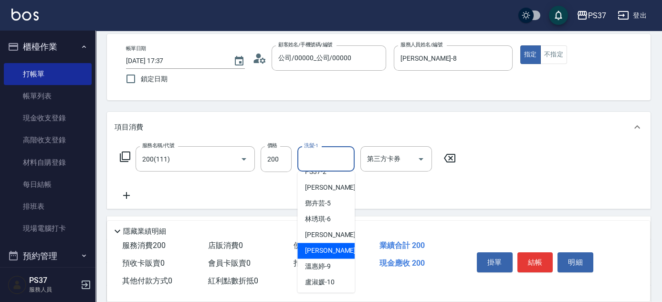
click at [322, 244] on div "[PERSON_NAME]-8" at bounding box center [326, 251] width 57 height 16
type input "[PERSON_NAME]-8"
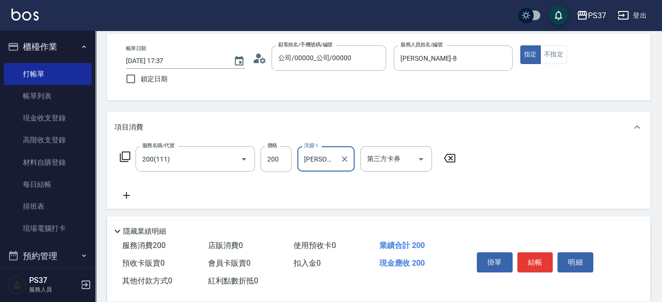
click at [125, 194] on icon at bounding box center [126, 195] width 7 height 7
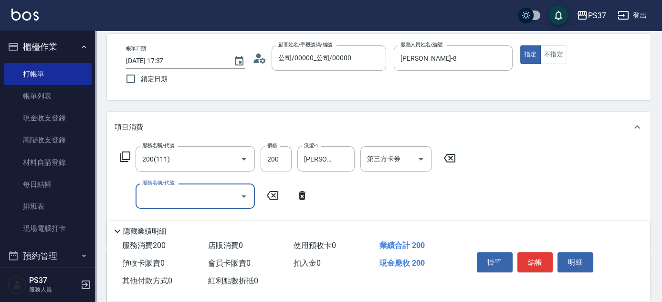
click at [167, 194] on input "服務名稱/代號" at bounding box center [188, 196] width 96 height 17
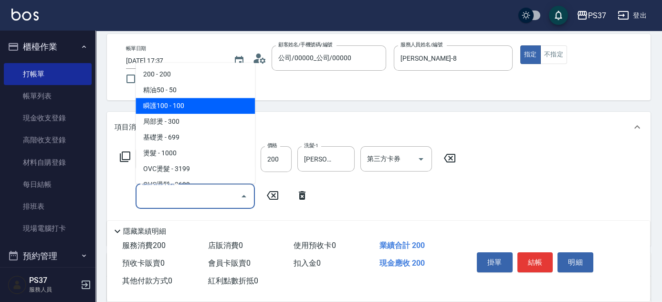
click at [194, 107] on span "瞬護100 - 100" at bounding box center [195, 106] width 119 height 16
type input "瞬護100(113)"
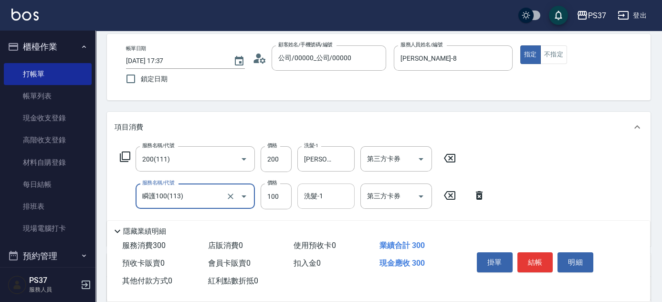
click at [322, 195] on input "洗髮-1" at bounding box center [326, 196] width 49 height 17
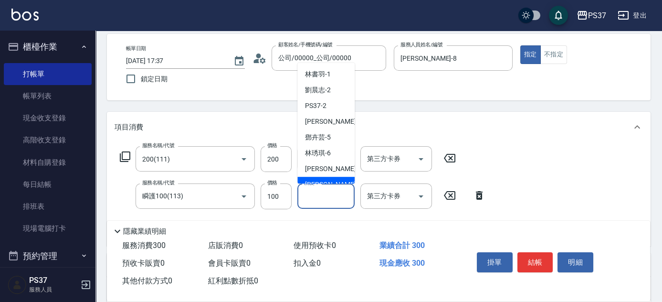
click at [327, 177] on div "[PERSON_NAME]-8" at bounding box center [326, 185] width 57 height 16
type input "[PERSON_NAME]-8"
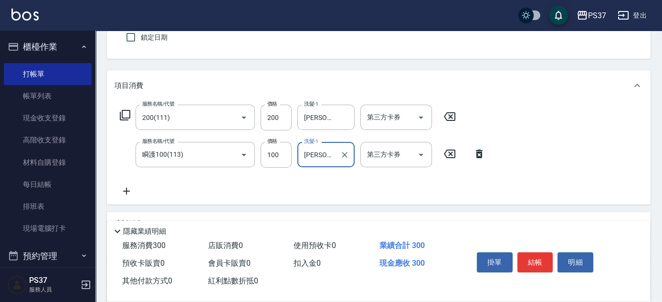
scroll to position [86, 0]
click at [122, 189] on icon at bounding box center [127, 188] width 24 height 11
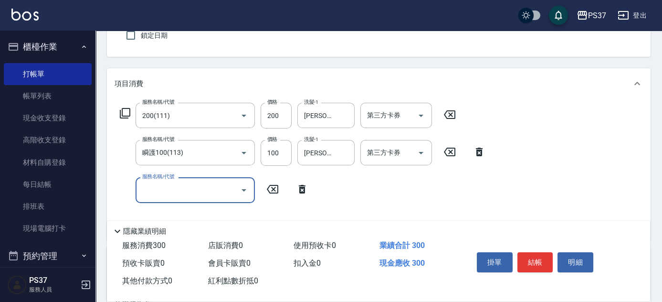
click at [158, 189] on input "服務名稱/代號" at bounding box center [188, 189] width 96 height 17
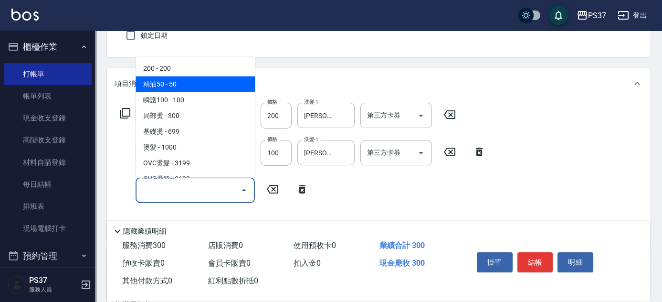
click at [187, 84] on span "精油50 - 50" at bounding box center [195, 84] width 119 height 16
type input "精油50(112)"
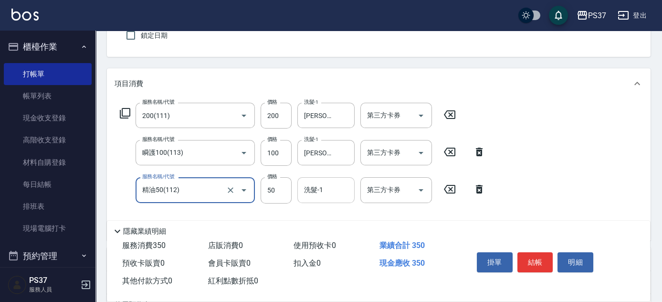
click at [326, 195] on input "洗髮-1" at bounding box center [326, 189] width 49 height 17
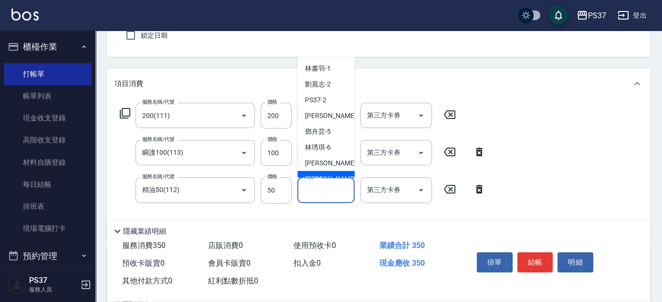
click at [330, 174] on span "[PERSON_NAME]-8" at bounding box center [333, 179] width 56 height 10
type input "[PERSON_NAME]-8"
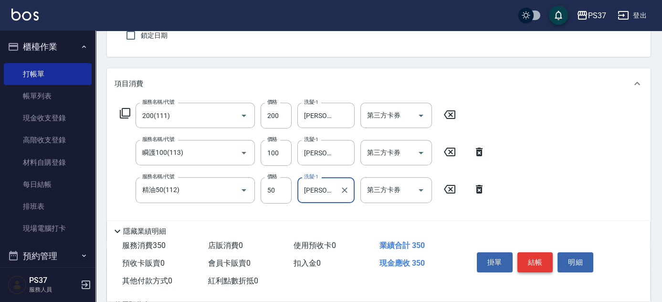
click at [545, 257] on button "結帳" at bounding box center [536, 262] width 36 height 20
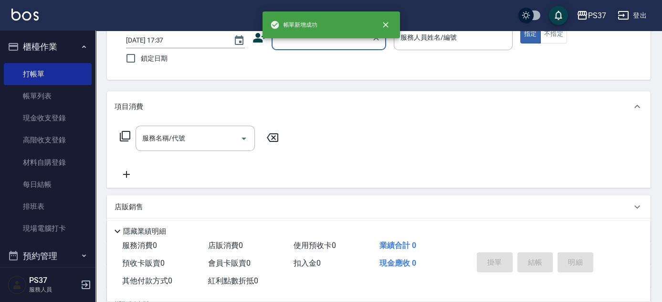
scroll to position [0, 0]
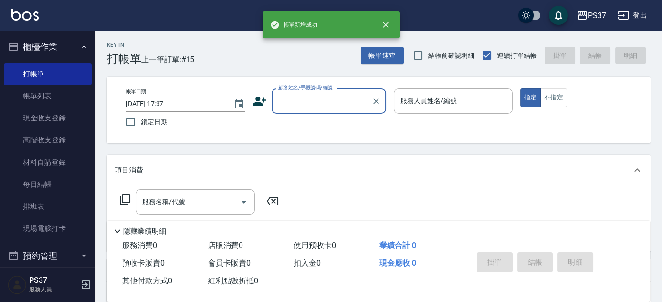
click at [310, 96] on input "顧客姓名/手機號碼/編號" at bounding box center [322, 101] width 92 height 17
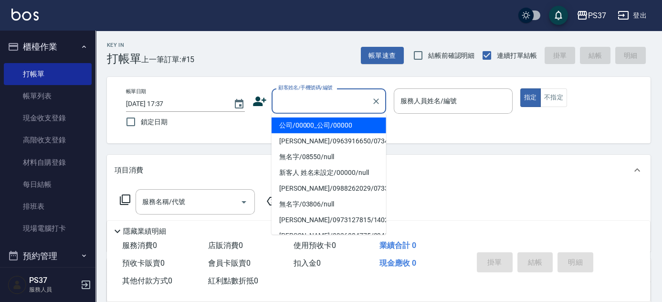
click at [308, 122] on li "公司/00000_公司/00000" at bounding box center [329, 125] width 115 height 16
type input "公司/00000_公司/00000"
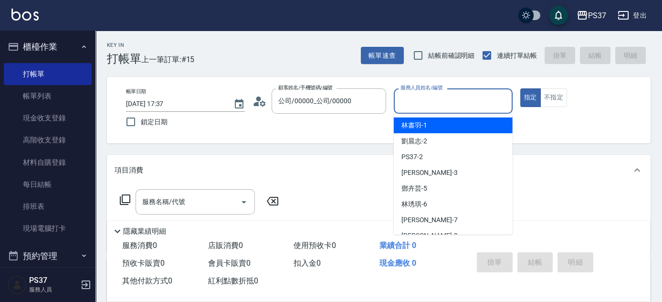
click at [435, 106] on input "服務人員姓名/編號" at bounding box center [453, 101] width 110 height 17
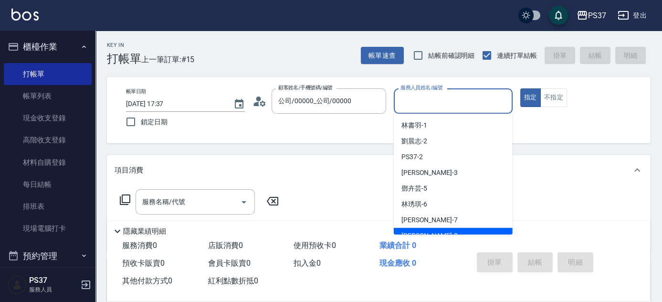
click at [438, 230] on div "[PERSON_NAME]-8" at bounding box center [453, 236] width 119 height 16
type input "[PERSON_NAME]-8"
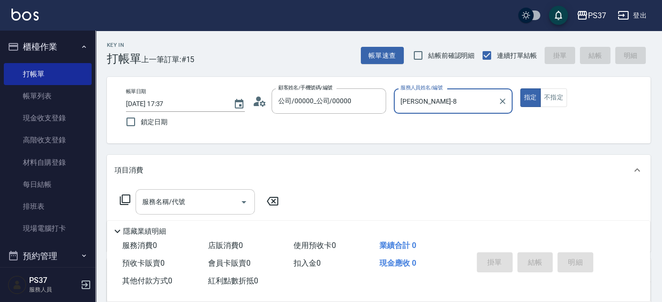
click at [215, 200] on input "服務名稱/代號" at bounding box center [188, 201] width 96 height 17
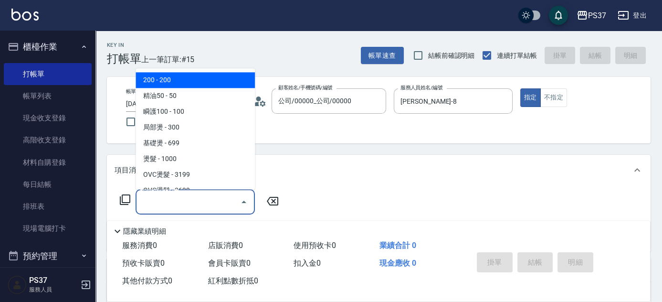
click at [187, 79] on span "200 - 200" at bounding box center [195, 81] width 119 height 16
type input "200(111)"
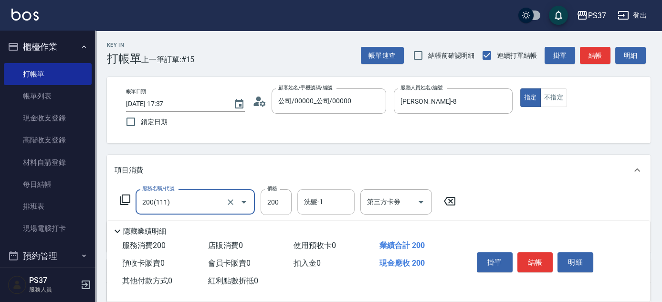
click at [316, 205] on input "洗髮-1" at bounding box center [326, 201] width 49 height 17
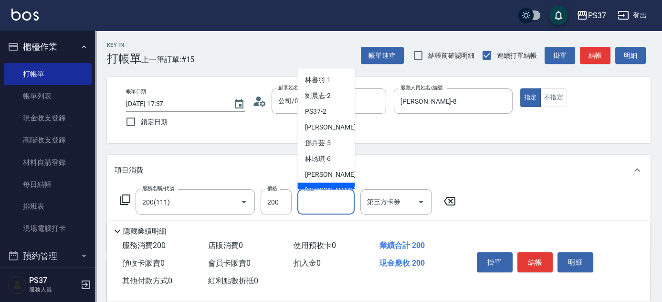
click at [327, 185] on div "[PERSON_NAME]-8" at bounding box center [326, 191] width 57 height 16
type input "[PERSON_NAME]-8"
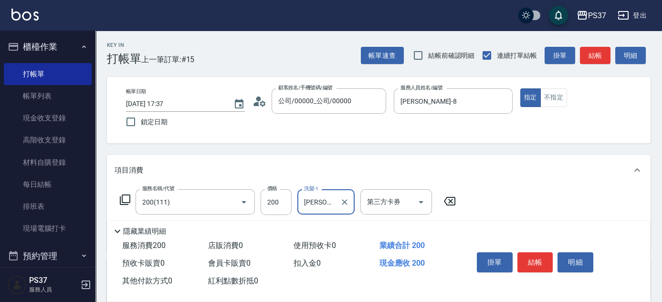
scroll to position [43, 0]
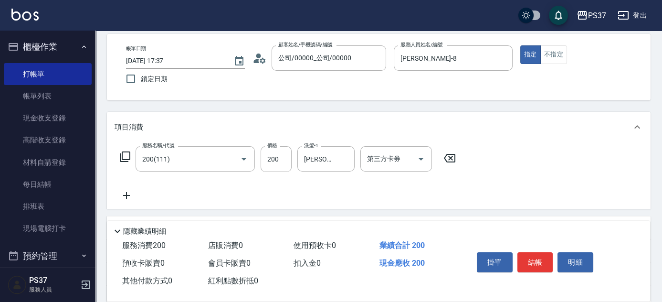
click at [128, 197] on icon at bounding box center [127, 195] width 24 height 11
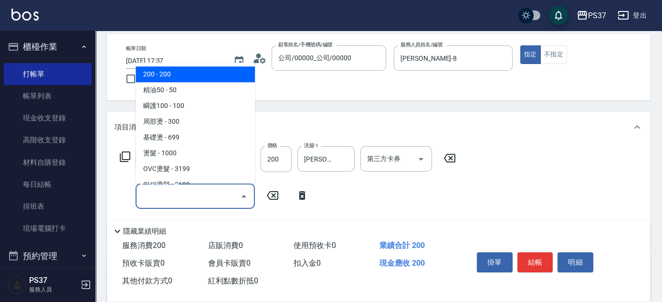
click at [156, 197] on input "服務名稱/代號" at bounding box center [188, 196] width 96 height 17
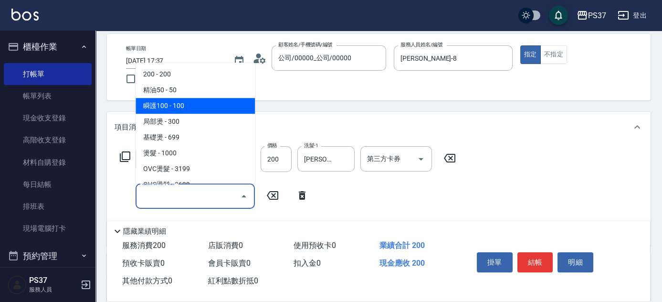
click at [198, 107] on span "瞬護100 - 100" at bounding box center [195, 106] width 119 height 16
type input "瞬護100(113)"
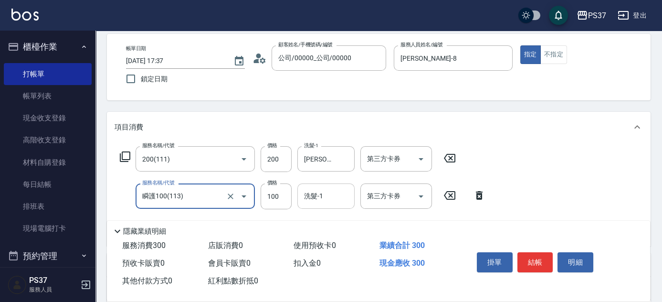
click at [328, 200] on input "洗髮-1" at bounding box center [326, 196] width 49 height 17
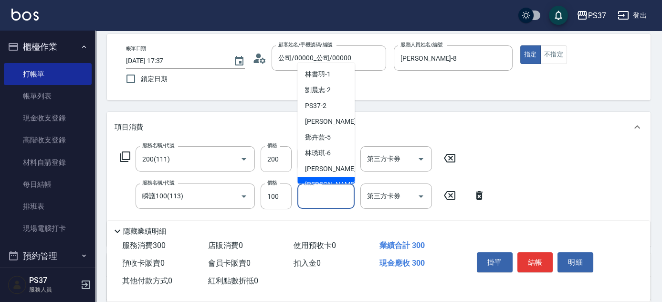
click at [330, 181] on span "[PERSON_NAME]-8" at bounding box center [333, 185] width 56 height 10
type input "[PERSON_NAME]-8"
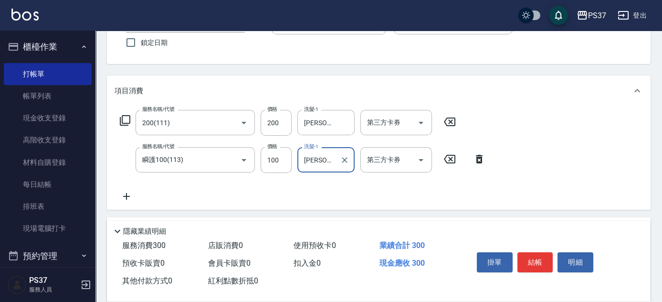
scroll to position [130, 0]
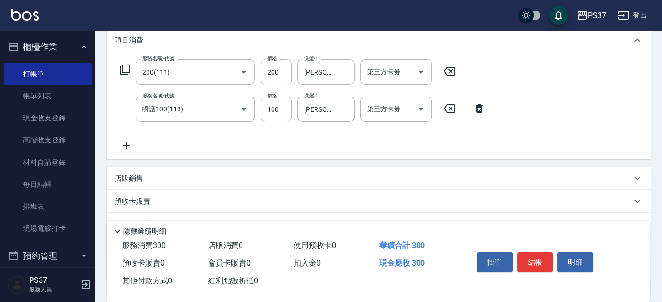
click at [123, 145] on icon at bounding box center [126, 145] width 7 height 7
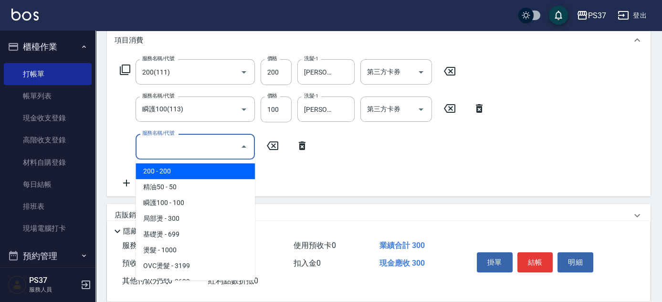
click at [164, 149] on input "服務名稱/代號" at bounding box center [188, 146] width 96 height 17
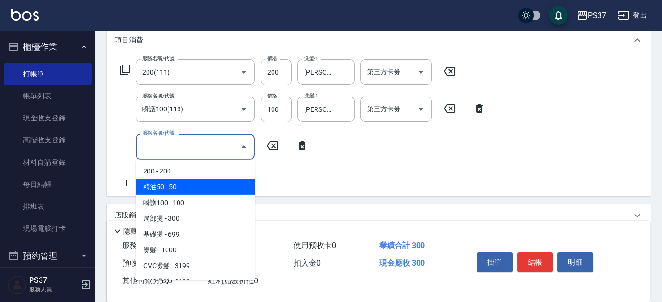
click at [191, 184] on span "精油50 - 50" at bounding box center [195, 187] width 119 height 16
type input "精油50(112)"
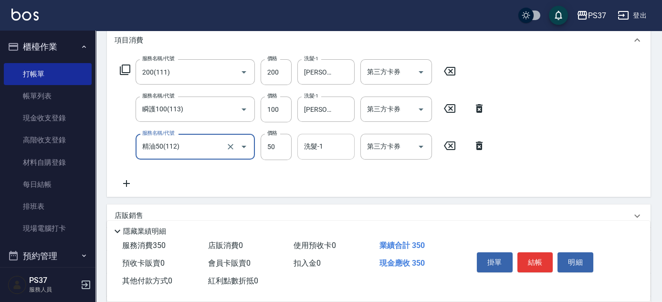
click at [336, 149] on input "洗髮-1" at bounding box center [326, 146] width 49 height 17
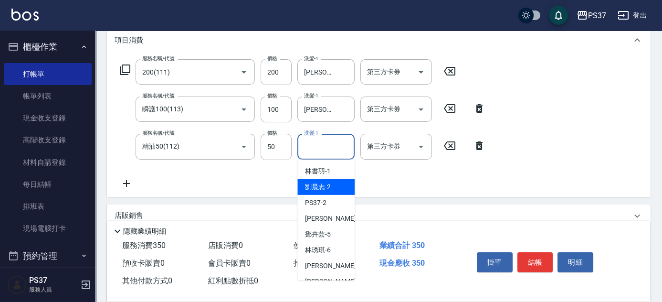
scroll to position [43, 0]
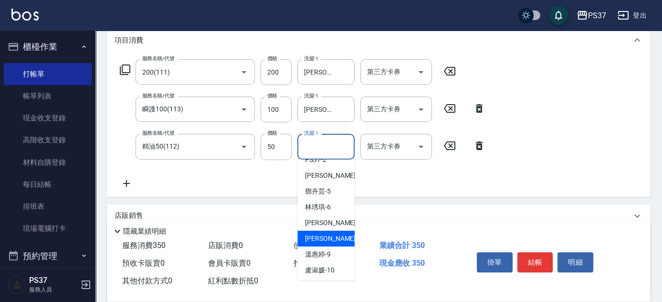
click at [334, 235] on div "[PERSON_NAME]-8" at bounding box center [326, 239] width 57 height 16
type input "[PERSON_NAME]-8"
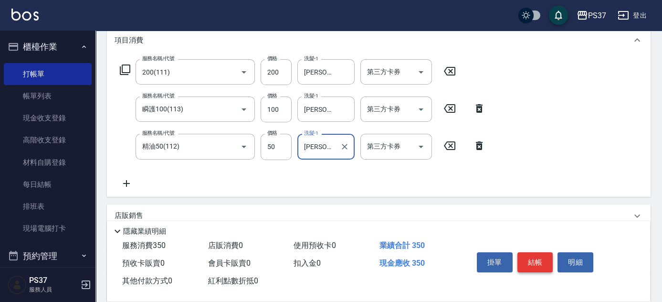
click at [543, 259] on button "結帳" at bounding box center [536, 262] width 36 height 20
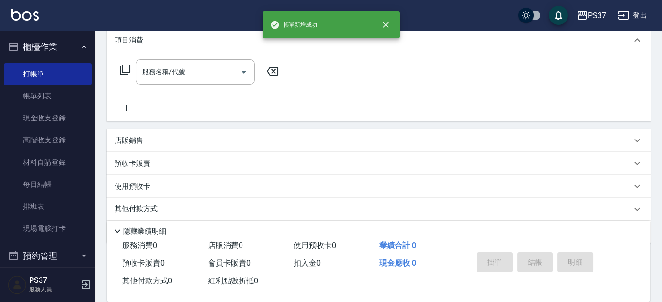
scroll to position [0, 0]
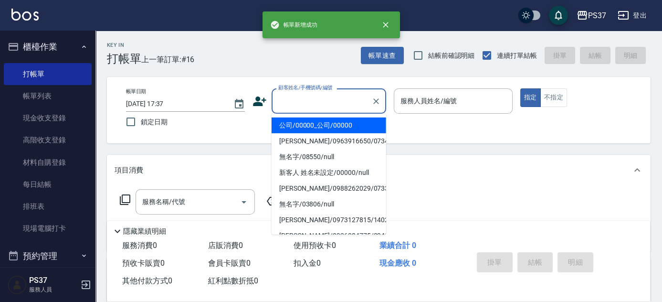
click at [324, 94] on input "顧客姓名/手機號碼/編號" at bounding box center [322, 101] width 92 height 17
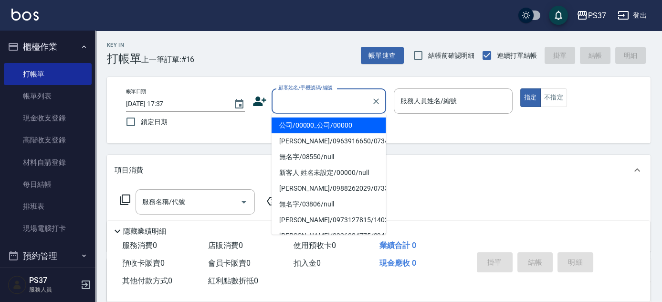
click at [330, 131] on li "公司/00000_公司/00000" at bounding box center [329, 125] width 115 height 16
type input "公司/00000_公司/00000"
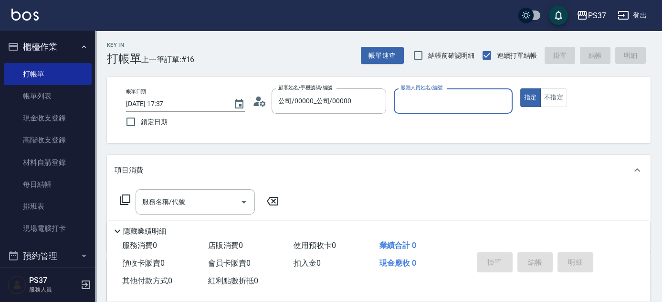
click at [426, 111] on div "服務人員姓名/編號" at bounding box center [453, 100] width 119 height 25
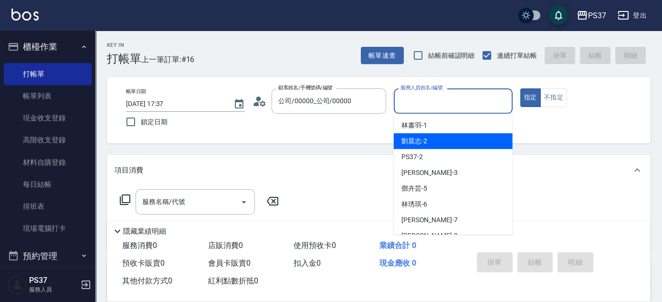
click at [432, 145] on div "[PERSON_NAME]-2" at bounding box center [453, 141] width 119 height 16
type input "[PERSON_NAME]-2"
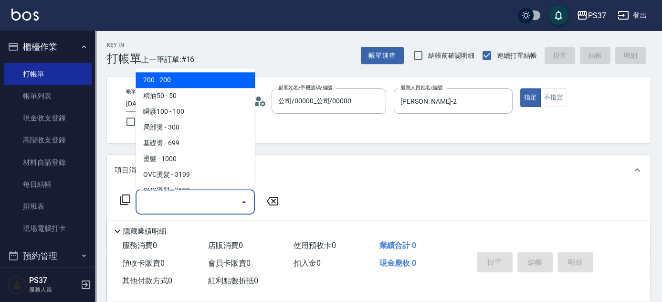
click at [182, 198] on div "服務名稱/代號 服務名稱/代號" at bounding box center [195, 201] width 119 height 25
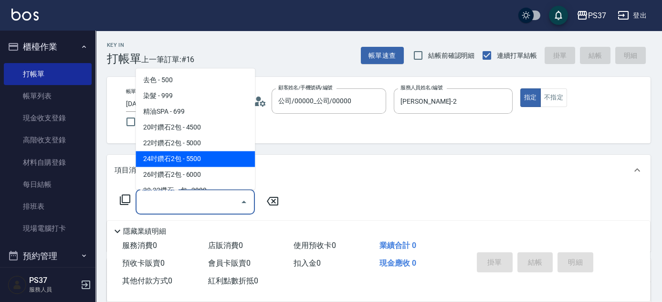
scroll to position [521, 0]
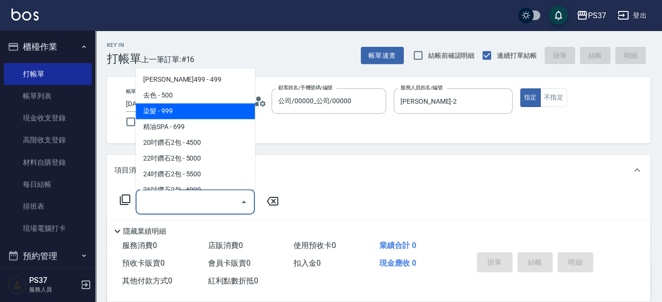
click at [193, 106] on span "染髮 - 999" at bounding box center [195, 112] width 119 height 16
type input "染髮(501)"
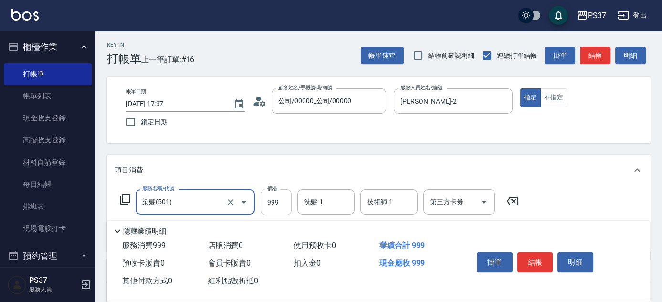
click at [279, 203] on input "999" at bounding box center [276, 202] width 31 height 26
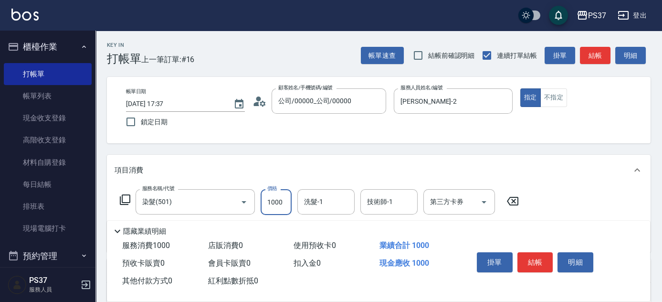
type input "1000"
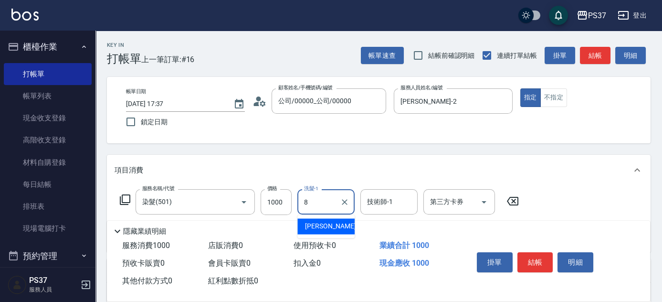
type input "[PERSON_NAME]-8"
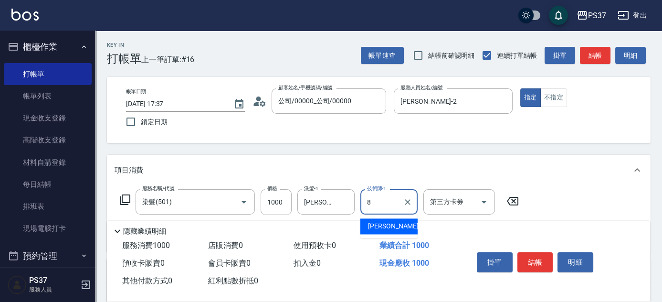
type input "[PERSON_NAME]-8"
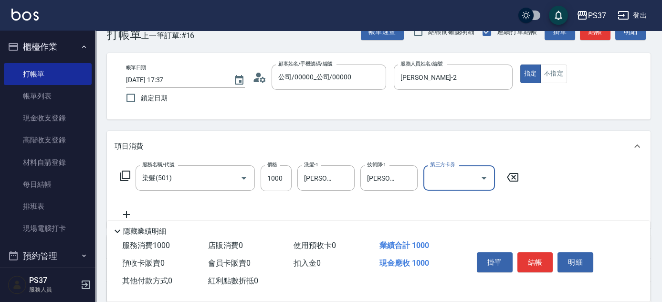
scroll to position [43, 0]
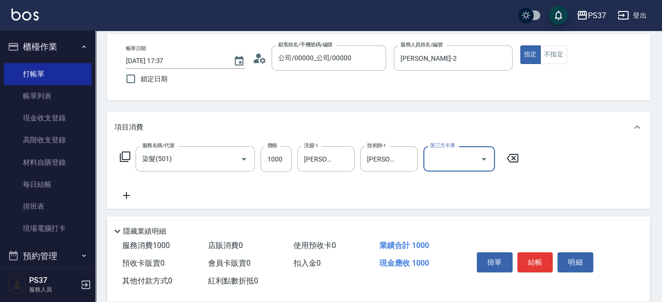
click at [120, 196] on icon at bounding box center [127, 195] width 24 height 11
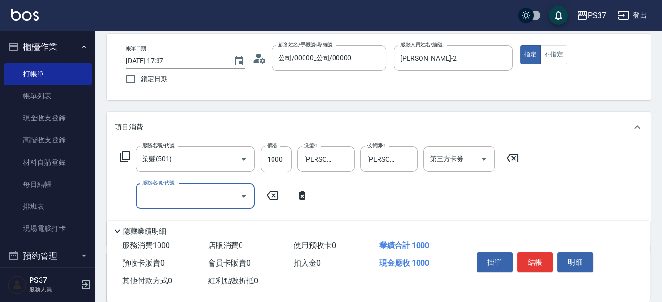
click at [163, 192] on input "服務名稱/代號" at bounding box center [188, 196] width 96 height 17
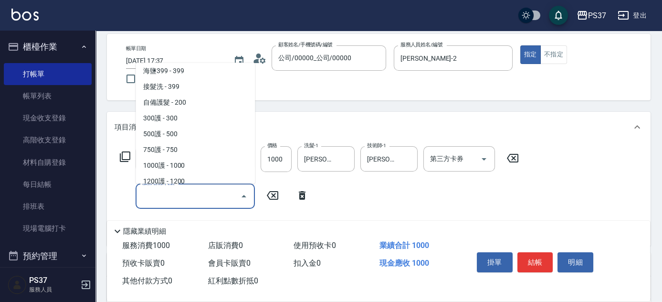
scroll to position [347, 0]
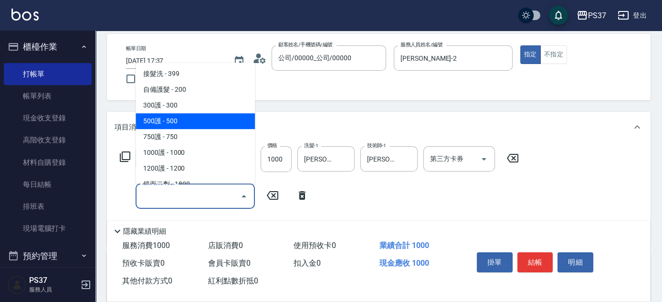
click at [185, 120] on span "500護 - 500" at bounding box center [195, 121] width 119 height 16
type input "500護(402)"
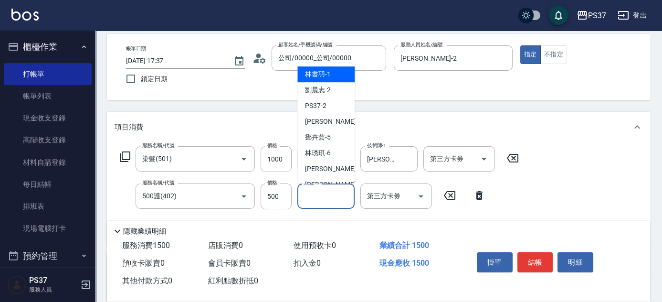
click at [315, 197] on input "洗髮-1" at bounding box center [326, 196] width 49 height 17
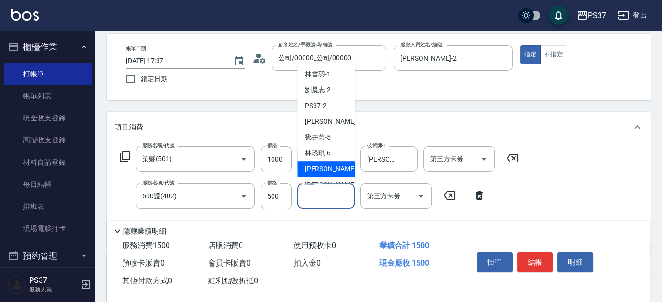
click at [324, 175] on div "[PERSON_NAME] -7" at bounding box center [326, 169] width 57 height 16
type input "[PERSON_NAME]-7"
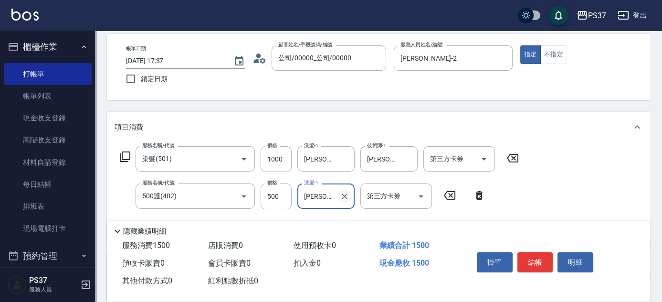
click at [341, 193] on icon "Clear" at bounding box center [345, 197] width 10 height 10
click at [327, 193] on input "洗髮-1" at bounding box center [326, 196] width 49 height 17
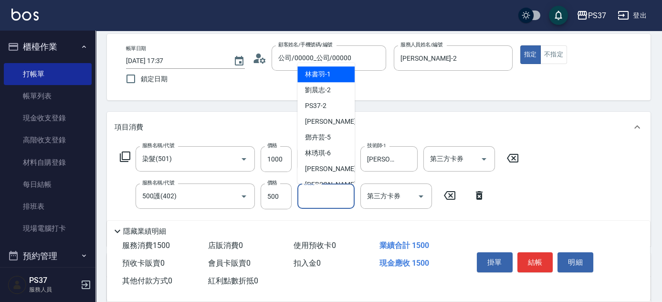
click at [329, 178] on div "[PERSON_NAME]-8" at bounding box center [326, 185] width 57 height 16
type input "[PERSON_NAME]-8"
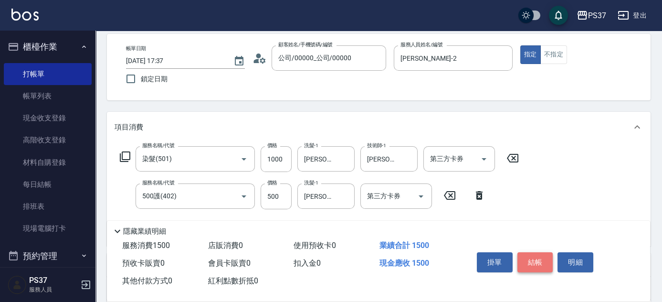
click at [528, 261] on button "結帳" at bounding box center [536, 262] width 36 height 20
type input "[DATE] 17:38"
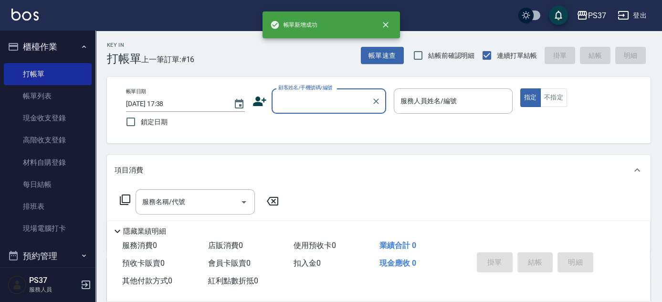
scroll to position [0, 0]
click at [337, 103] on input "顧客姓名/手機號碼/編號" at bounding box center [322, 101] width 92 height 17
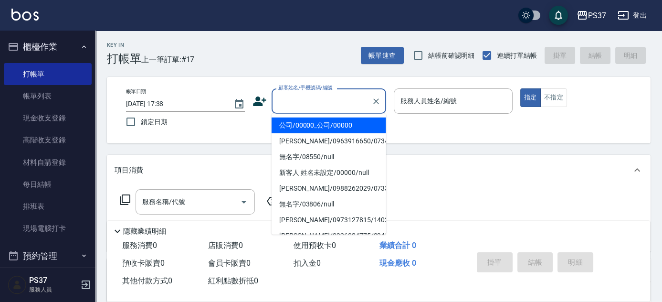
click at [325, 119] on li "公司/00000_公司/00000" at bounding box center [329, 125] width 115 height 16
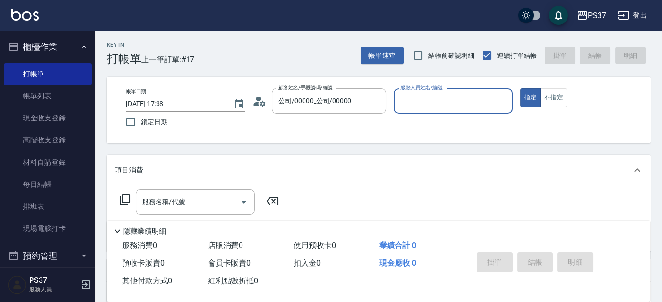
click at [413, 107] on input "服務人員姓名/編號" at bounding box center [453, 101] width 110 height 17
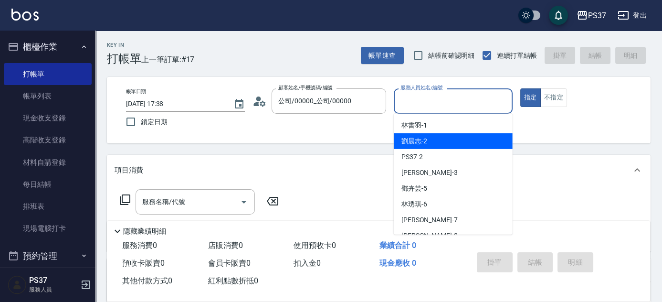
click at [423, 135] on div "[PERSON_NAME]-2" at bounding box center [453, 141] width 119 height 16
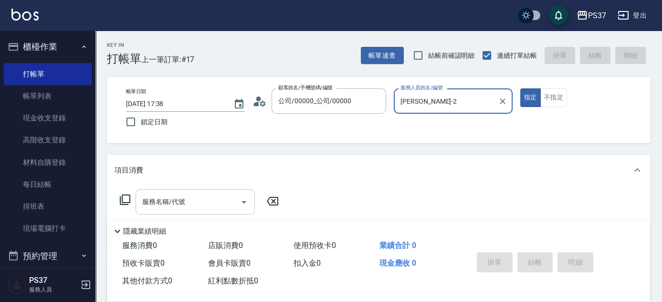
click at [201, 198] on input "服務名稱/代號" at bounding box center [188, 201] width 96 height 17
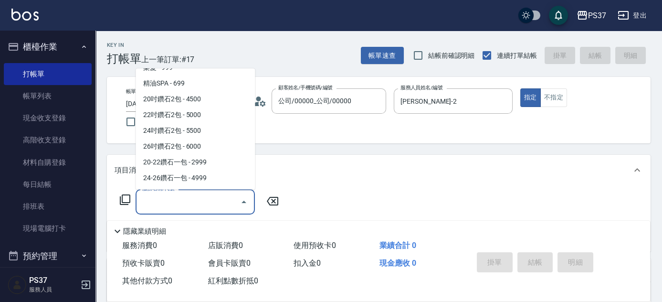
scroll to position [478, 0]
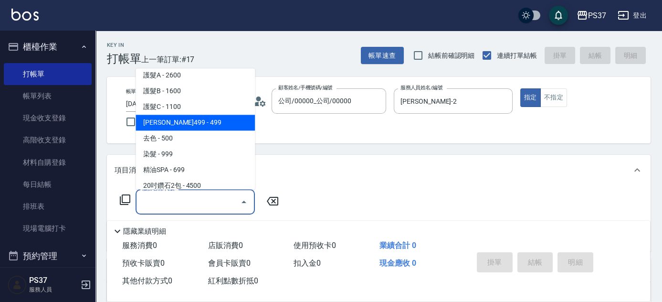
click at [193, 125] on span "[PERSON_NAME]499 - 499" at bounding box center [195, 123] width 119 height 16
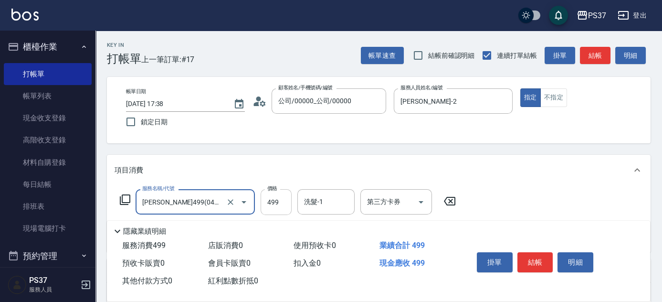
click at [278, 204] on input "499" at bounding box center [276, 202] width 31 height 26
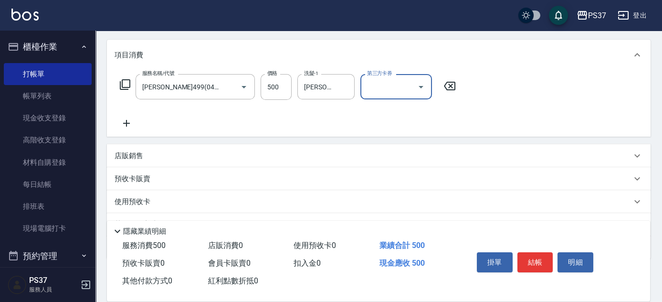
scroll to position [130, 0]
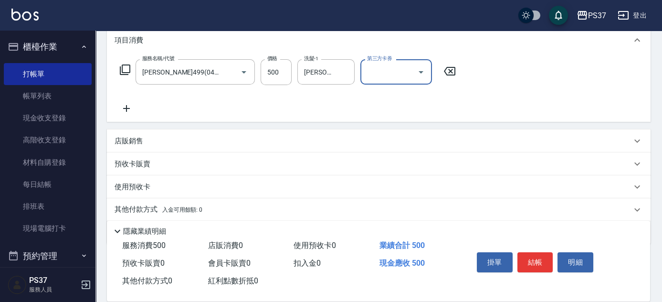
click at [122, 137] on p "店販銷售" at bounding box center [129, 141] width 29 height 10
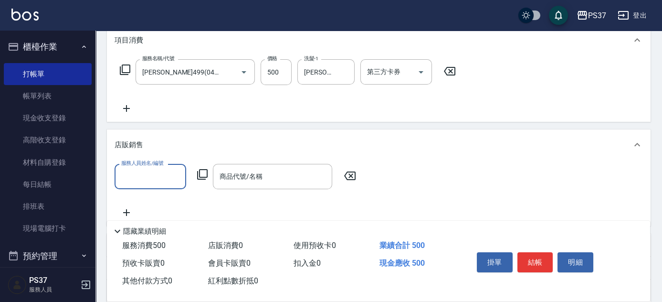
scroll to position [0, 0]
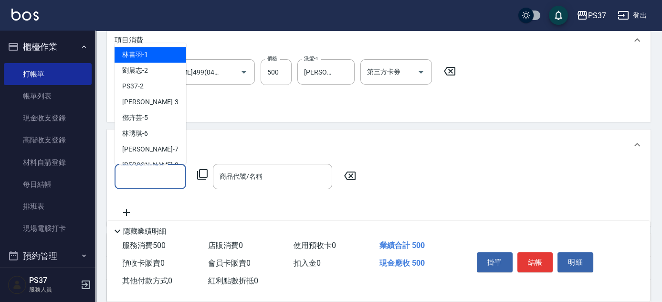
click at [139, 168] on input "服務人員姓名/編號" at bounding box center [150, 176] width 63 height 17
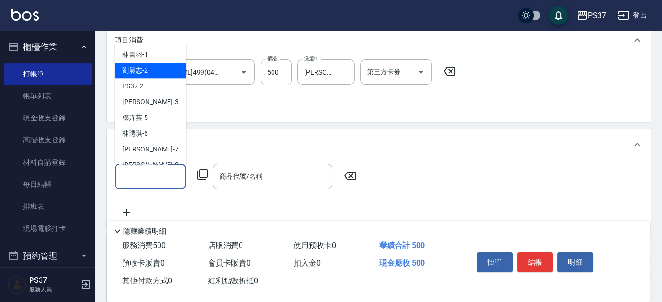
click at [147, 72] on span "[PERSON_NAME]-2" at bounding box center [135, 70] width 26 height 10
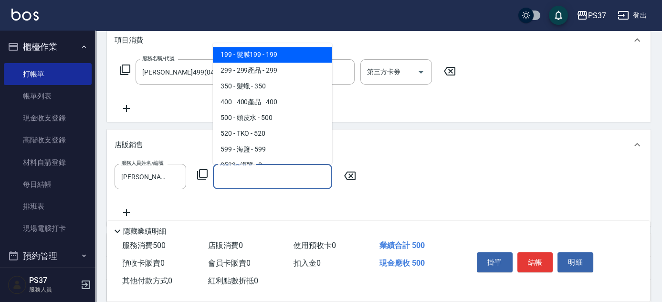
click at [244, 173] on div "商品代號/名稱 商品代號/名稱" at bounding box center [272, 176] width 119 height 25
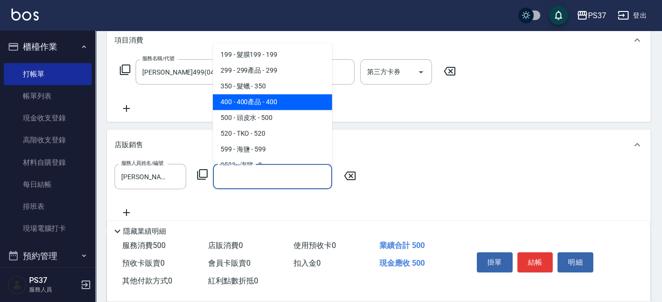
click at [269, 99] on span "400 - 400產品 - 400" at bounding box center [272, 102] width 119 height 16
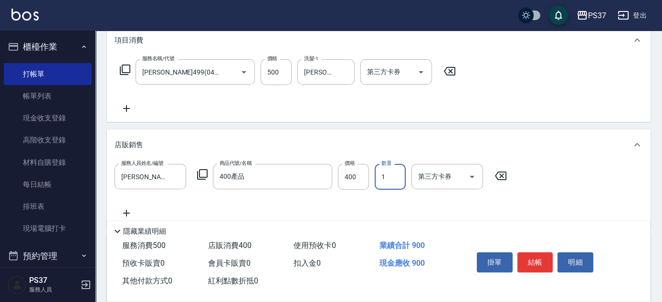
click at [395, 177] on input "1" at bounding box center [390, 177] width 31 height 26
click at [528, 260] on button "結帳" at bounding box center [536, 262] width 36 height 20
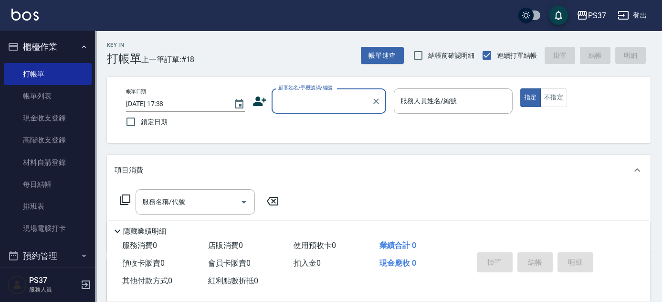
click at [332, 110] on div "顧客姓名/手機號碼/編號" at bounding box center [329, 100] width 115 height 25
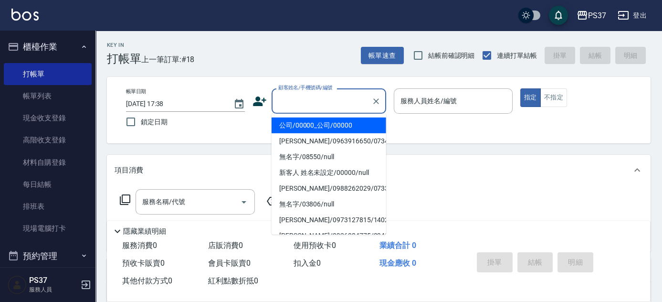
click at [330, 125] on li "公司/00000_公司/00000" at bounding box center [329, 125] width 115 height 16
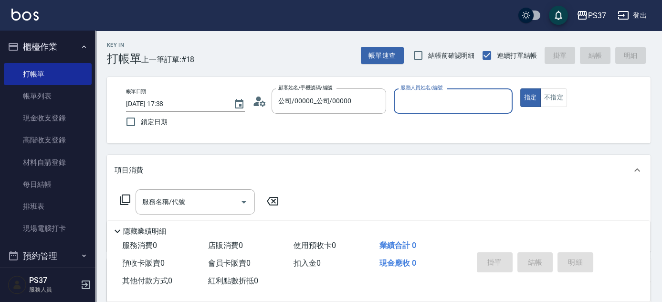
click at [431, 105] on input "服務人員姓名/編號" at bounding box center [453, 101] width 110 height 17
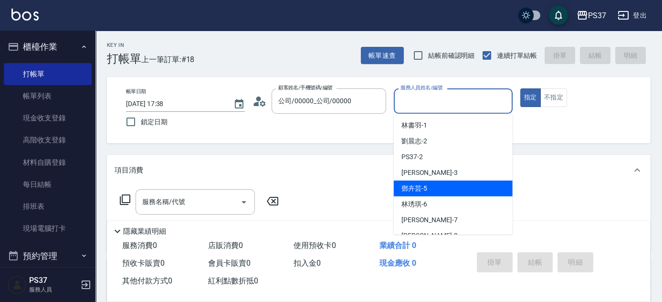
click at [441, 183] on div "[PERSON_NAME]-5" at bounding box center [453, 189] width 119 height 16
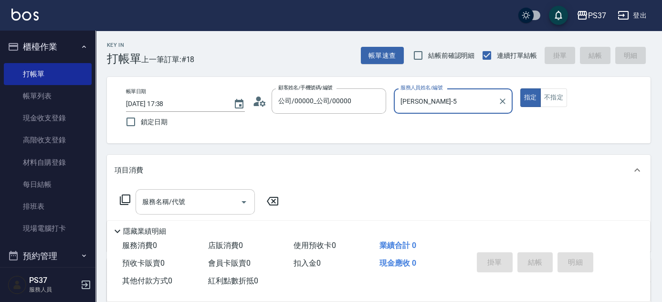
click at [190, 212] on div "服務名稱/代號" at bounding box center [195, 201] width 119 height 25
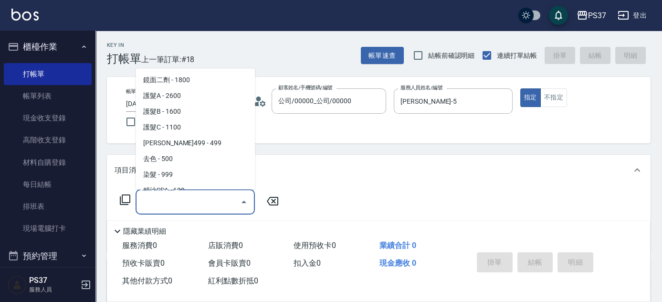
scroll to position [478, 0]
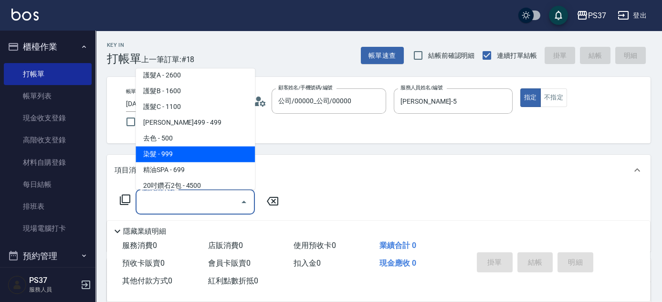
click at [191, 153] on span "染髮 - 999" at bounding box center [195, 155] width 119 height 16
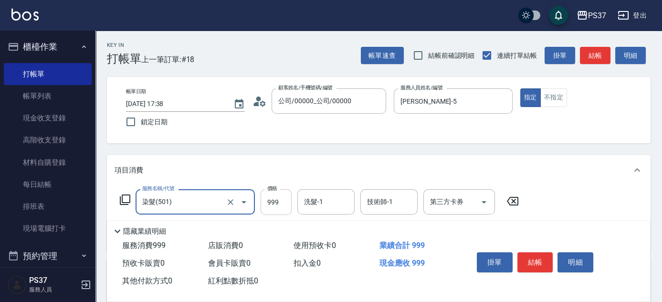
click at [268, 201] on input "999" at bounding box center [276, 202] width 31 height 26
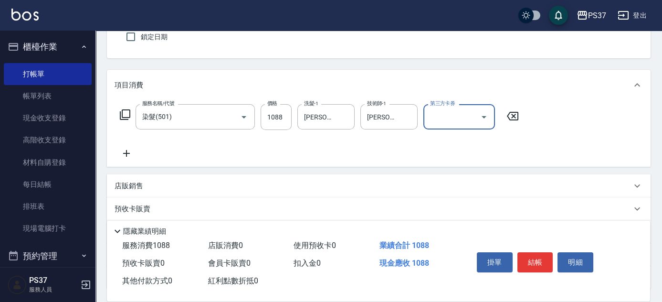
scroll to position [86, 0]
click at [131, 153] on icon at bounding box center [127, 151] width 24 height 11
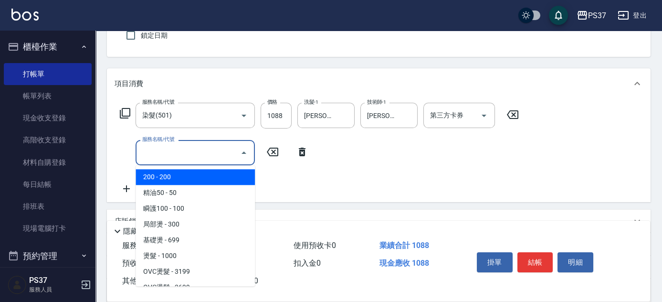
click at [167, 155] on input "服務名稱/代號" at bounding box center [188, 152] width 96 height 17
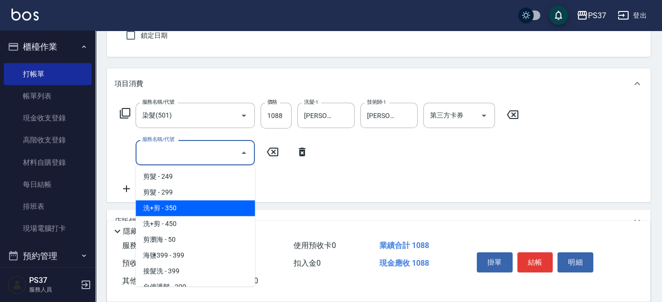
scroll to position [304, 0]
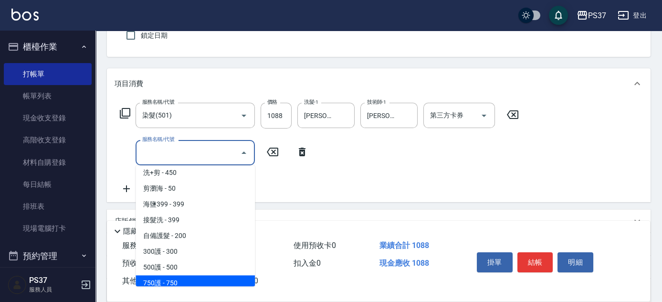
click at [199, 277] on span "750護 - 750" at bounding box center [195, 283] width 119 height 16
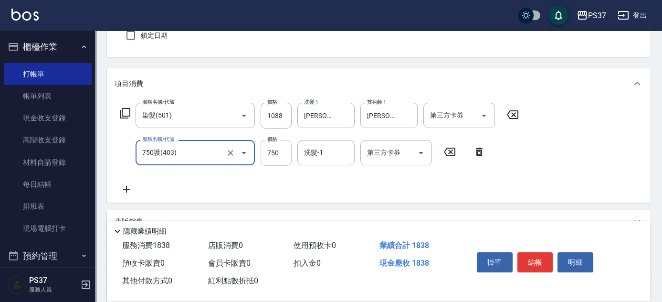
click at [268, 158] on input "750" at bounding box center [276, 153] width 31 height 26
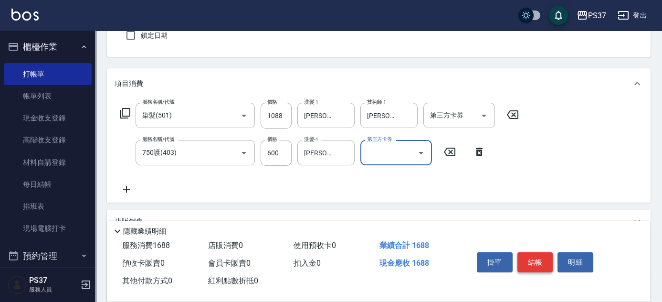
click at [527, 259] on button "結帳" at bounding box center [536, 262] width 36 height 20
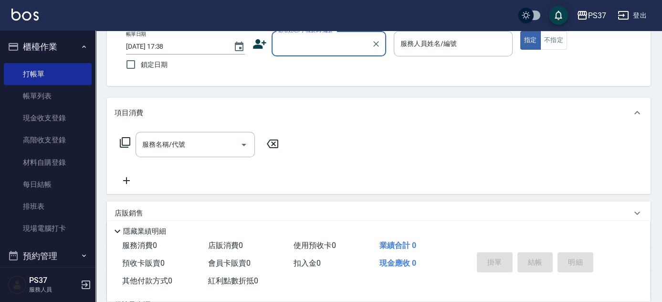
scroll to position [43, 0]
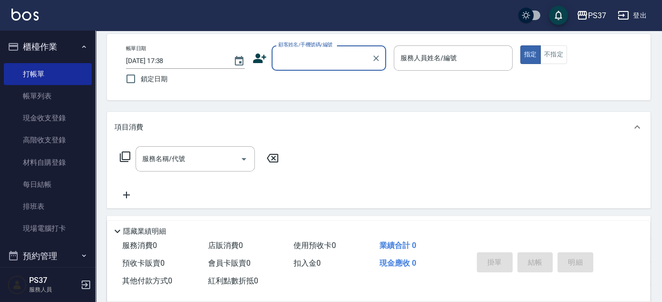
click at [311, 63] on input "顧客姓名/手機號碼/編號" at bounding box center [322, 58] width 92 height 17
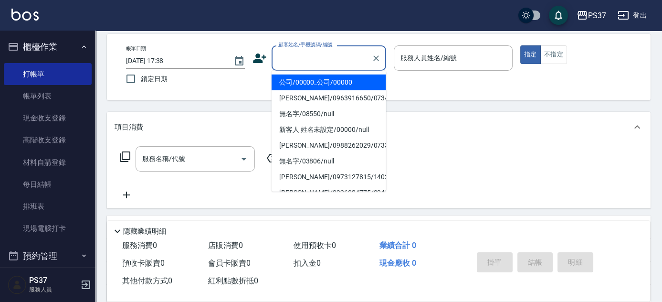
click at [322, 76] on li "公司/00000_公司/00000" at bounding box center [329, 83] width 115 height 16
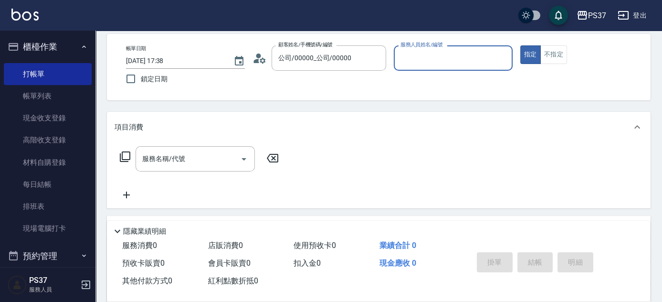
click at [433, 55] on input "服務人員姓名/編號" at bounding box center [453, 58] width 110 height 17
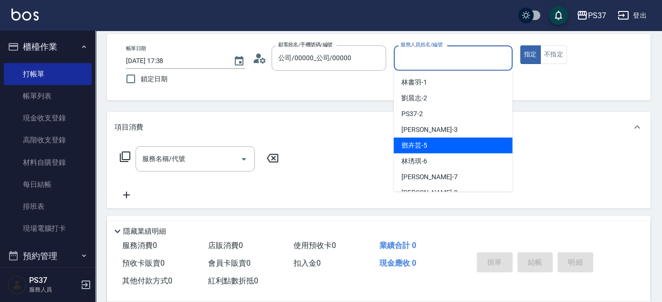
click at [440, 138] on div "[PERSON_NAME]-5" at bounding box center [453, 146] width 119 height 16
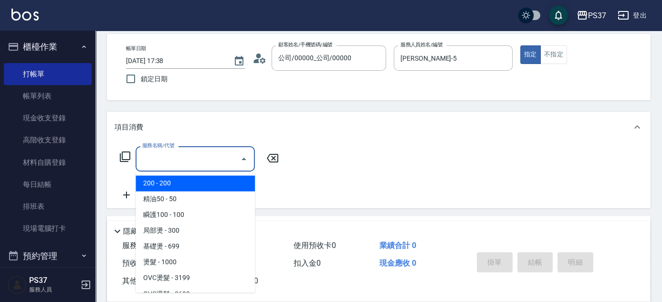
click at [190, 158] on input "服務名稱/代號" at bounding box center [188, 158] width 96 height 17
click at [180, 181] on span "200 - 200" at bounding box center [195, 183] width 119 height 16
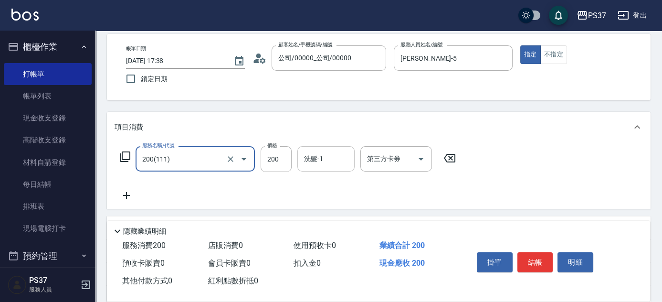
click at [321, 160] on input "洗髮-1" at bounding box center [326, 158] width 49 height 17
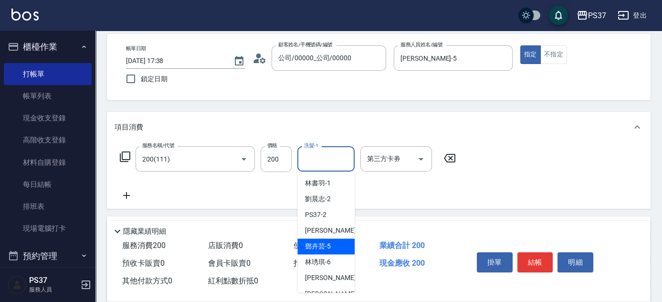
click at [324, 252] on div "[PERSON_NAME]-5" at bounding box center [326, 246] width 57 height 16
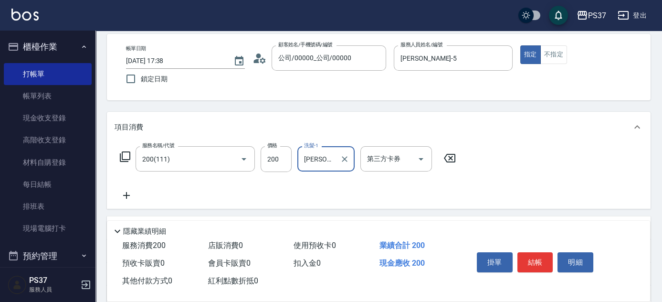
click at [130, 194] on icon at bounding box center [126, 195] width 7 height 7
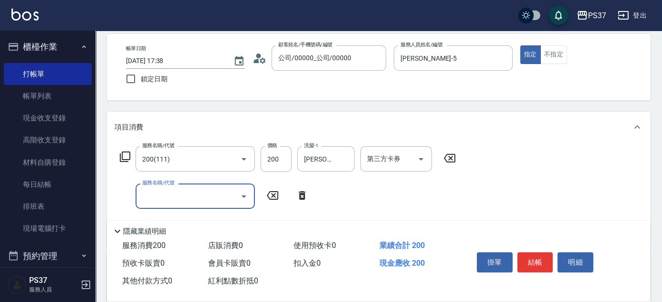
click at [151, 192] on input "服務名稱/代號" at bounding box center [188, 196] width 96 height 17
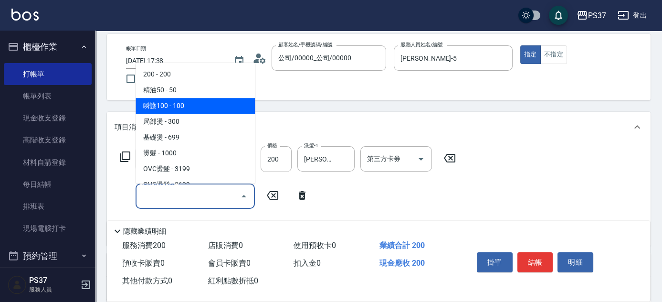
click at [191, 106] on span "瞬護100 - 100" at bounding box center [195, 106] width 119 height 16
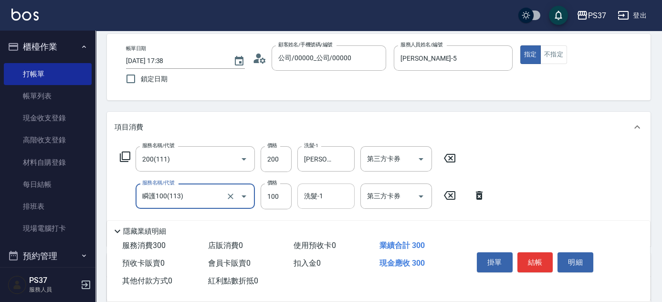
click at [325, 204] on div "洗髮-1" at bounding box center [326, 195] width 57 height 25
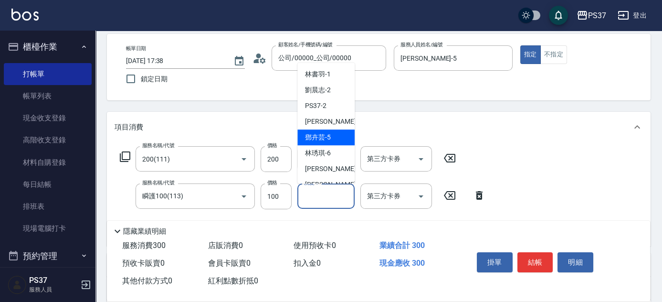
click at [326, 139] on span "[PERSON_NAME]-5" at bounding box center [318, 137] width 26 height 10
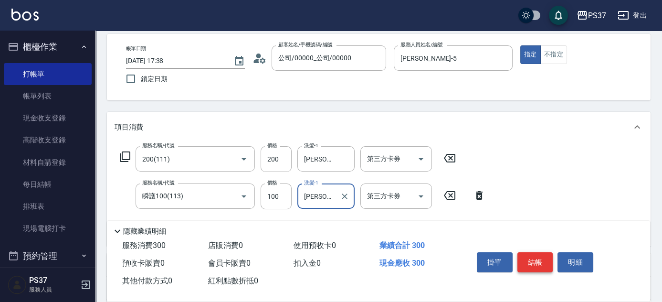
click at [529, 256] on button "結帳" at bounding box center [536, 262] width 36 height 20
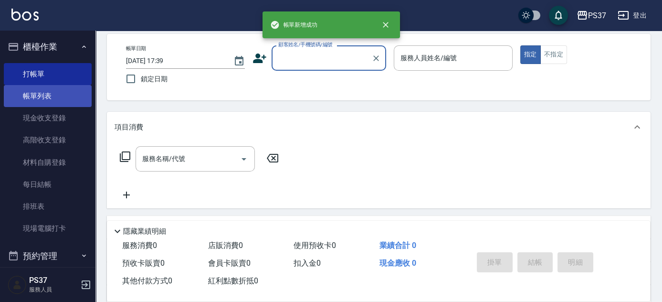
drag, startPoint x: 38, startPoint y: 108, endPoint x: 39, endPoint y: 104, distance: 5.0
click at [38, 108] on link "現金收支登錄" at bounding box center [48, 118] width 88 height 22
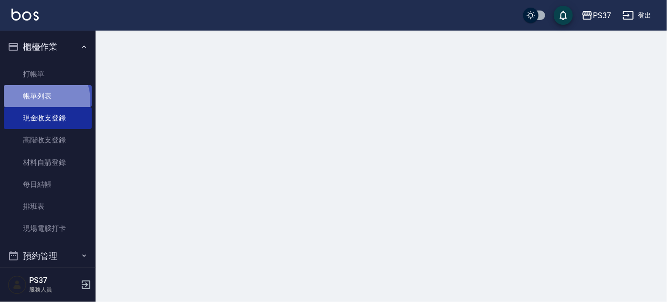
click at [41, 100] on link "帳單列表" at bounding box center [48, 96] width 88 height 22
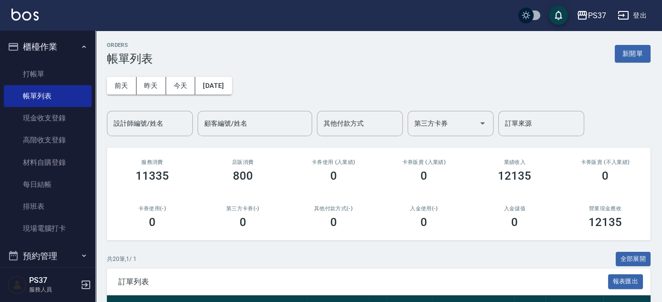
scroll to position [260, 0]
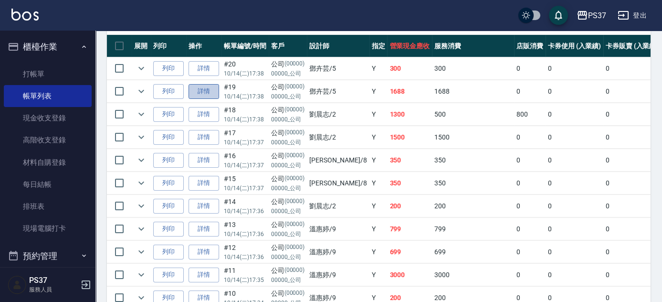
click at [208, 92] on link "詳情" at bounding box center [204, 91] width 31 height 15
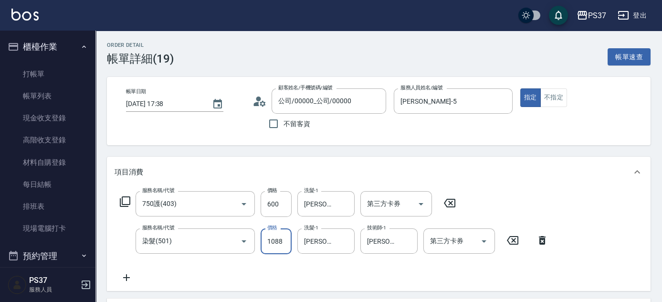
click at [287, 245] on input "1088" at bounding box center [276, 241] width 31 height 26
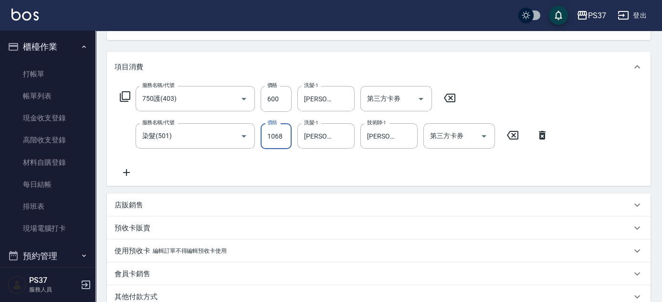
scroll to position [236, 0]
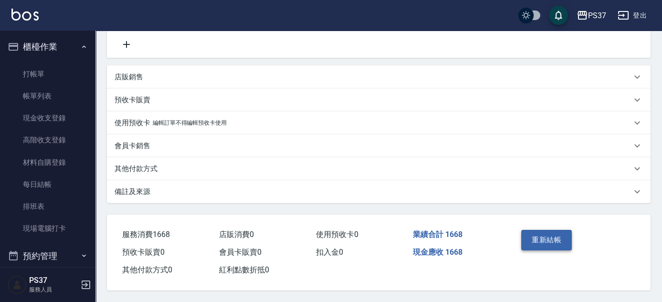
click at [556, 231] on button "重新結帳" at bounding box center [547, 240] width 51 height 20
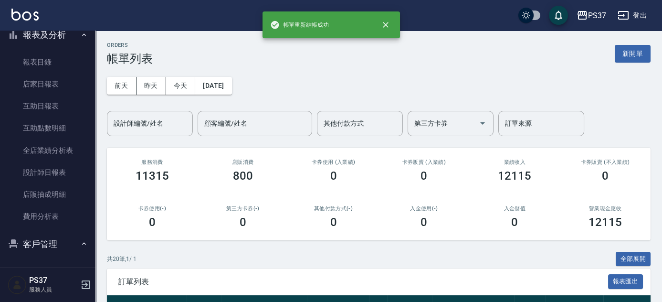
scroll to position [304, 0]
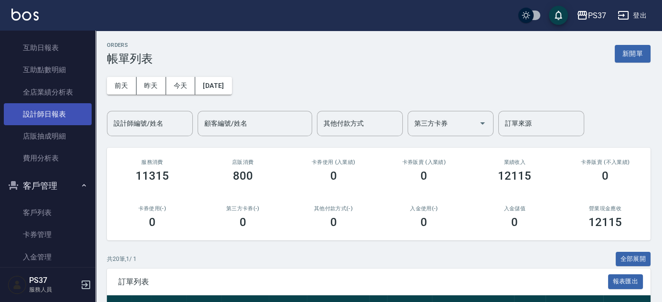
click at [41, 118] on link "設計師日報表" at bounding box center [48, 114] width 88 height 22
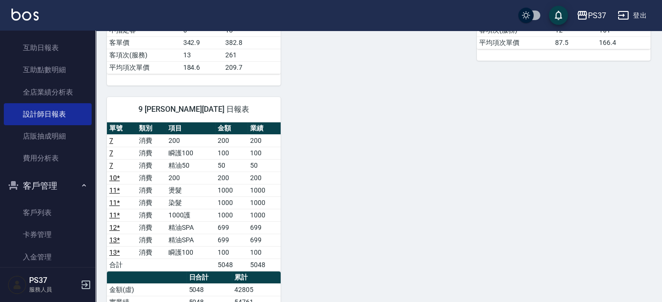
scroll to position [564, 0]
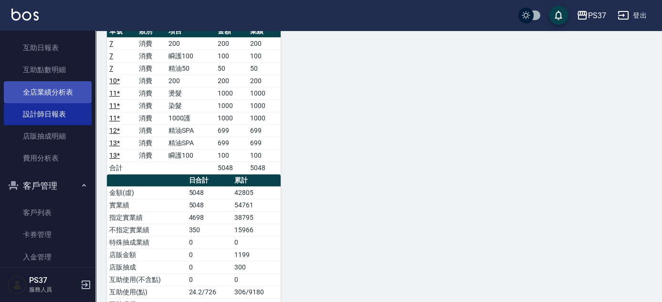
click at [26, 90] on link "全店業績分析表" at bounding box center [48, 92] width 88 height 22
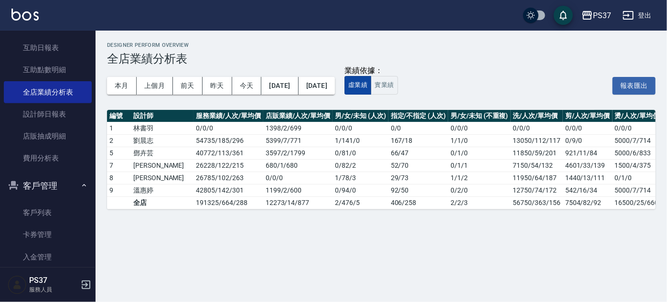
click at [371, 84] on button "虛業績" at bounding box center [357, 85] width 27 height 19
click at [397, 84] on button "實業績" at bounding box center [384, 85] width 27 height 19
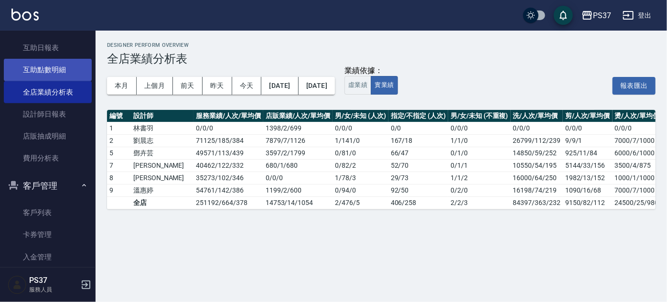
click at [45, 61] on link "互助點數明細" at bounding box center [48, 70] width 88 height 22
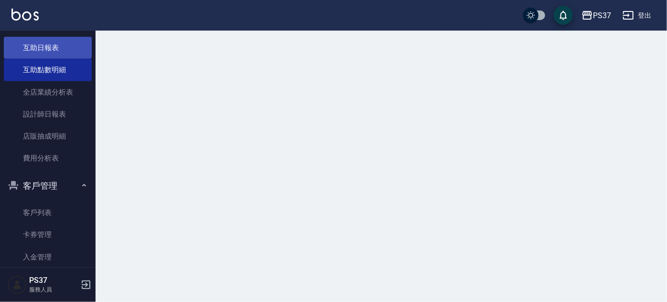
click at [47, 51] on link "互助日報表" at bounding box center [48, 48] width 88 height 22
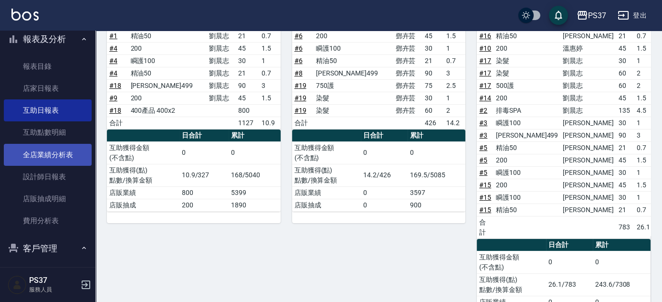
scroll to position [173, 0]
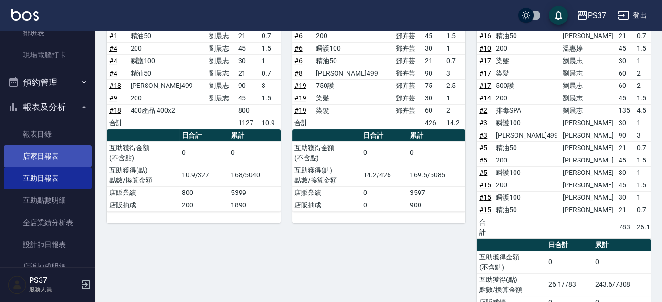
click at [54, 153] on link "店家日報表" at bounding box center [48, 156] width 88 height 22
